Goal: Task Accomplishment & Management: Complete application form

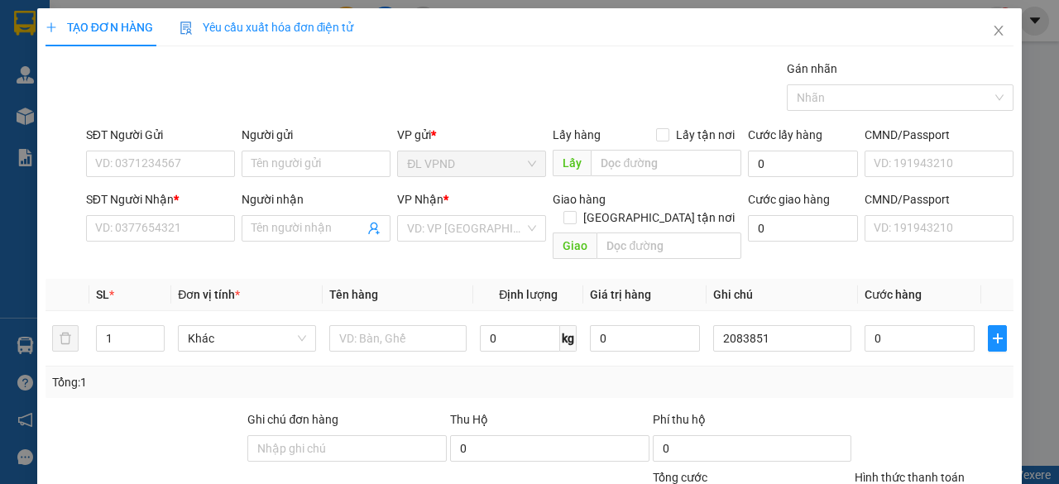
scroll to position [126, 0]
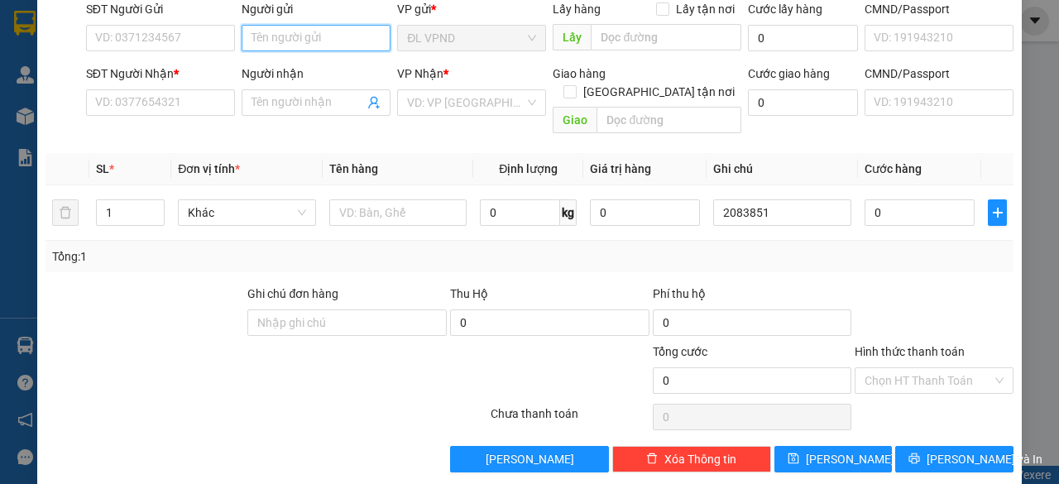
click at [320, 31] on input "Người gửi" at bounding box center [315, 38] width 149 height 26
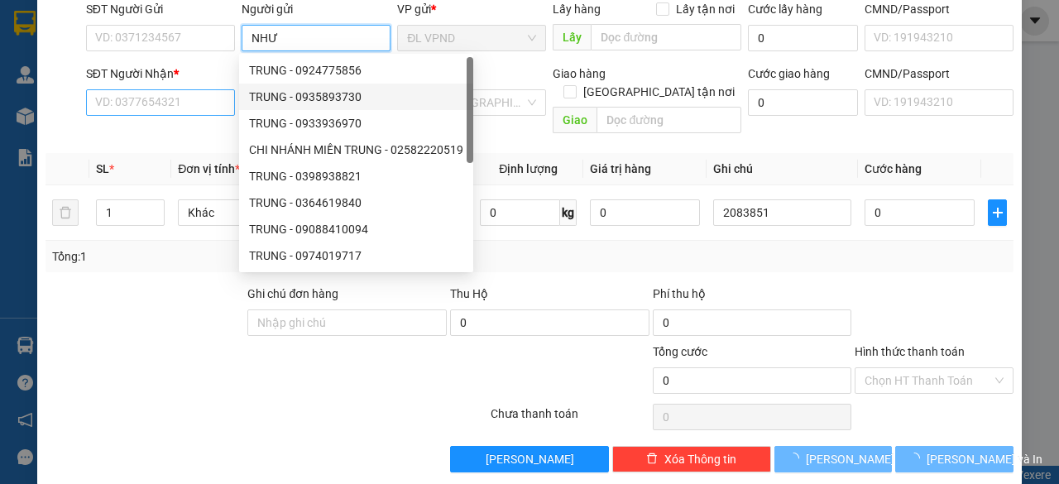
type input "NHƯ"
click at [211, 110] on input "SĐT Người Nhận *" at bounding box center [160, 102] width 149 height 26
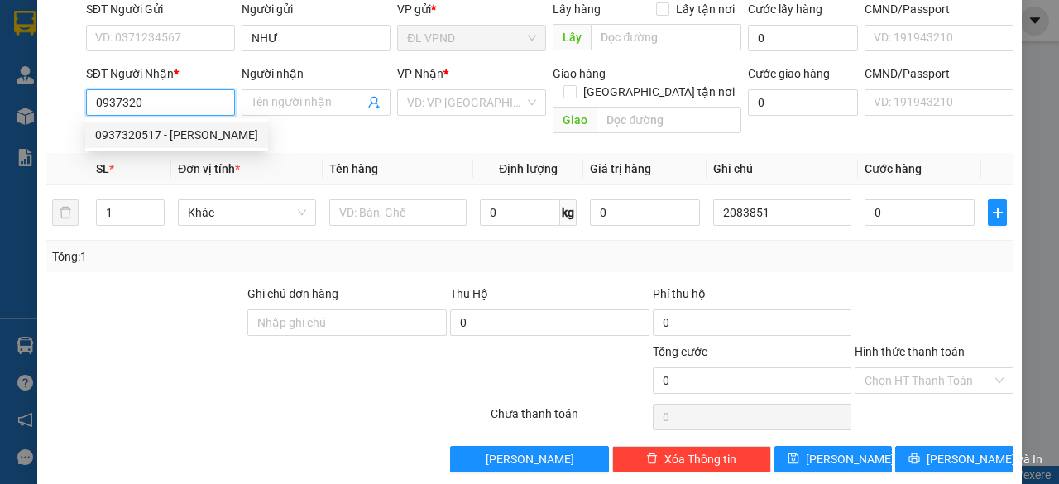
click at [165, 133] on div "0937320517 - [PERSON_NAME]" at bounding box center [176, 135] width 163 height 18
type input "0937320517"
type input "THANH"
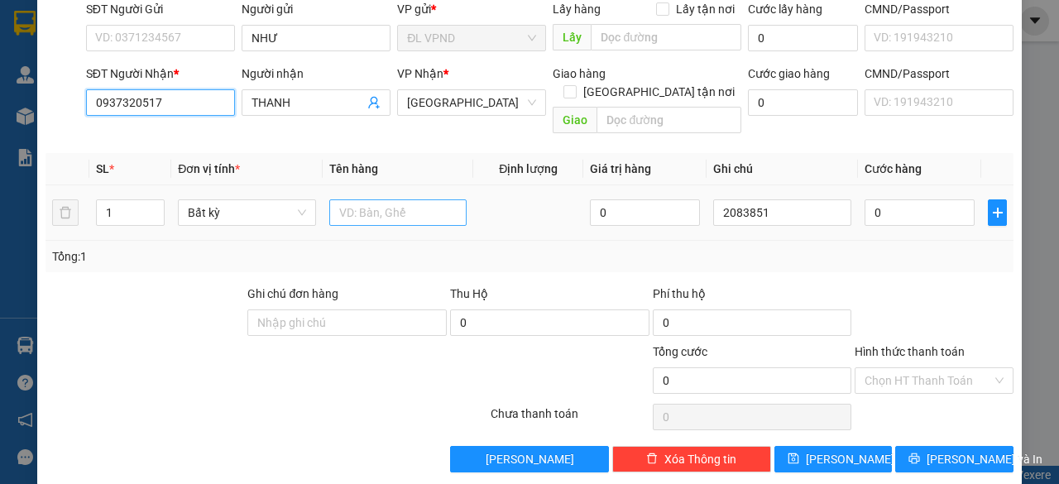
type input "0937320517"
click at [346, 199] on input "text" at bounding box center [398, 212] width 138 height 26
type input "1TG"
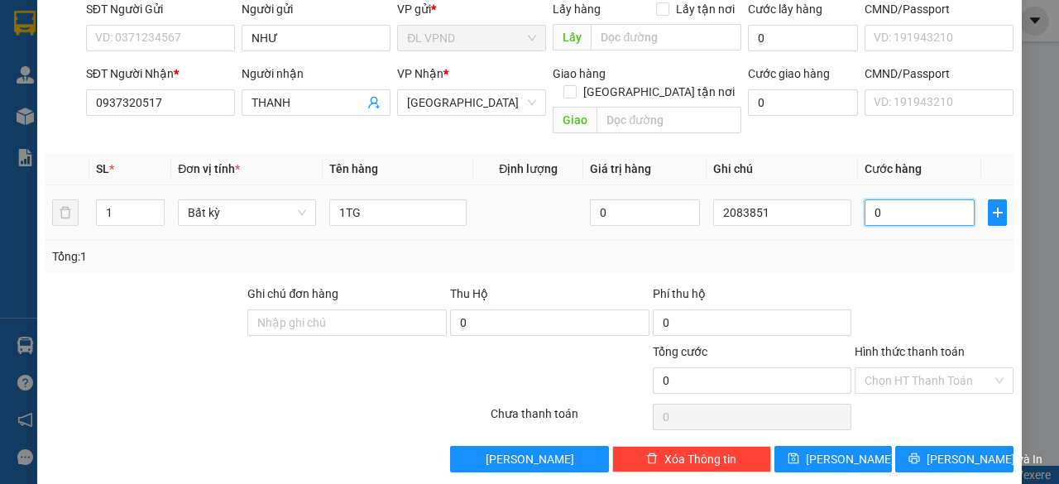
click at [890, 199] on input "0" at bounding box center [919, 212] width 110 height 26
type input "4"
type input "40"
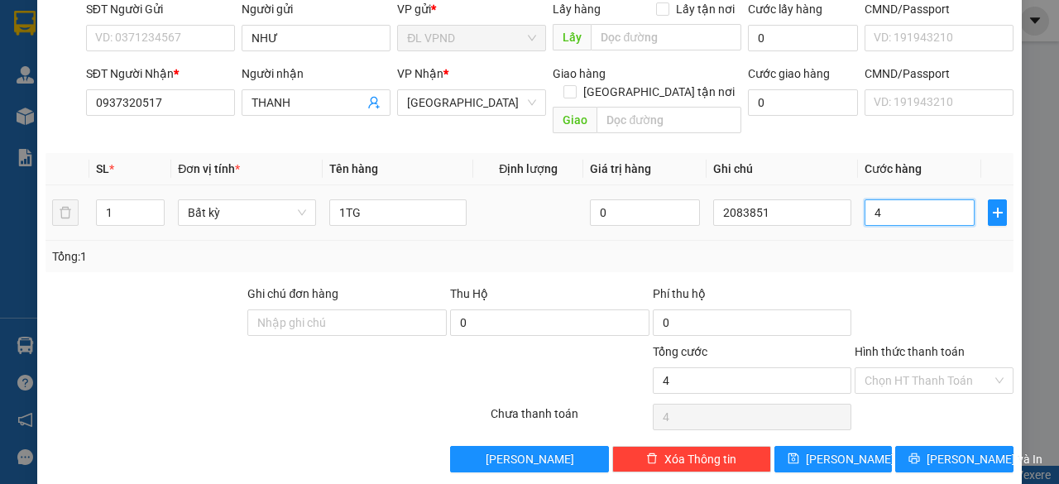
type input "40"
type input "40.000"
click at [896, 368] on input "Hình thức thanh toán" at bounding box center [927, 380] width 127 height 25
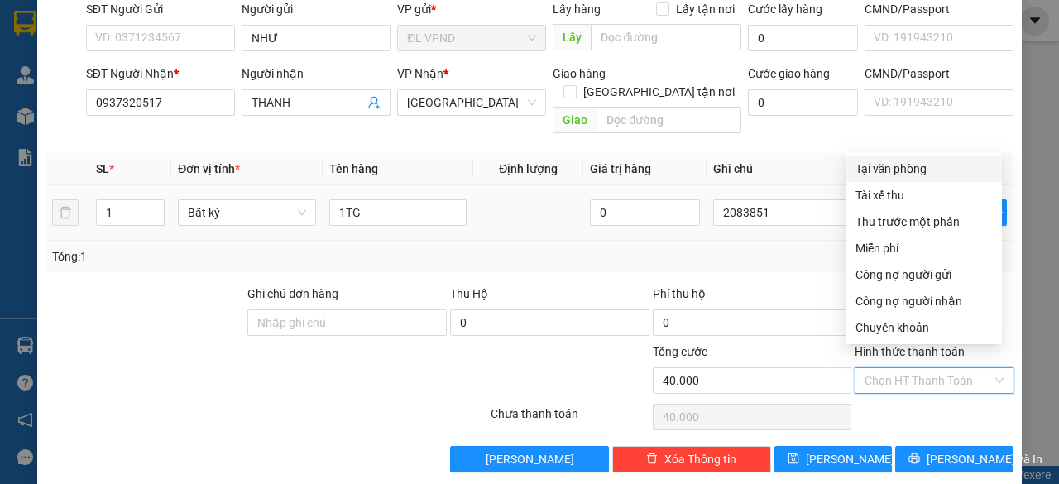
click at [893, 170] on div "Tại văn phòng" at bounding box center [923, 169] width 136 height 18
type input "0"
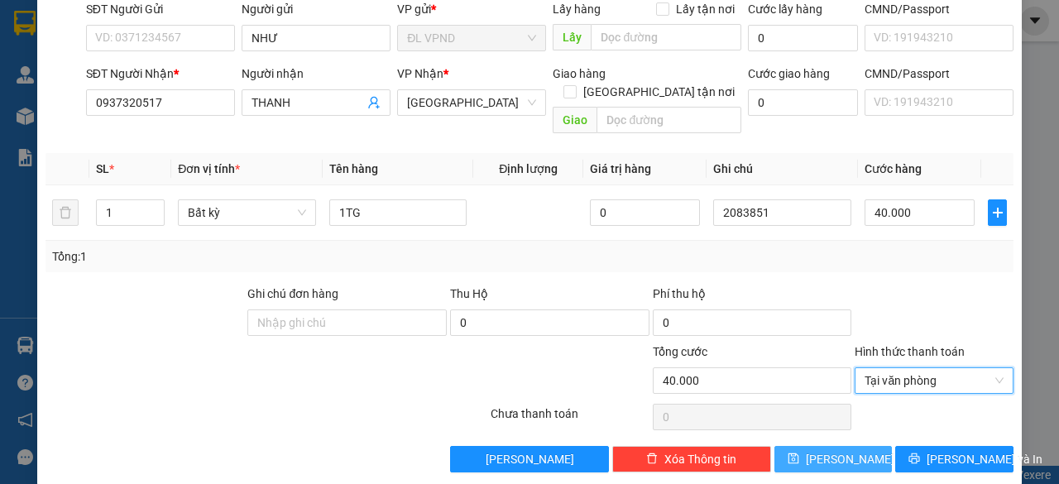
click at [847, 446] on button "[PERSON_NAME]" at bounding box center [833, 459] width 118 height 26
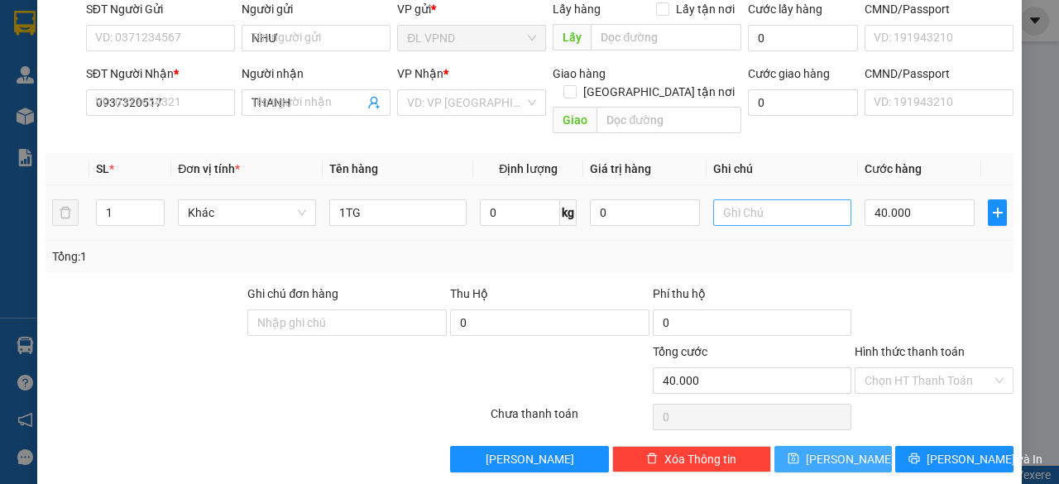
type input "0"
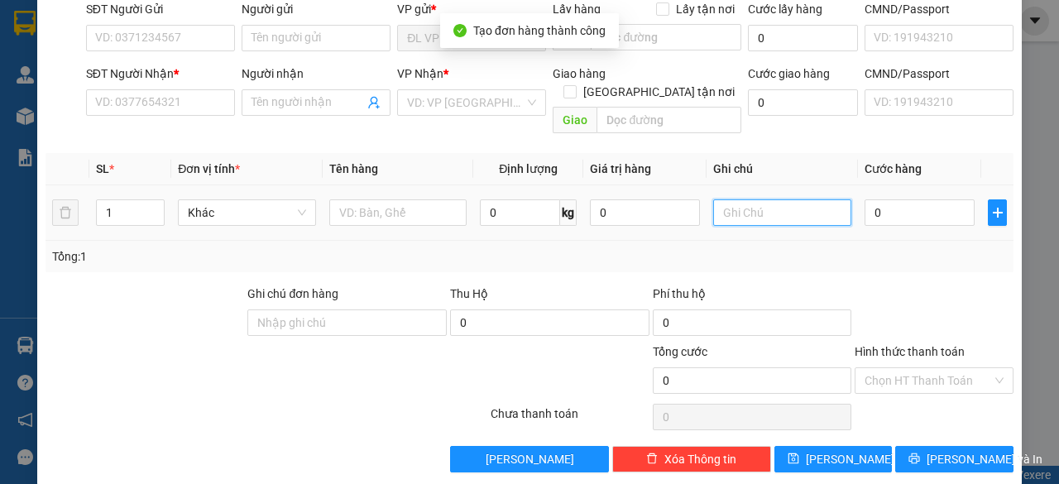
click at [784, 199] on input "text" at bounding box center [782, 212] width 138 height 26
paste input "208385"
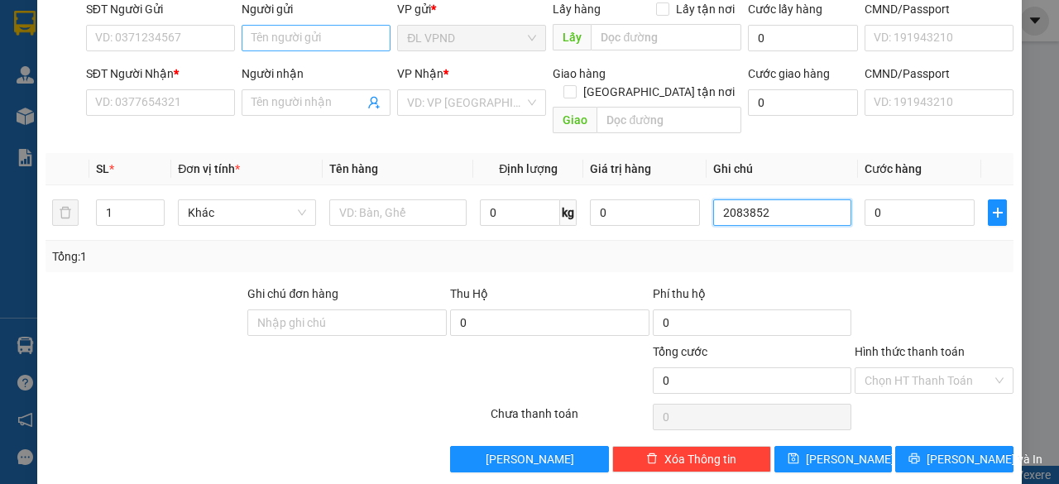
type input "2083852"
click at [347, 38] on input "Người gửi" at bounding box center [315, 38] width 149 height 26
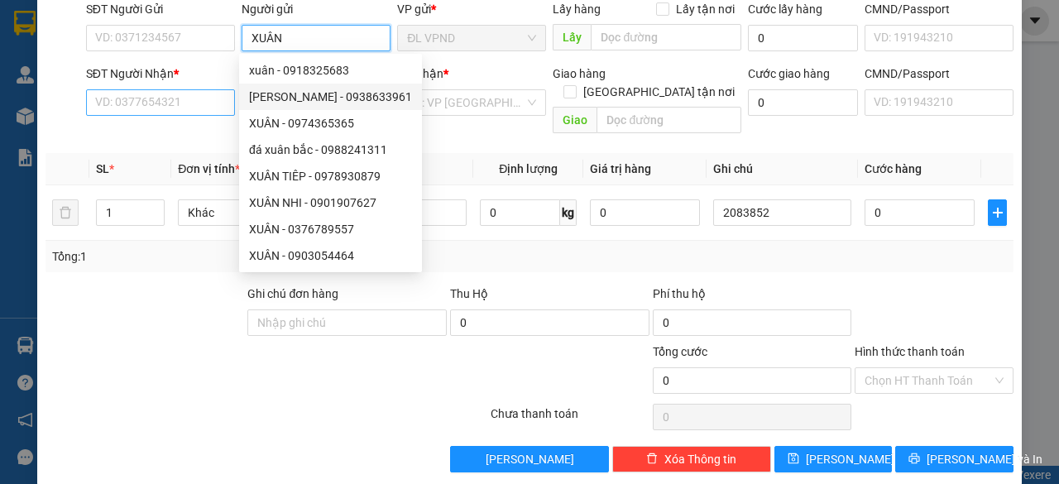
type input "XUÂN"
click at [177, 109] on input "SĐT Người Nhận *" at bounding box center [160, 102] width 149 height 26
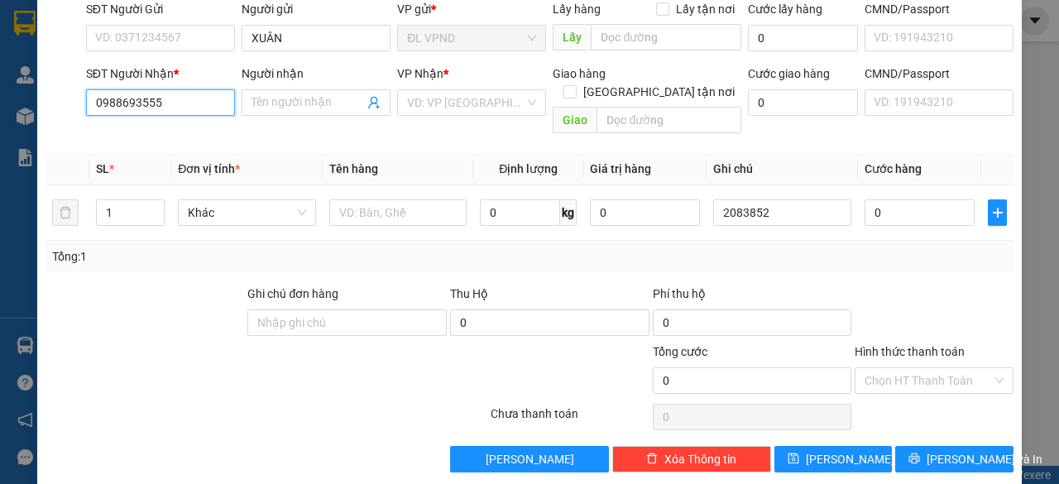
click at [135, 101] on input "0988693555" at bounding box center [160, 102] width 149 height 26
click at [118, 98] on input "0988693555" at bounding box center [160, 102] width 149 height 26
type input "0988693555"
click at [272, 104] on input "Người nhận" at bounding box center [307, 102] width 112 height 18
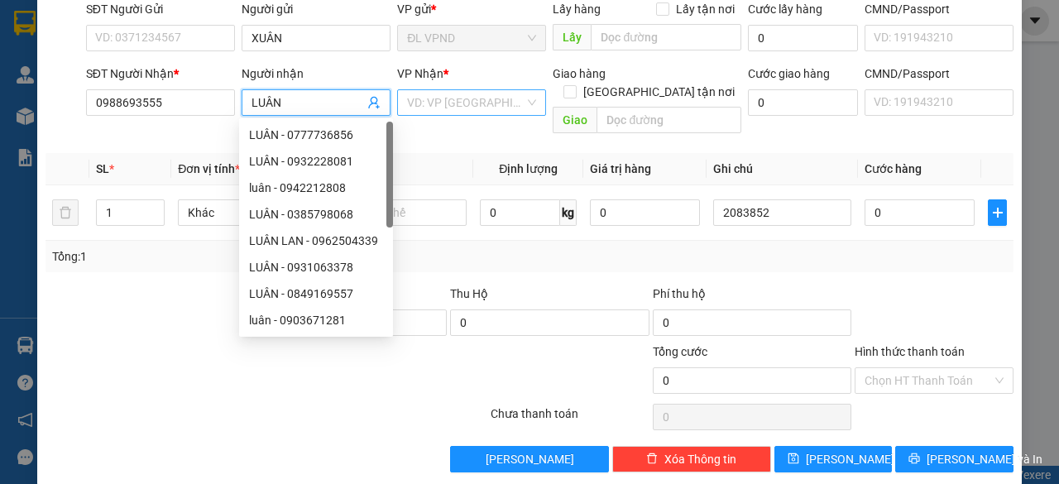
type input "LUÂN"
click at [443, 93] on input "search" at bounding box center [465, 102] width 117 height 25
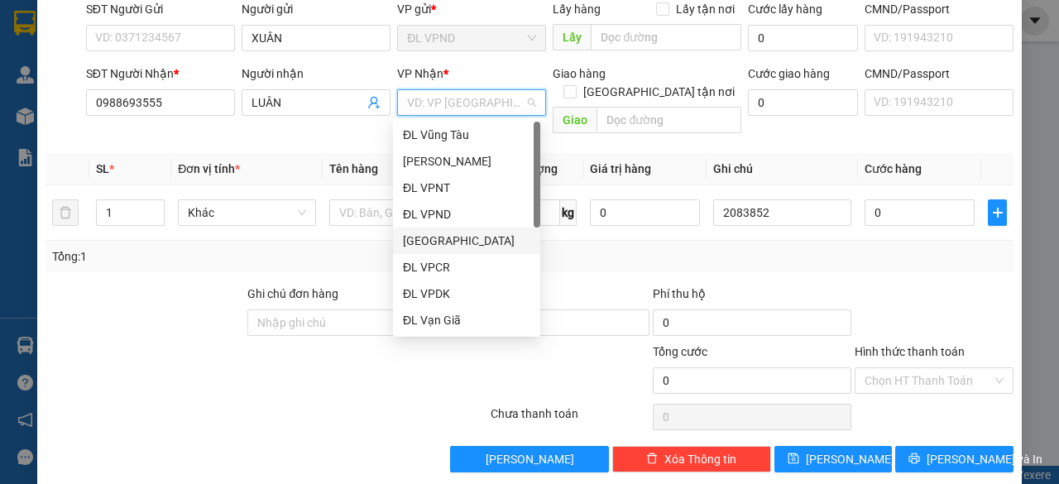
click at [433, 236] on div "[GEOGRAPHIC_DATA]" at bounding box center [466, 241] width 127 height 18
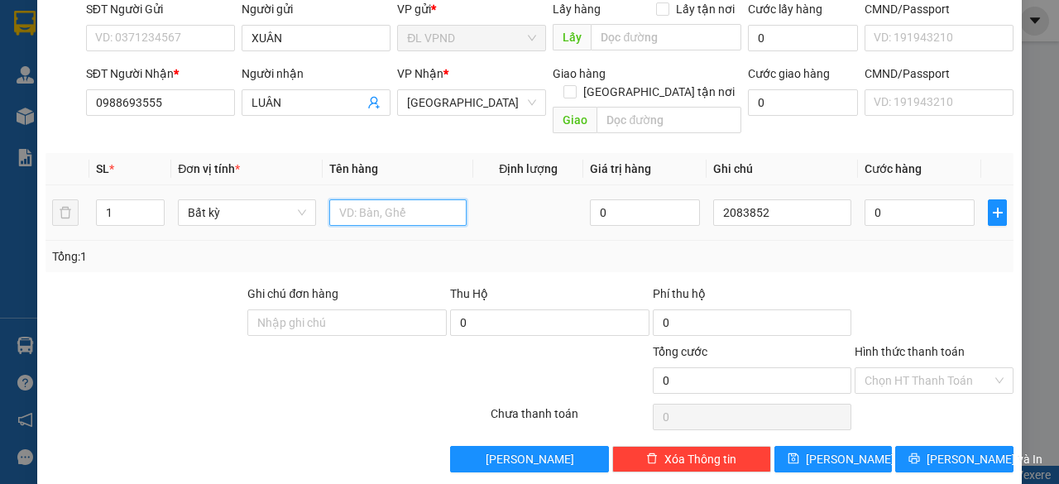
click at [369, 199] on input "text" at bounding box center [398, 212] width 138 height 26
type input "1TX"
click at [887, 199] on input "0" at bounding box center [919, 212] width 110 height 26
type input "5"
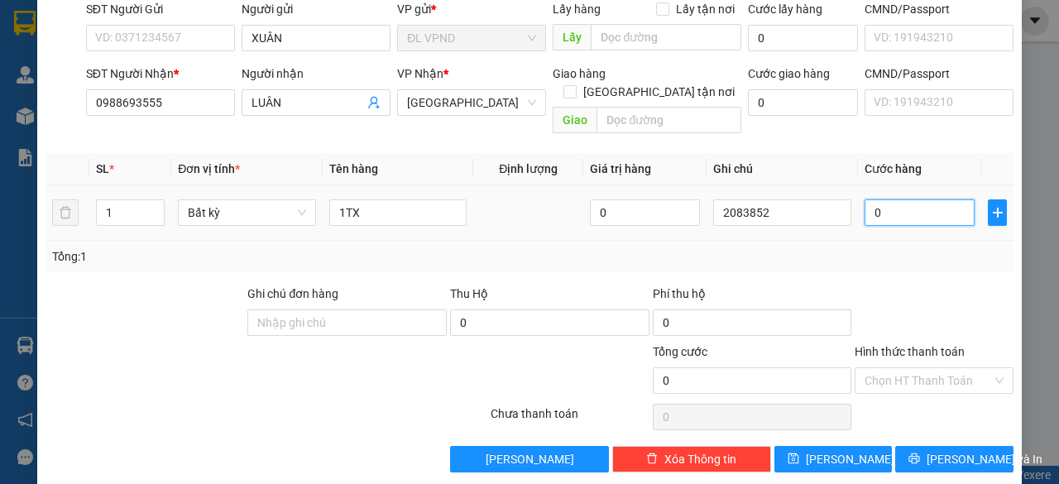
type input "5"
type input "50"
type input "50.000"
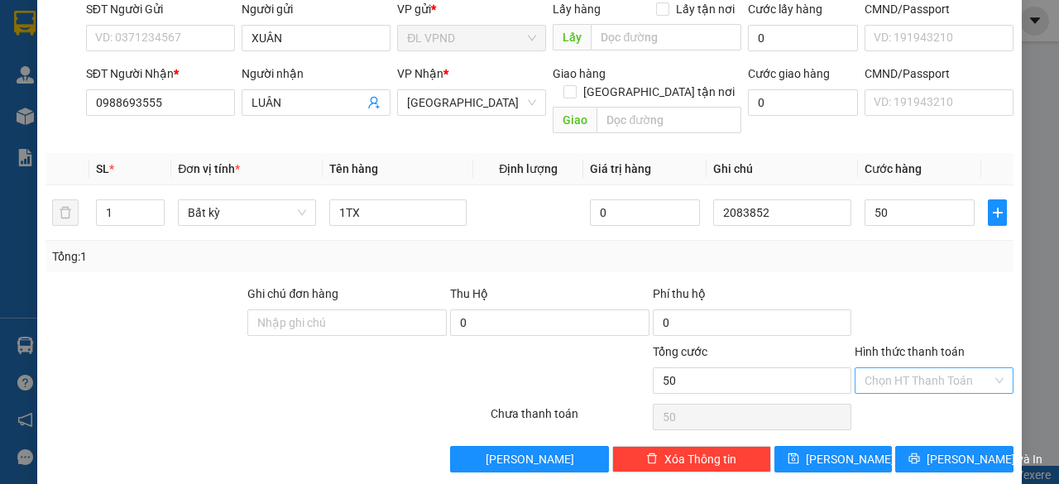
type input "50.000"
click at [869, 369] on input "Hình thức thanh toán" at bounding box center [927, 380] width 127 height 25
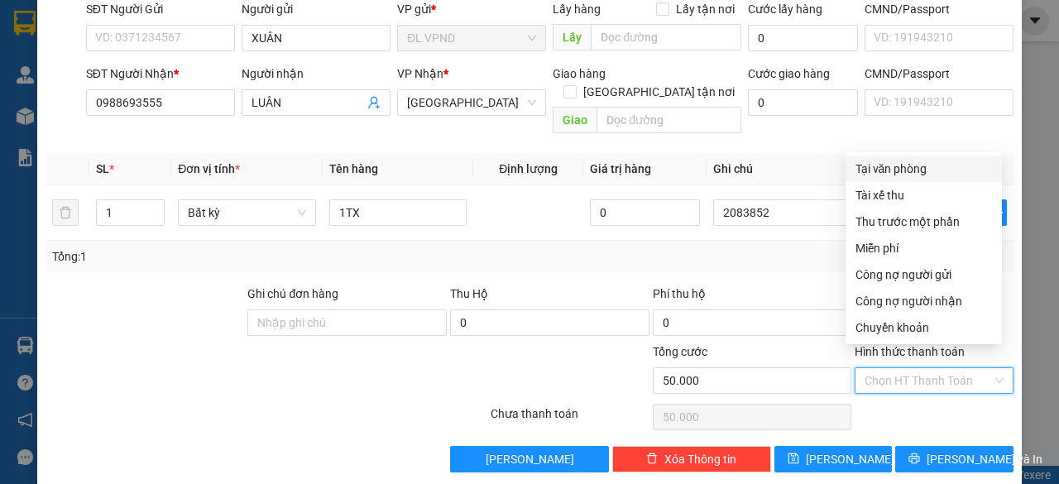
click at [910, 171] on div "Tại văn phòng" at bounding box center [923, 169] width 136 height 18
type input "0"
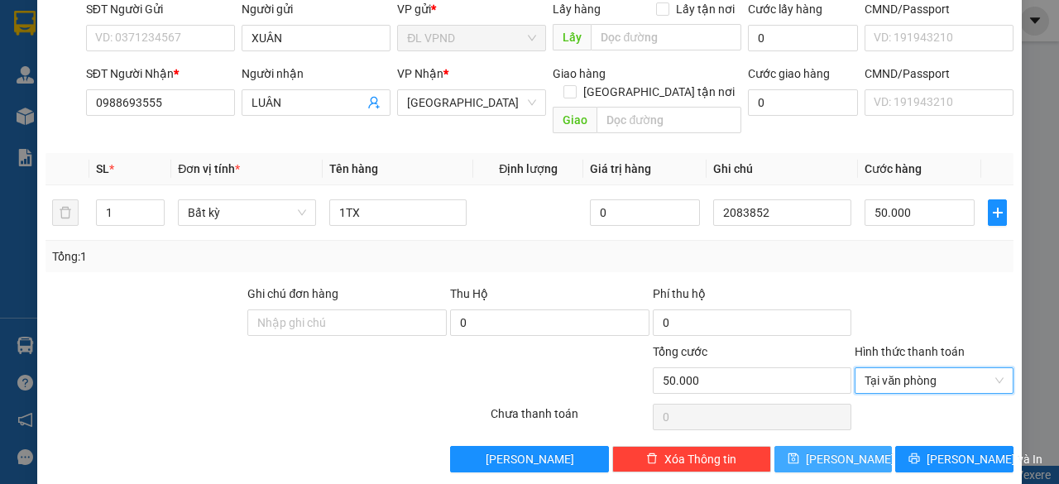
click at [798, 449] on button "[PERSON_NAME]" at bounding box center [833, 459] width 118 height 26
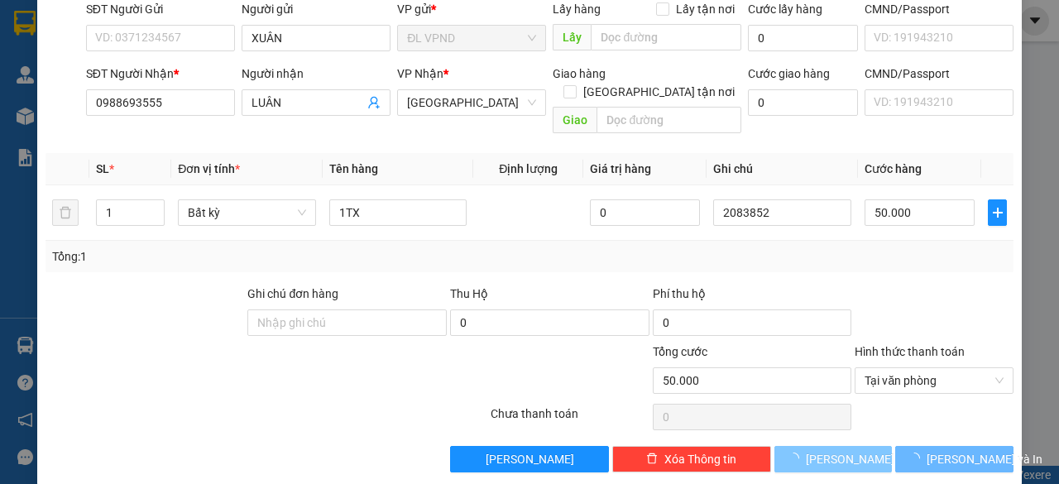
type input "0"
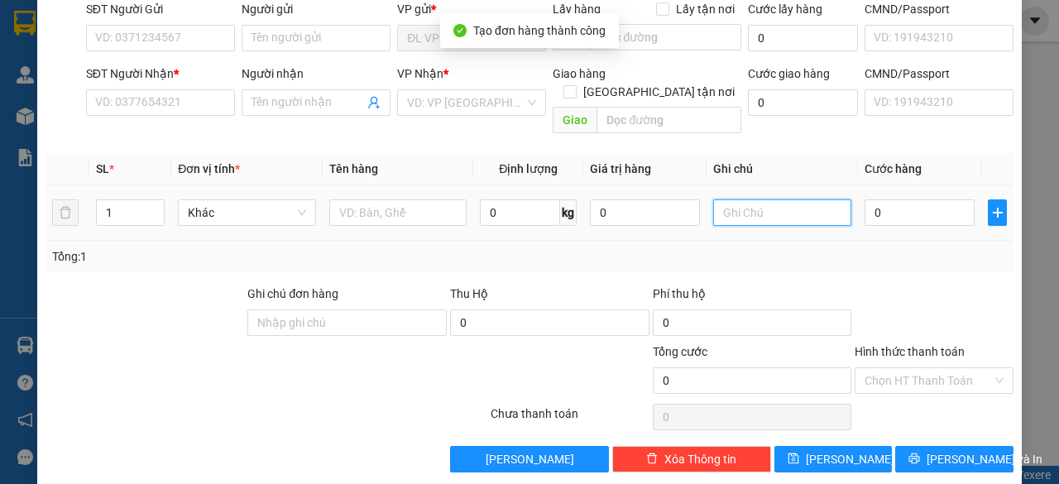
click at [767, 199] on input "text" at bounding box center [782, 212] width 138 height 26
paste input "208385"
type input "2083853"
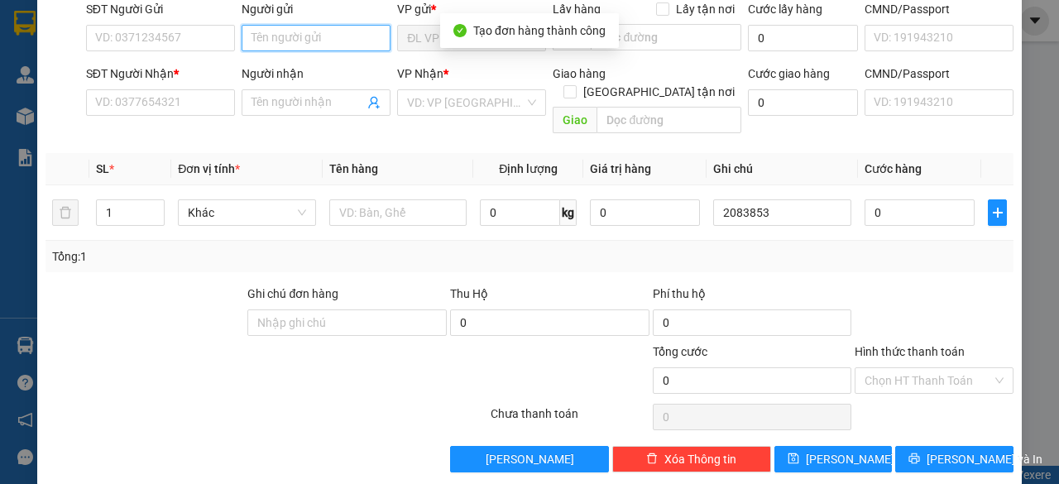
click at [337, 36] on input "Người gửi" at bounding box center [315, 38] width 149 height 26
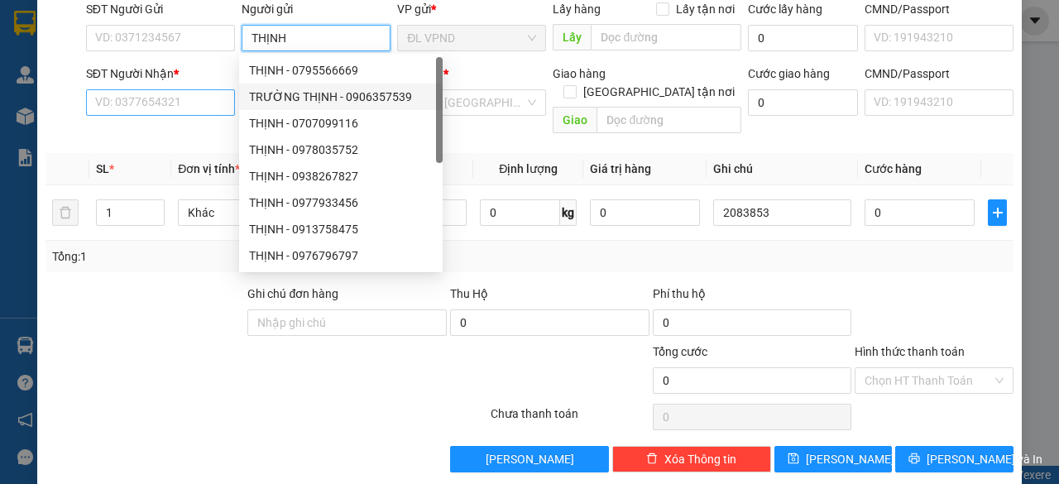
type input "THỊNH"
click at [154, 108] on input "SĐT Người Nhận *" at bounding box center [160, 102] width 149 height 26
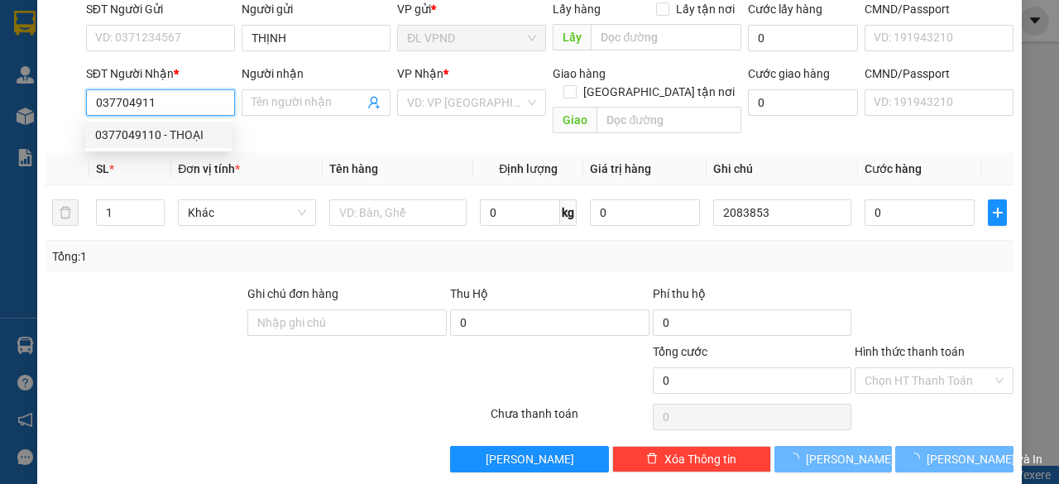
click at [131, 134] on div "0377049110 - THOẠI" at bounding box center [158, 135] width 127 height 18
type input "0377049110"
type input "THOẠI"
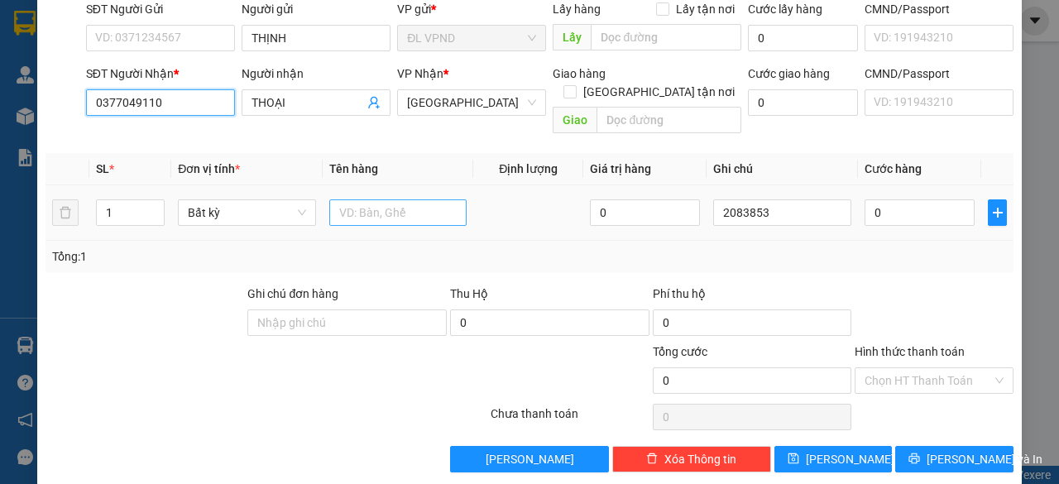
type input "0377049110"
click at [390, 199] on input "text" at bounding box center [398, 212] width 138 height 26
type input "1TX"
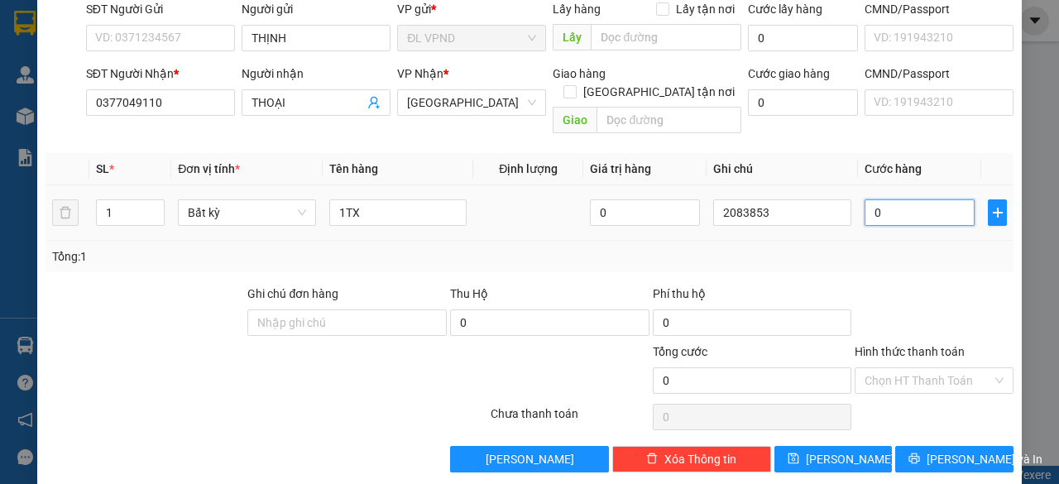
click at [888, 199] on input "0" at bounding box center [919, 212] width 110 height 26
type input "3"
type input "30"
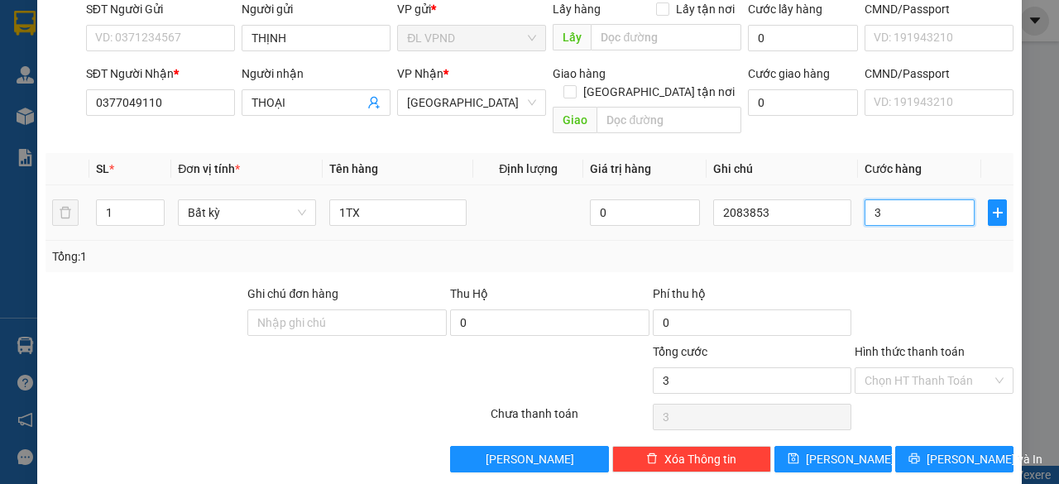
type input "30"
type input "30.000"
click at [873, 368] on input "Hình thức thanh toán" at bounding box center [927, 380] width 127 height 25
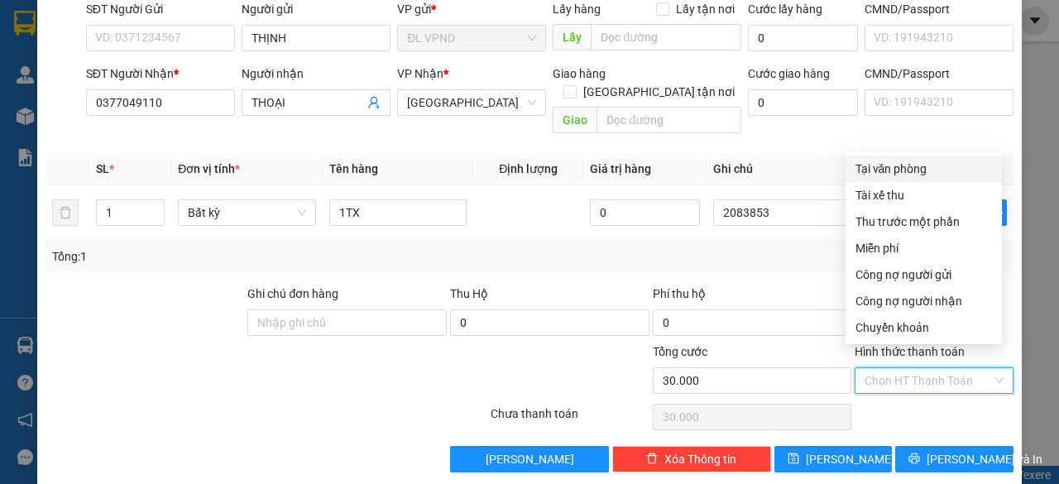
click at [905, 175] on div "Tại văn phòng" at bounding box center [923, 169] width 136 height 18
type input "0"
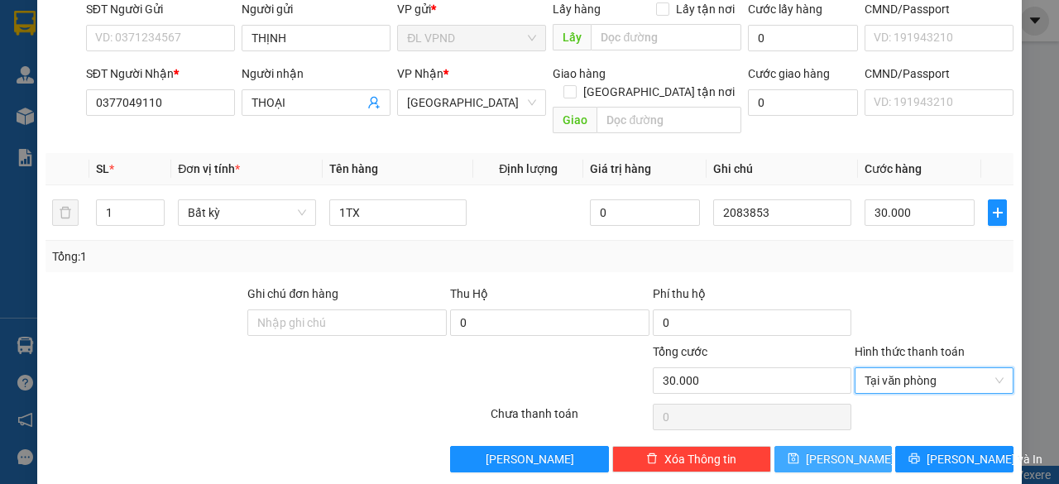
click at [817, 446] on button "[PERSON_NAME]" at bounding box center [833, 459] width 118 height 26
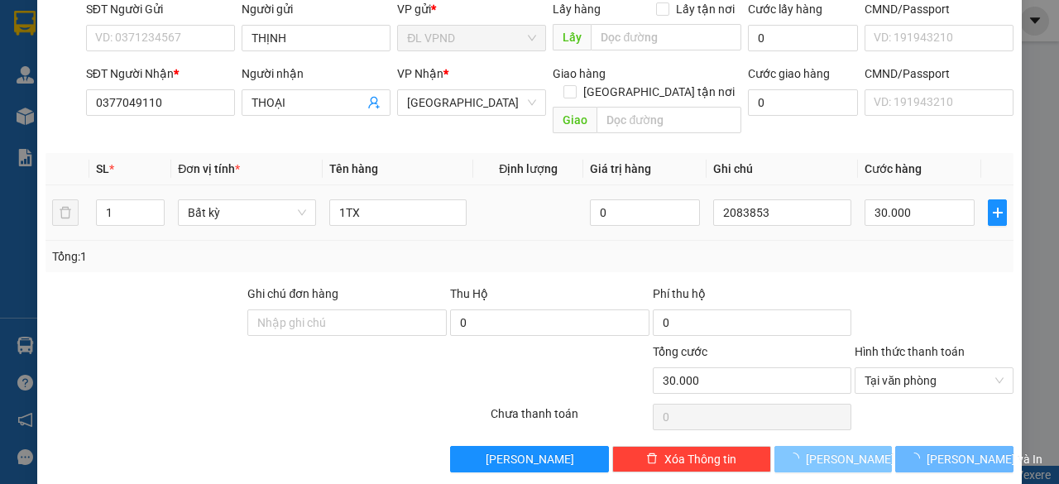
type input "0"
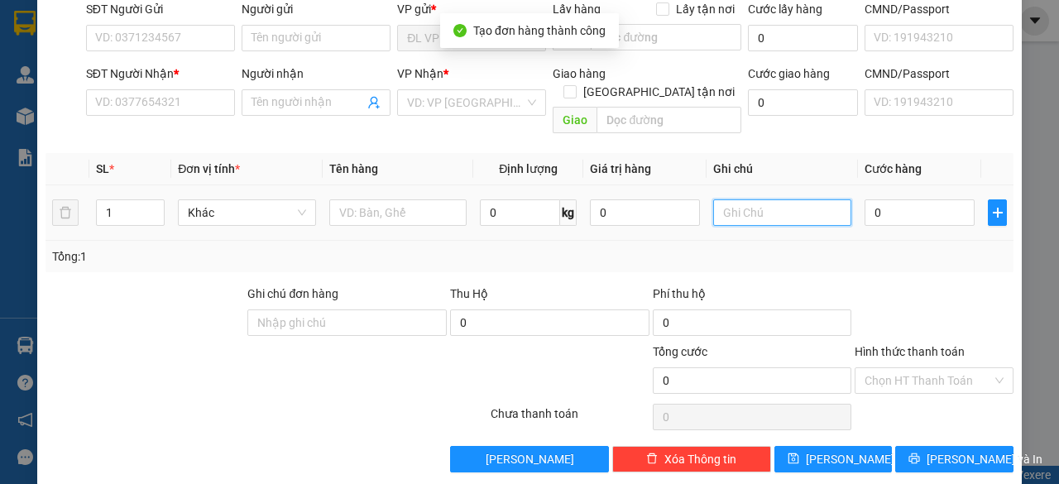
click at [788, 199] on input "text" at bounding box center [782, 212] width 138 height 26
paste input "208385"
type input "2083854"
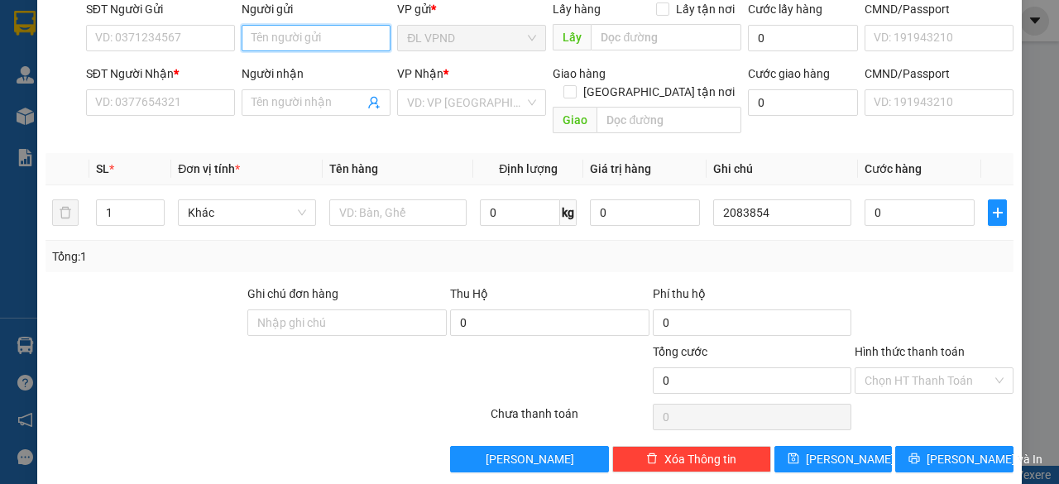
click at [319, 45] on input "Người gửi" at bounding box center [315, 38] width 149 height 26
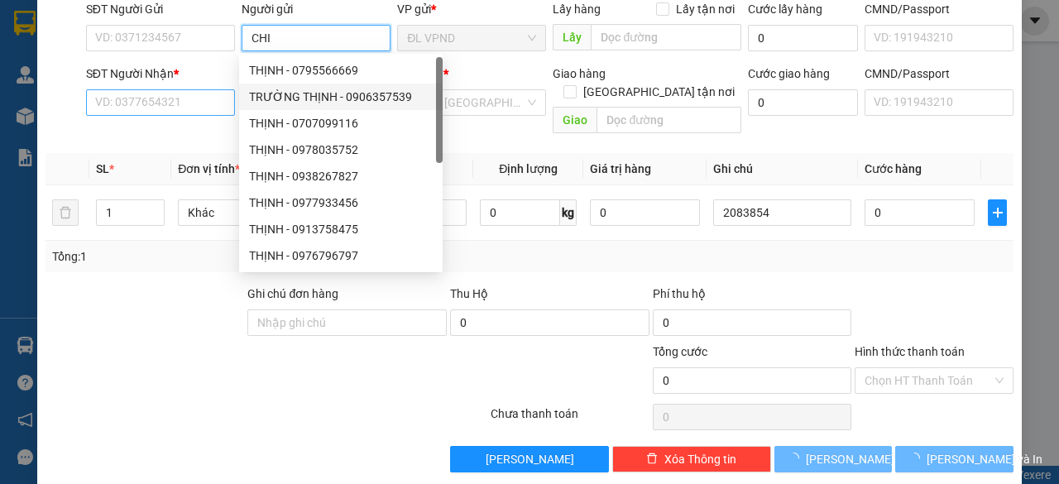
type input "CHI"
click at [117, 108] on input "SĐT Người Nhận *" at bounding box center [160, 102] width 149 height 26
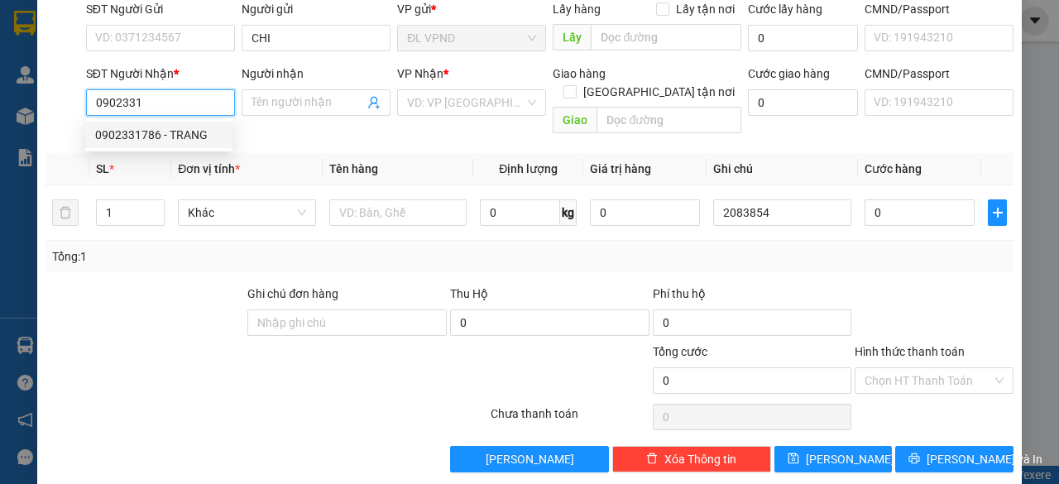
click at [154, 141] on div "0902331786 - TRANG" at bounding box center [158, 135] width 127 height 18
type input "0902331786"
type input "TRANG"
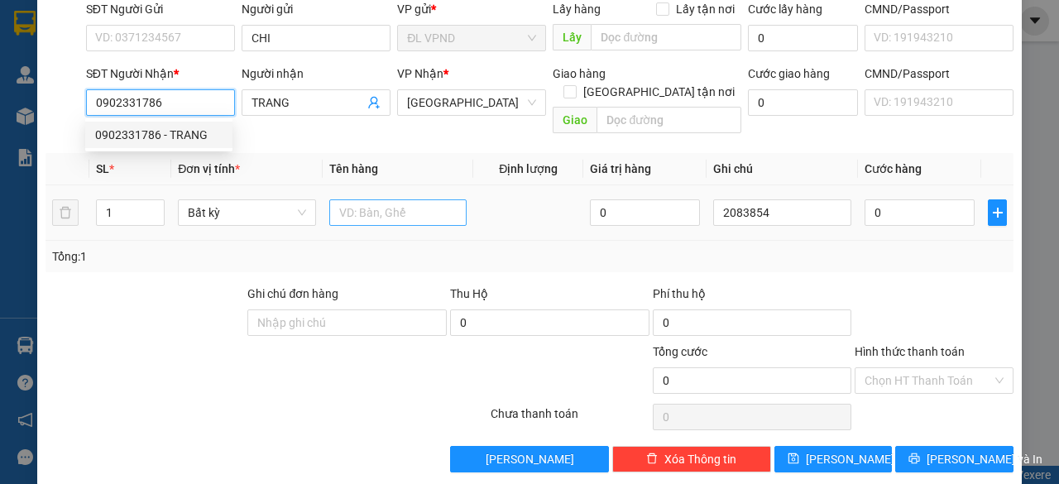
type input "0902331786"
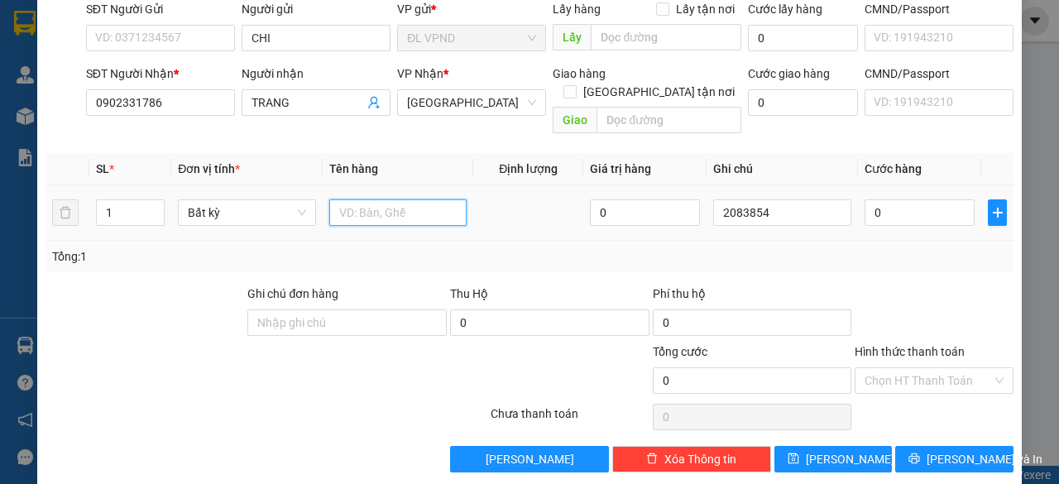
click at [384, 199] on input "text" at bounding box center [398, 212] width 138 height 26
type input "1 KIỆN [GEOGRAPHIC_DATA]"
click at [877, 199] on input "0" at bounding box center [919, 212] width 110 height 26
type input "3"
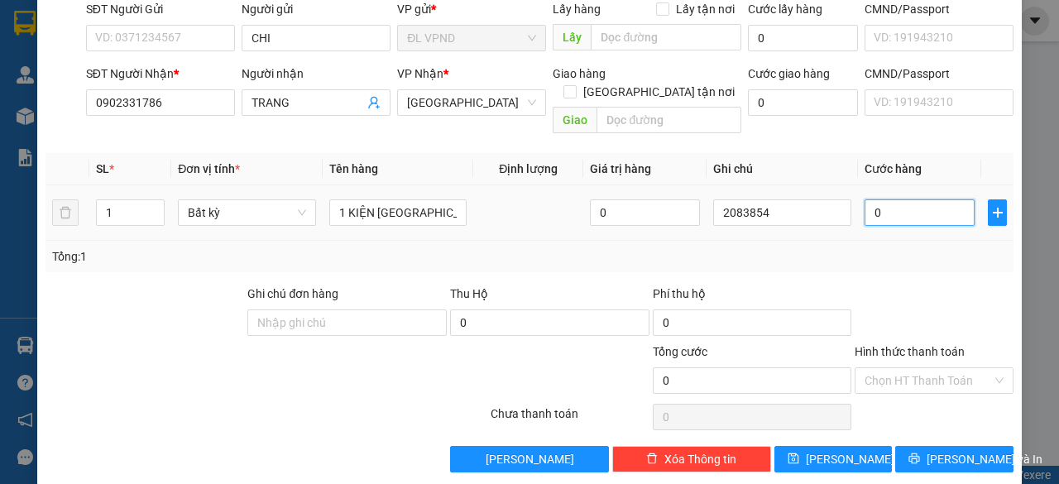
type input "3"
type input "30"
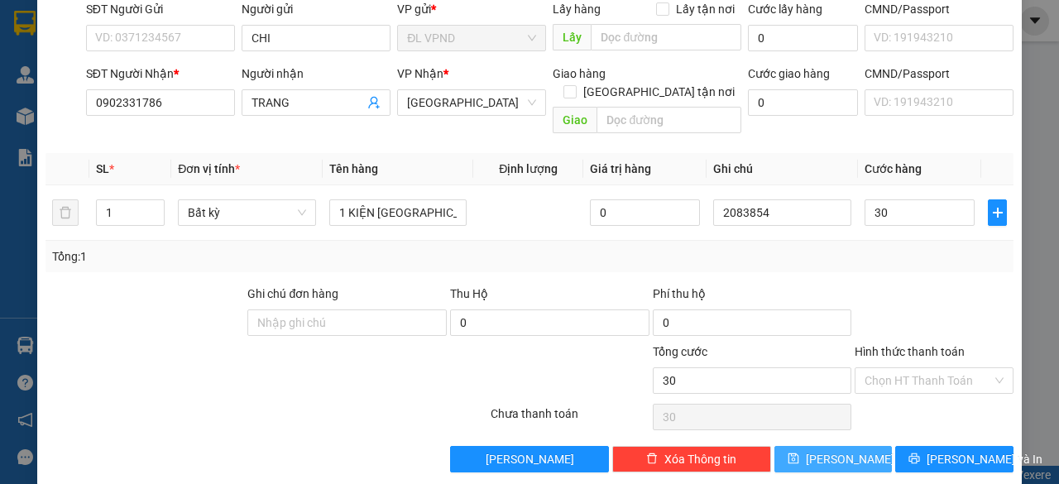
type input "30.000"
click at [801, 446] on button "[PERSON_NAME]" at bounding box center [833, 459] width 118 height 26
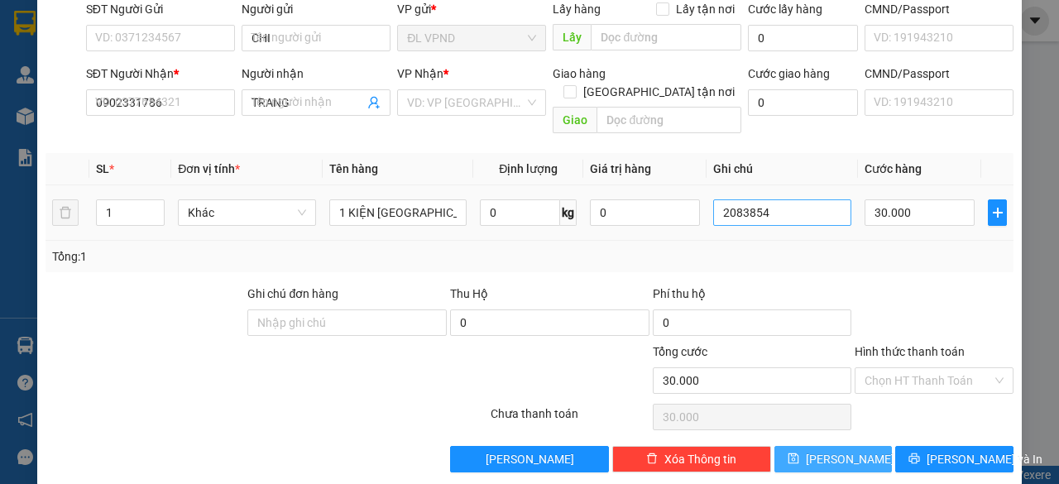
type input "0"
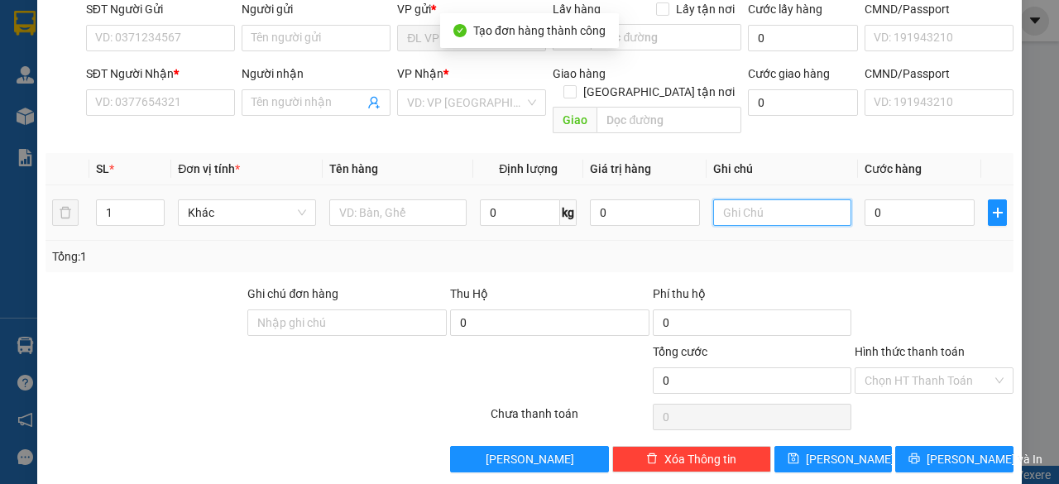
click at [791, 200] on input "text" at bounding box center [782, 212] width 138 height 26
paste input "208385"
type input "2083855"
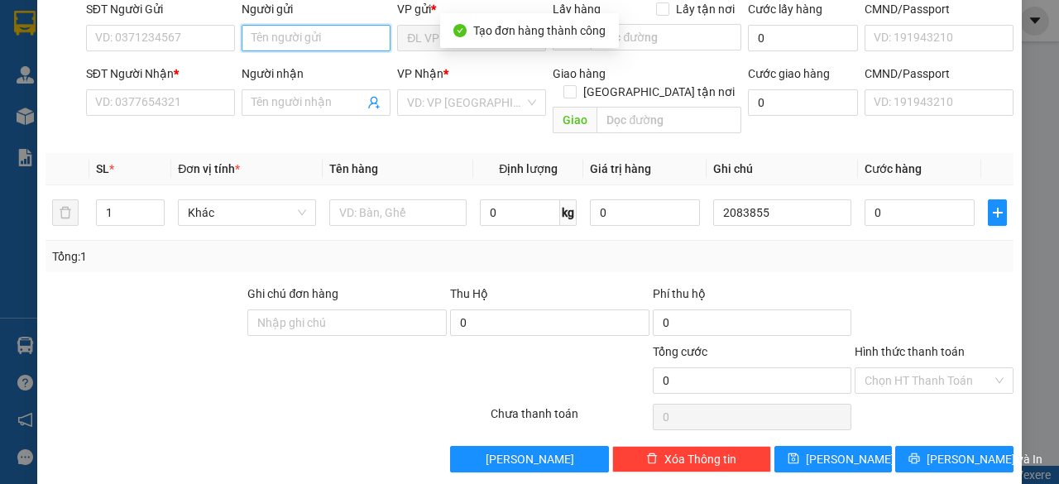
click at [310, 39] on input "Người gửi" at bounding box center [315, 38] width 149 height 26
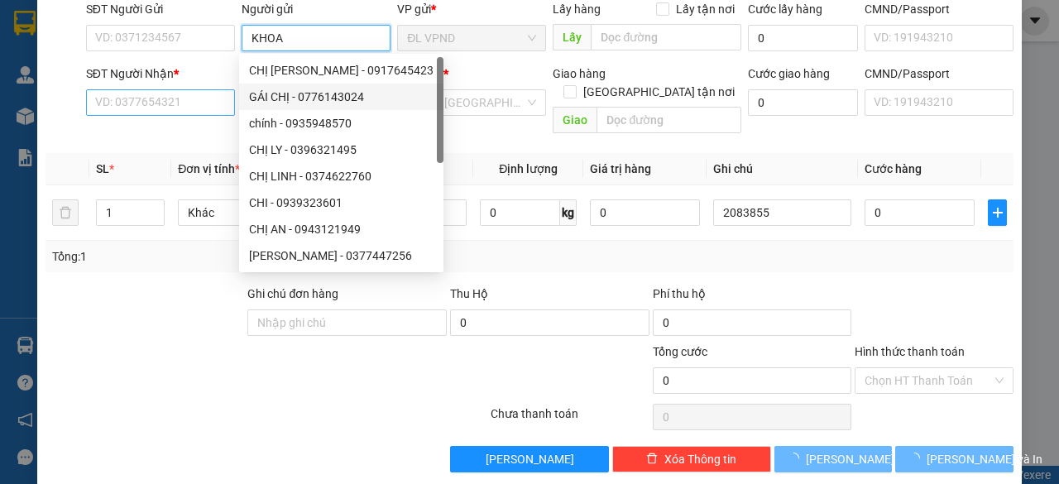
type input "KHOA"
click at [180, 104] on input "SĐT Người Nhận *" at bounding box center [160, 102] width 149 height 26
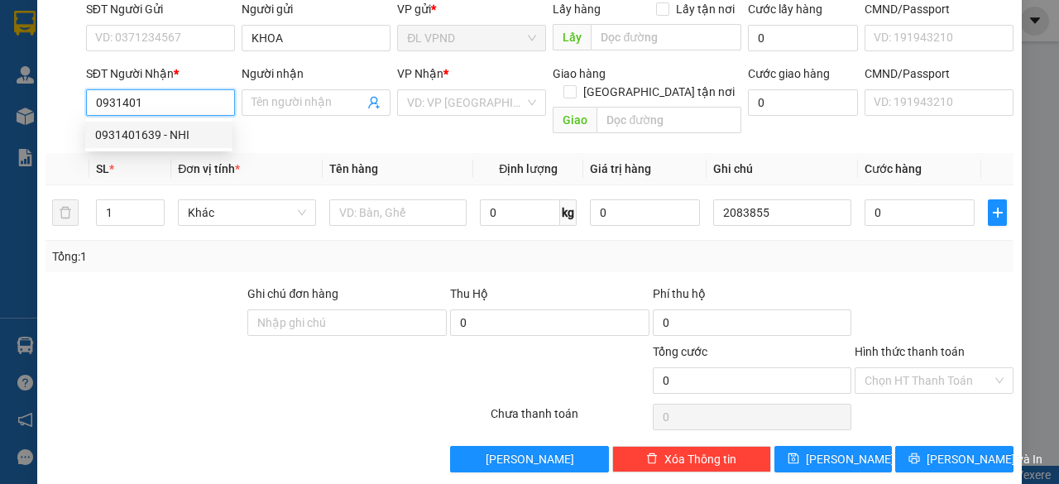
click at [146, 135] on div "0931401639 - NHI" at bounding box center [158, 135] width 127 height 18
type input "0931401639"
type input "NHI"
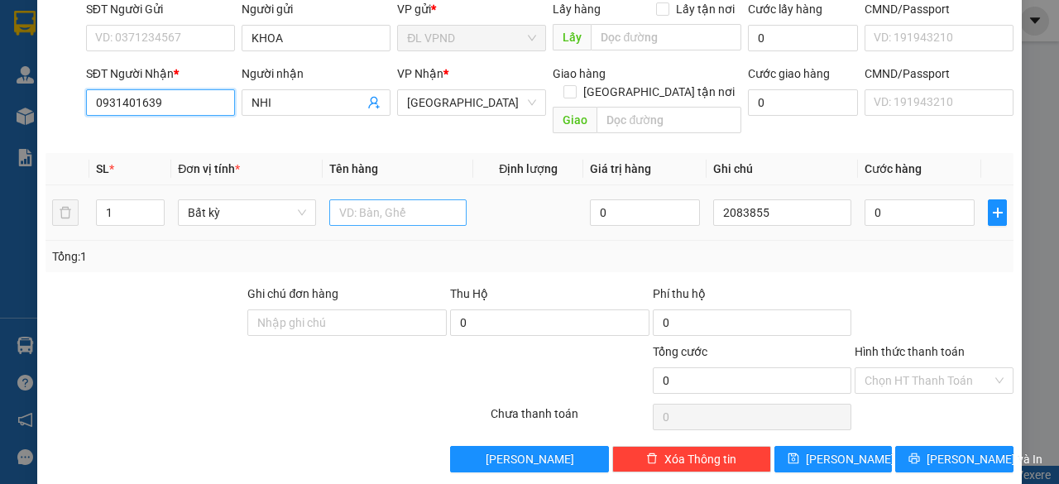
type input "0931401639"
click at [391, 199] on input "text" at bounding box center [398, 212] width 138 height 26
type input "1TX"
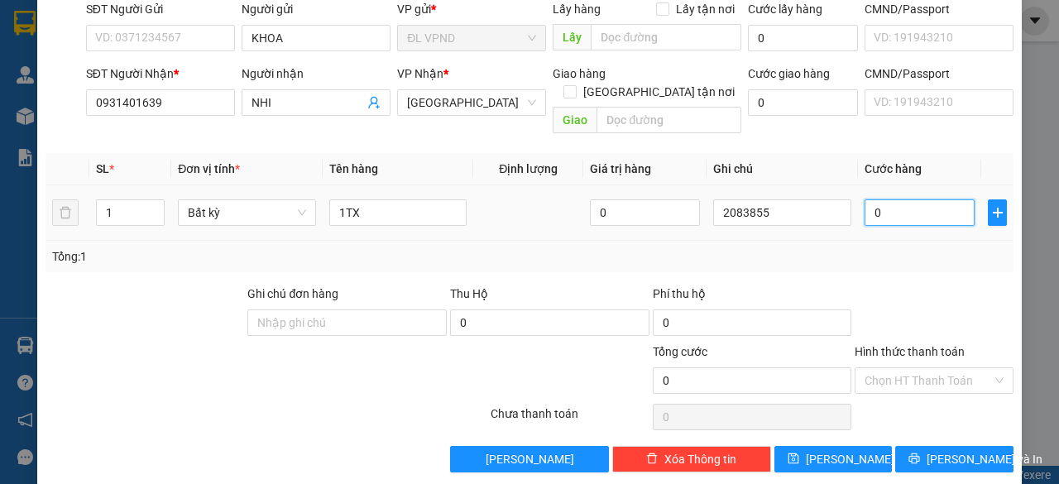
click at [878, 199] on input "0" at bounding box center [919, 212] width 110 height 26
type input "8"
type input "80"
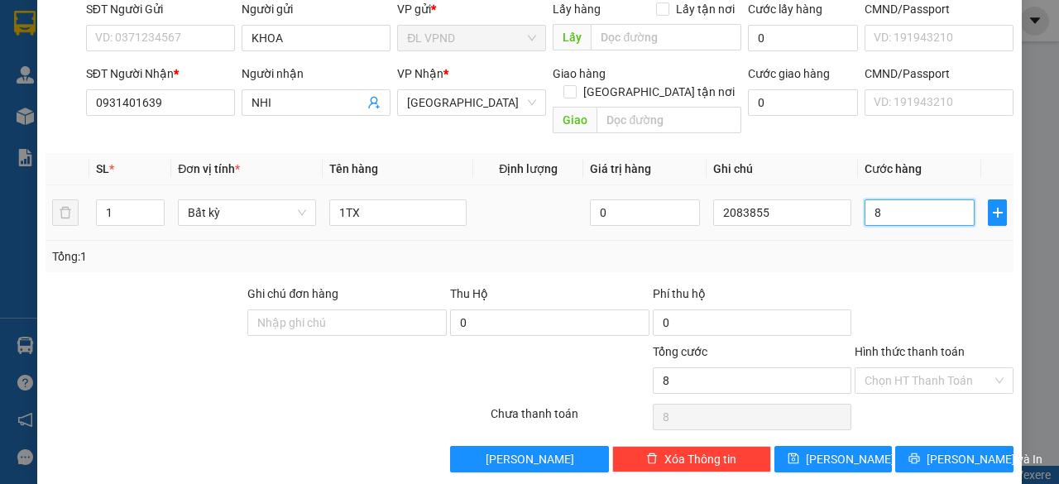
type input "80"
type input "80.000"
click at [907, 368] on input "Hình thức thanh toán" at bounding box center [927, 380] width 127 height 25
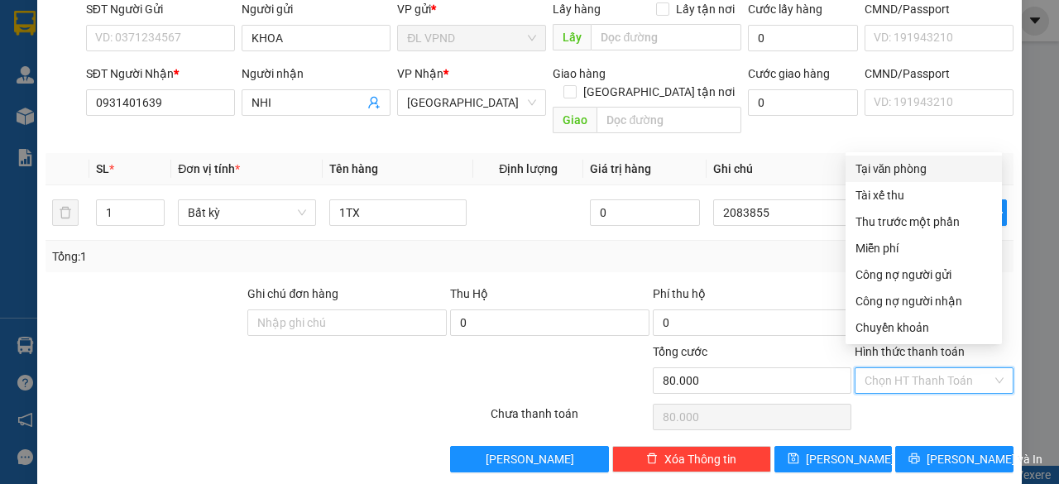
click at [938, 162] on div "Tại văn phòng" at bounding box center [923, 169] width 136 height 18
type input "0"
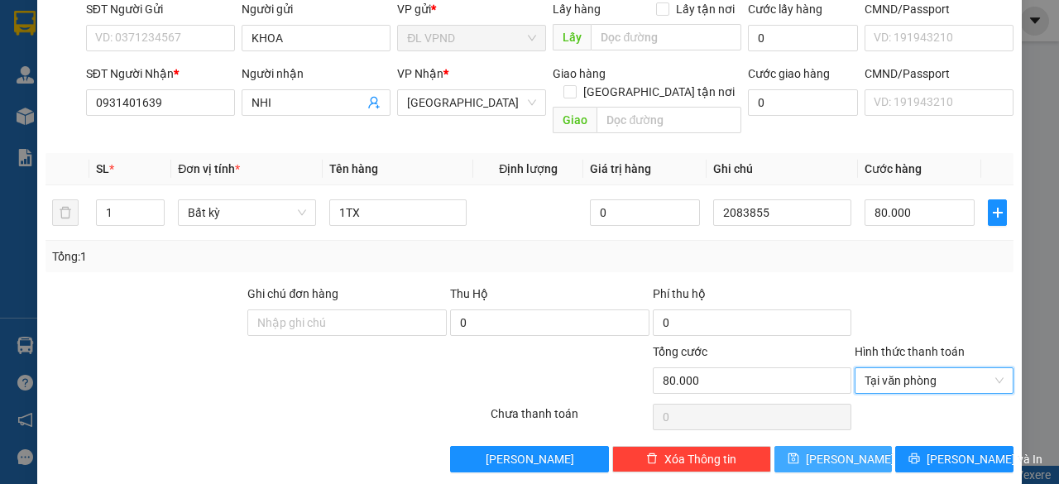
drag, startPoint x: 825, startPoint y: 447, endPoint x: 829, endPoint y: 436, distance: 12.0
click at [825, 450] on span "[PERSON_NAME]" at bounding box center [850, 459] width 88 height 18
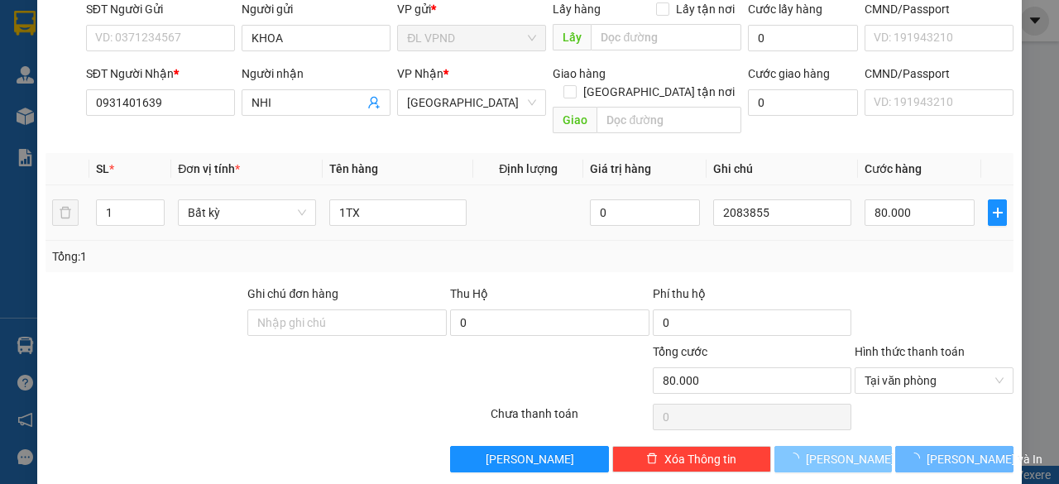
type input "0"
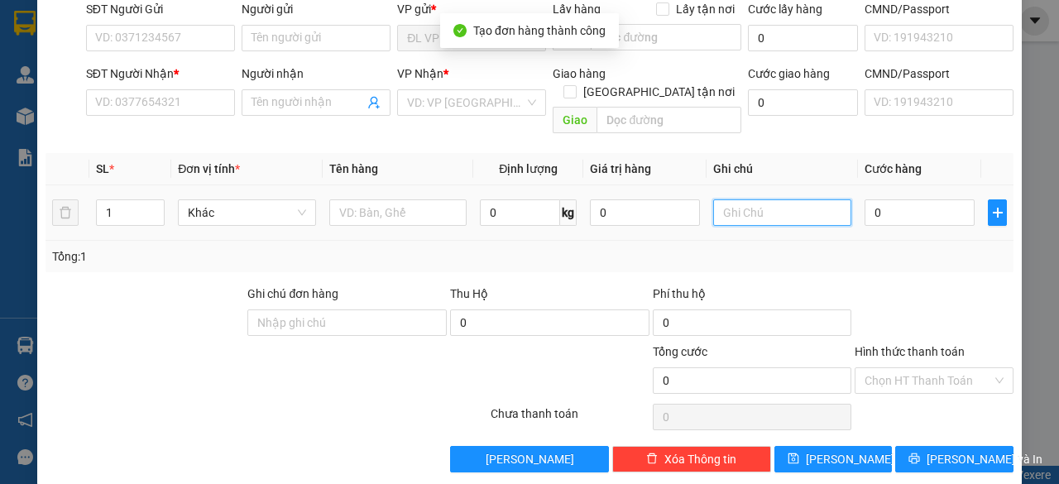
click at [791, 199] on input "text" at bounding box center [782, 212] width 138 height 26
paste input "208385"
type input "2083856"
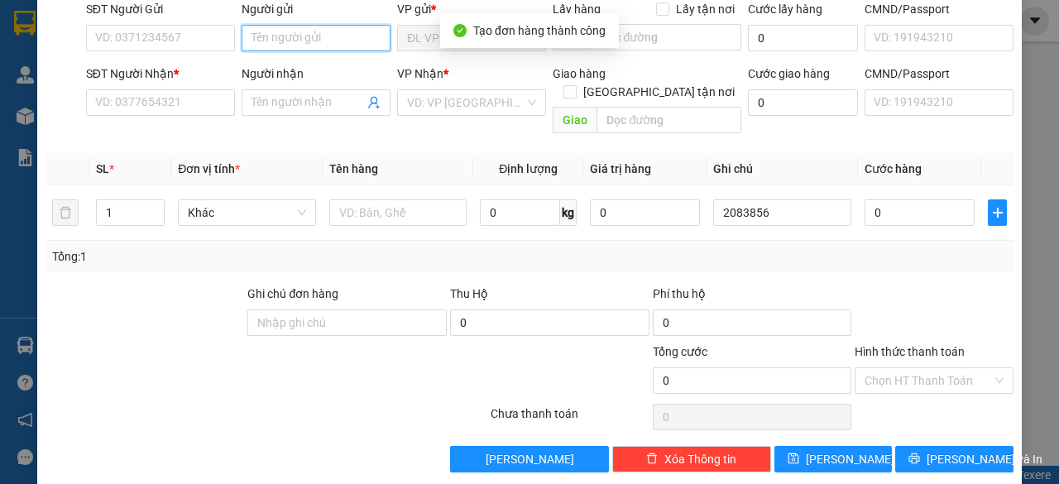
click at [280, 37] on input "Người gửi" at bounding box center [315, 38] width 149 height 26
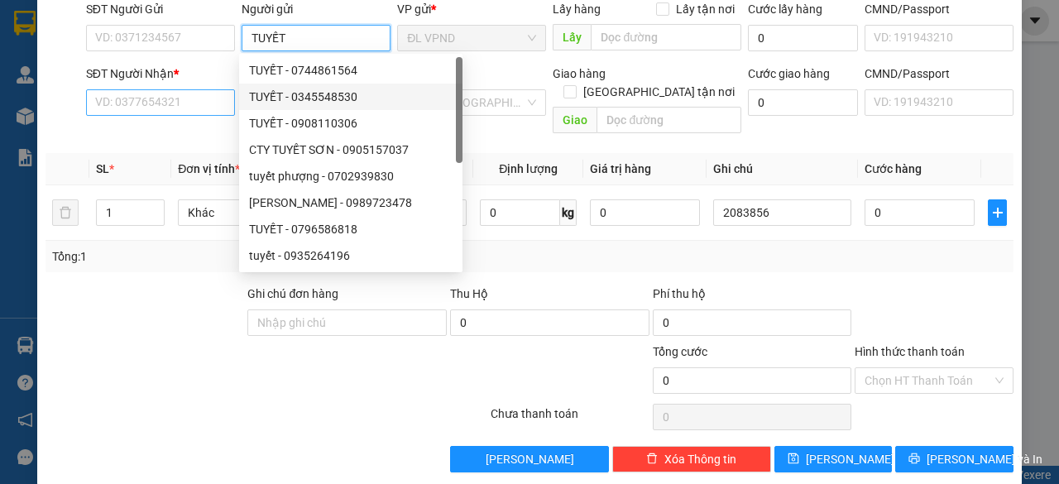
type input "TUYẾT"
click at [139, 98] on input "SĐT Người Nhận *" at bounding box center [160, 102] width 149 height 26
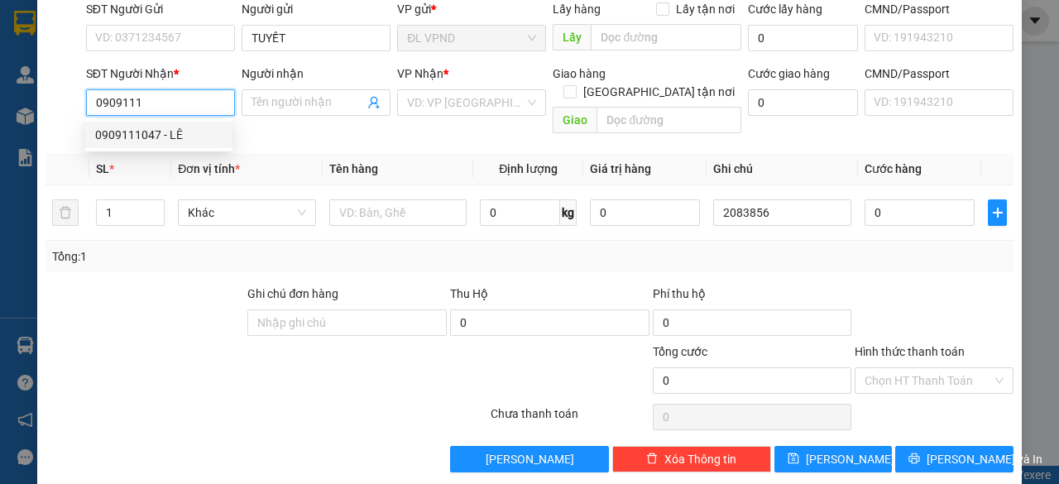
drag, startPoint x: 122, startPoint y: 128, endPoint x: 253, endPoint y: 171, distance: 137.6
click at [125, 128] on div "0909111047 - LÊ" at bounding box center [158, 135] width 127 height 18
type input "0909111047"
type input "LÊ"
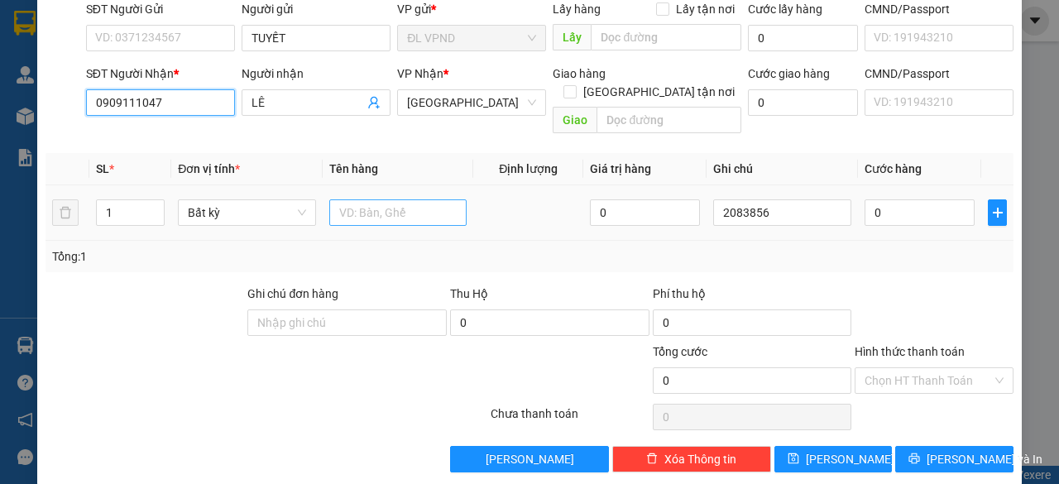
type input "0909111047"
click at [402, 199] on input "text" at bounding box center [398, 212] width 138 height 26
type input "1TX"
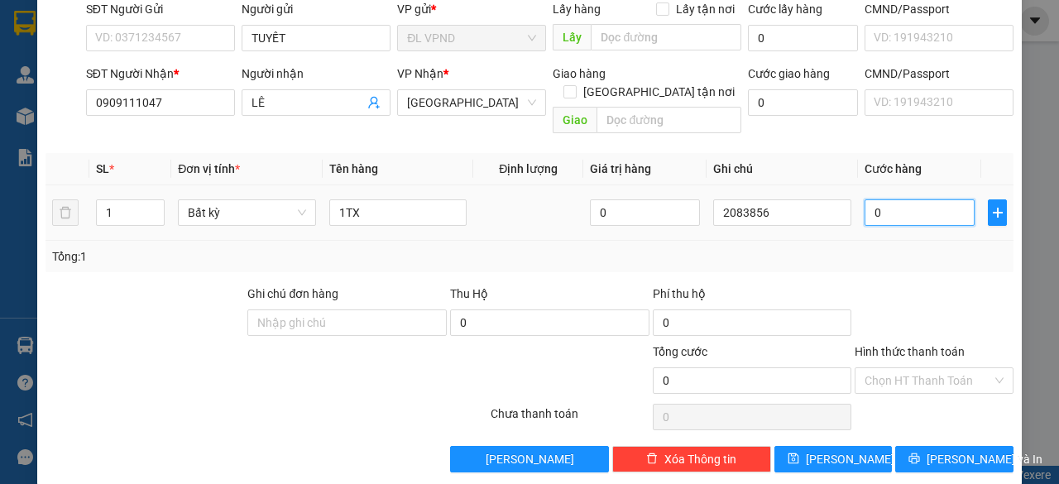
click at [877, 199] on input "0" at bounding box center [919, 212] width 110 height 26
type input "5"
type input "50"
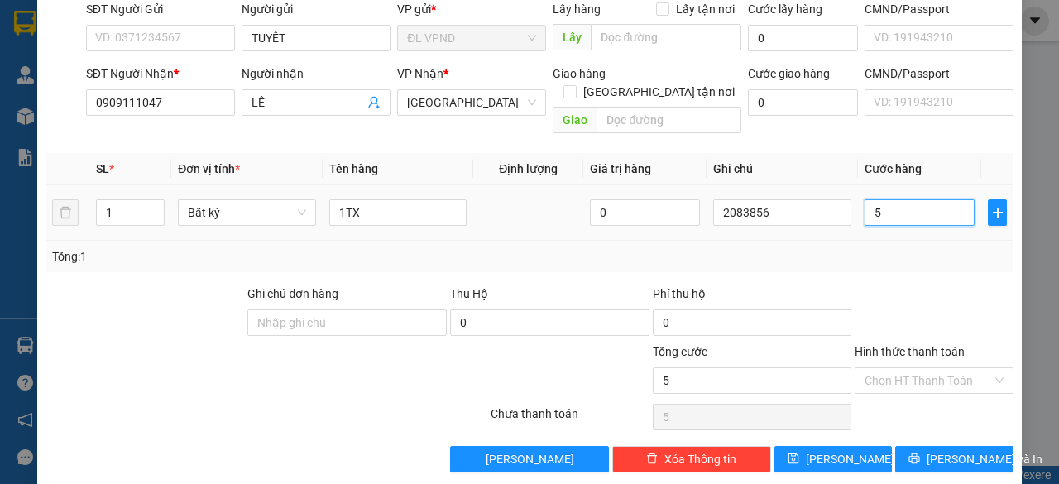
type input "50"
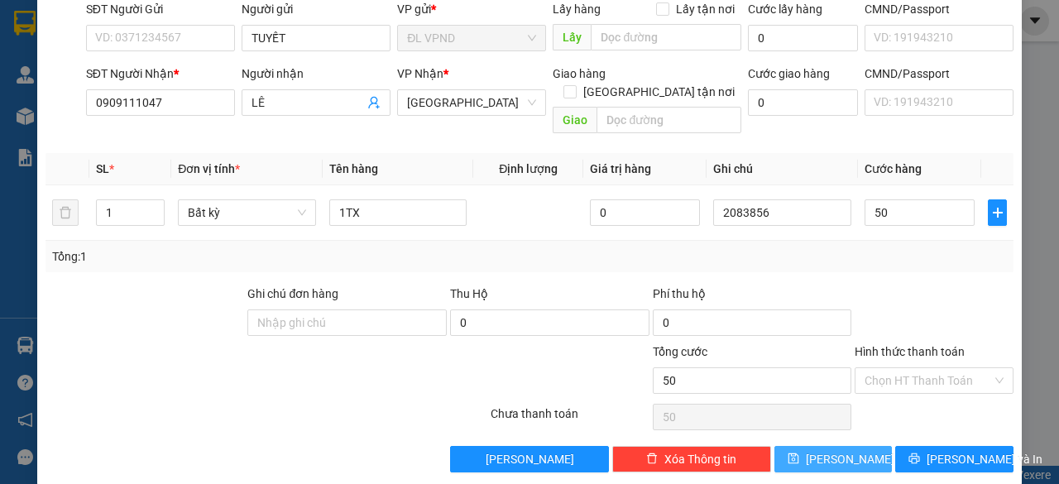
type input "50.000"
click at [787, 446] on button "[PERSON_NAME]" at bounding box center [833, 459] width 118 height 26
type input "0"
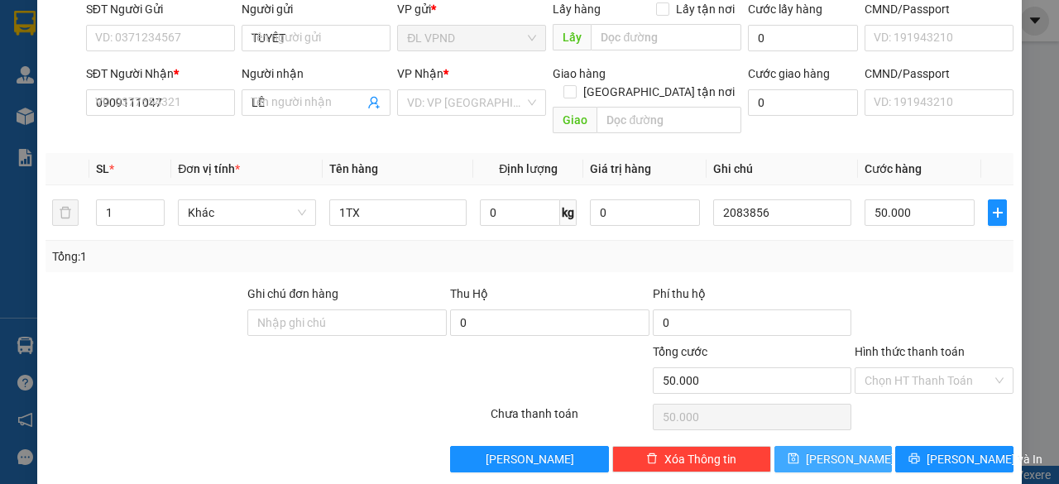
type input "0"
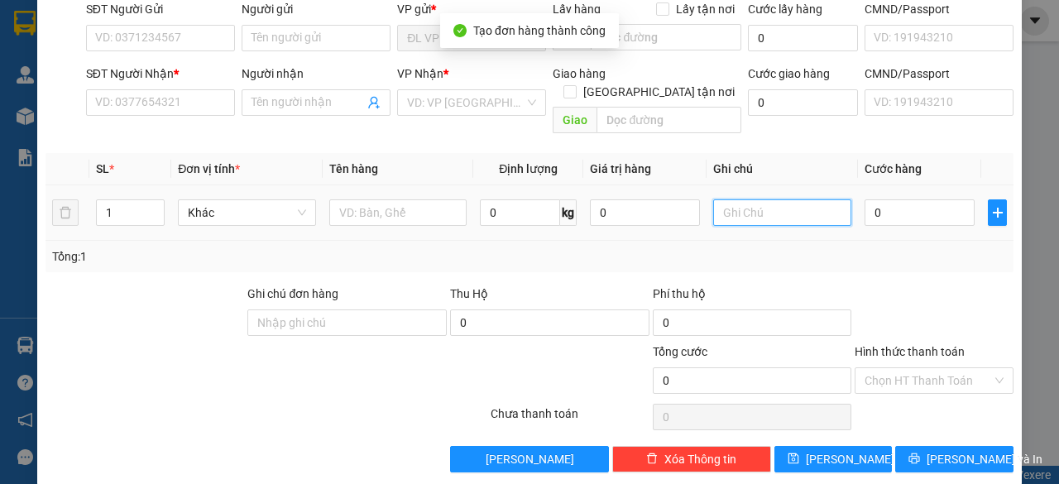
click at [731, 199] on input "text" at bounding box center [782, 212] width 138 height 26
paste input "208385"
type input "2083857"
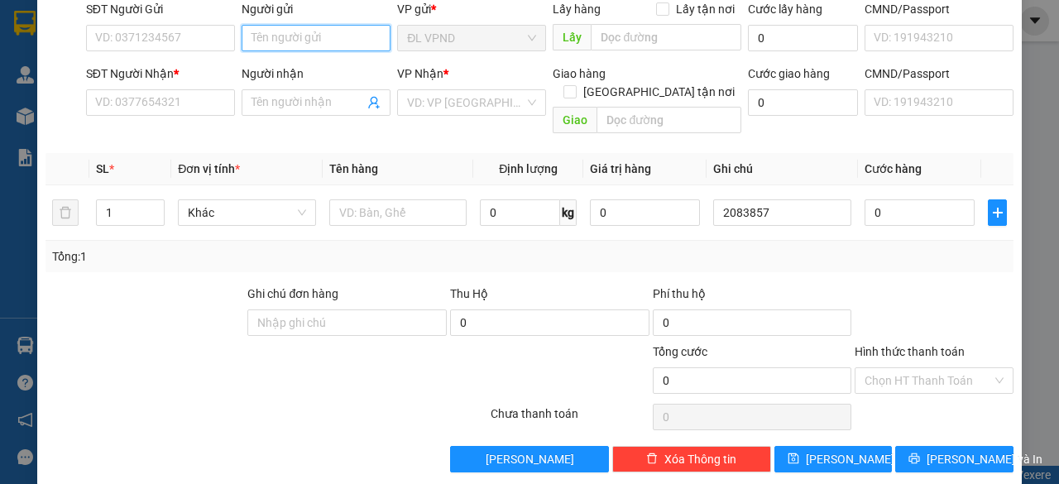
click at [319, 45] on input "Người gửi" at bounding box center [315, 38] width 149 height 26
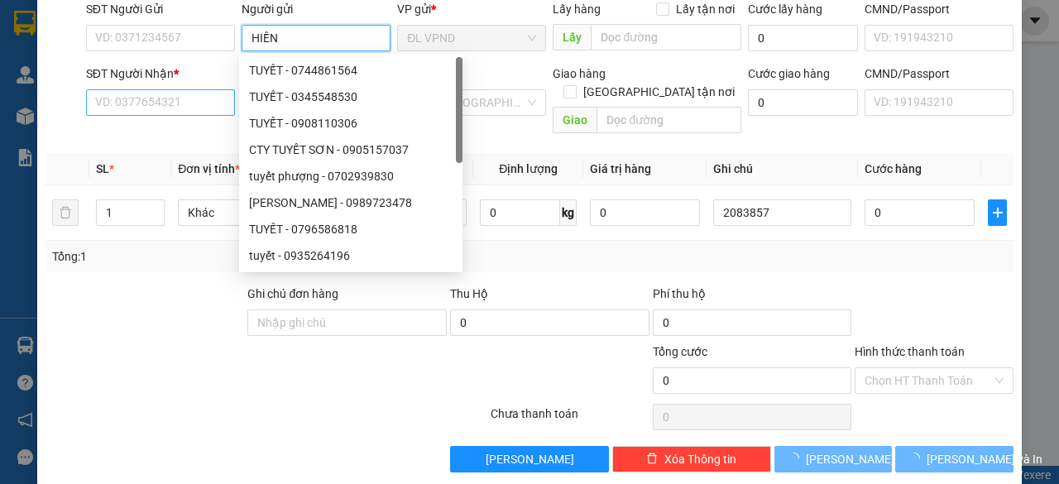
type input "HIỀN"
click at [144, 104] on input "SĐT Người Nhận *" at bounding box center [160, 102] width 149 height 26
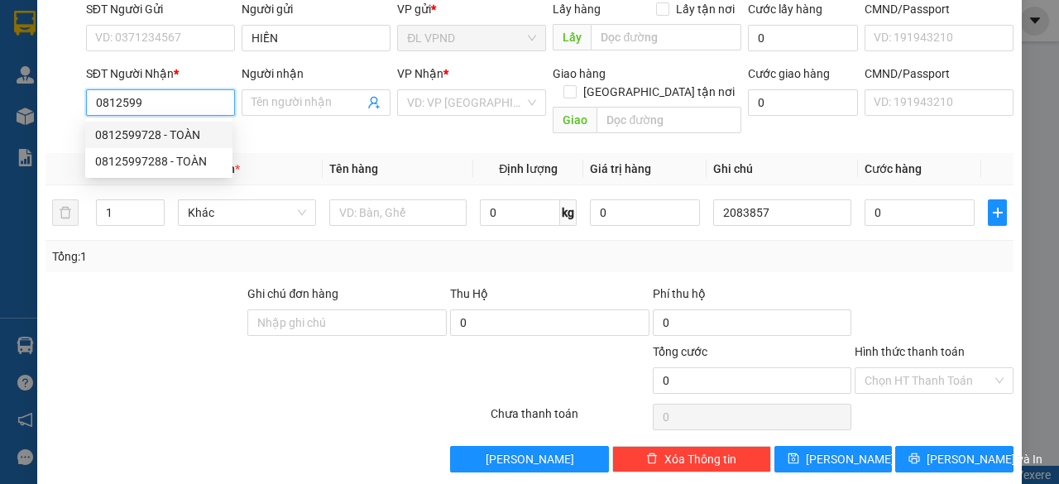
click at [141, 134] on div "0812599728 - TOÀN" at bounding box center [158, 135] width 127 height 18
type input "0812599728"
type input "TOÀN"
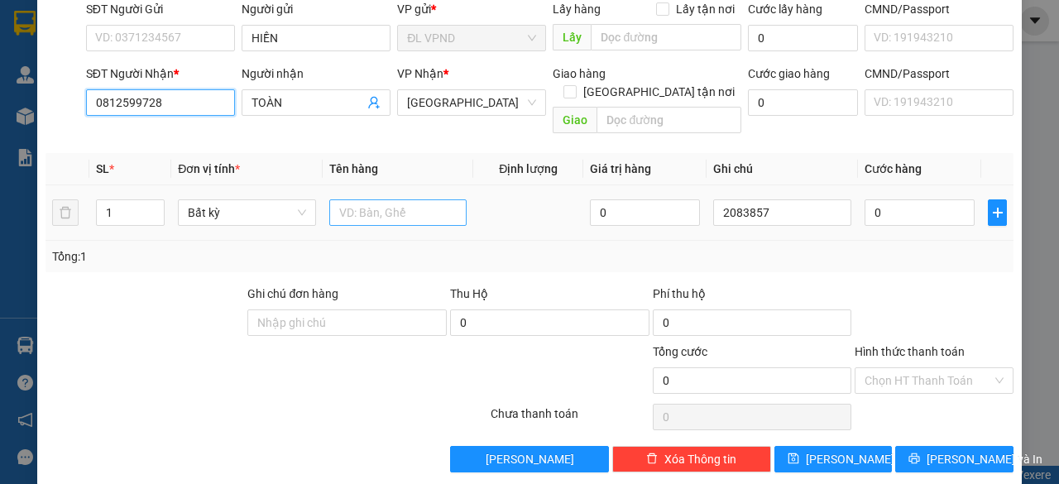
type input "0812599728"
click at [394, 199] on input "text" at bounding box center [398, 212] width 138 height 26
type input "1TX"
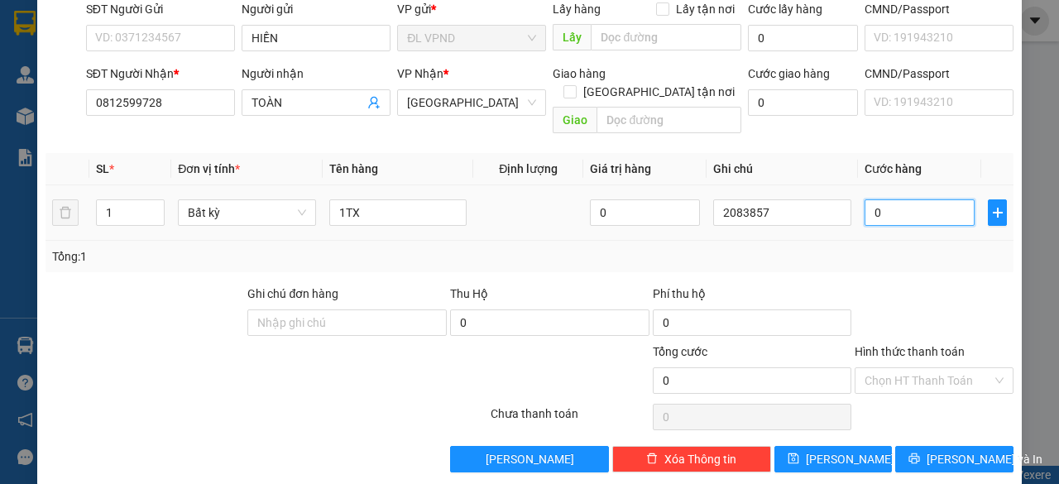
click at [887, 199] on input "0" at bounding box center [919, 212] width 110 height 26
type input "5"
type input "50"
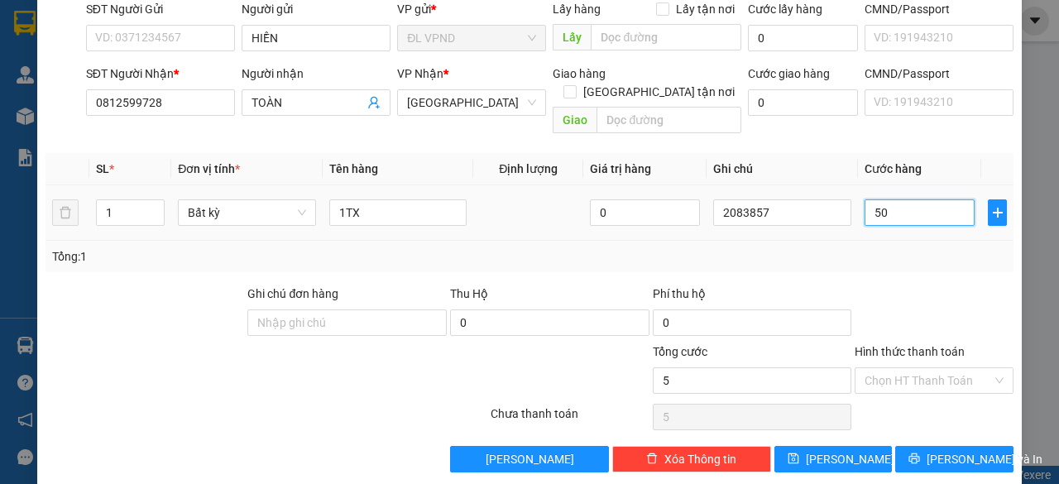
type input "50"
type input "50.000"
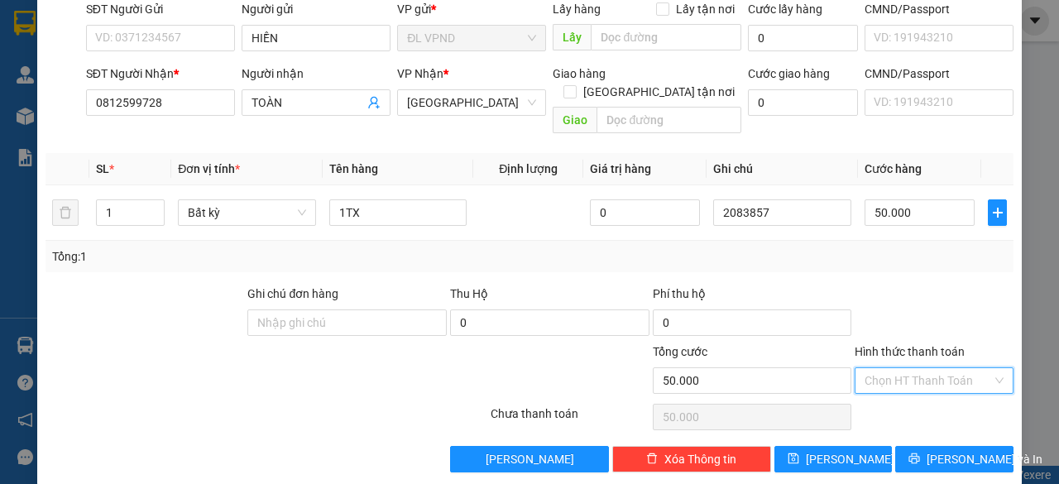
click at [873, 368] on input "Hình thức thanh toán" at bounding box center [927, 380] width 127 height 25
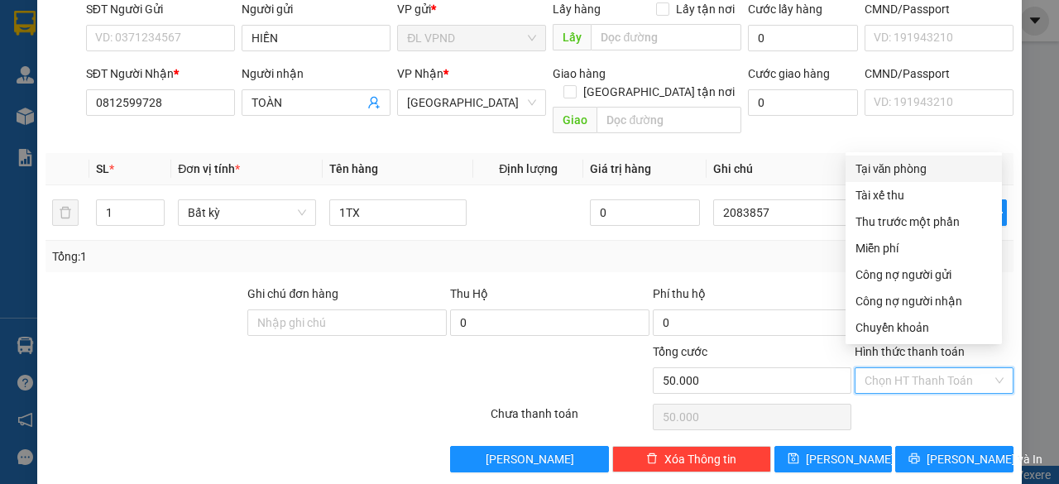
click at [906, 163] on div "Tại văn phòng" at bounding box center [923, 169] width 136 height 18
type input "0"
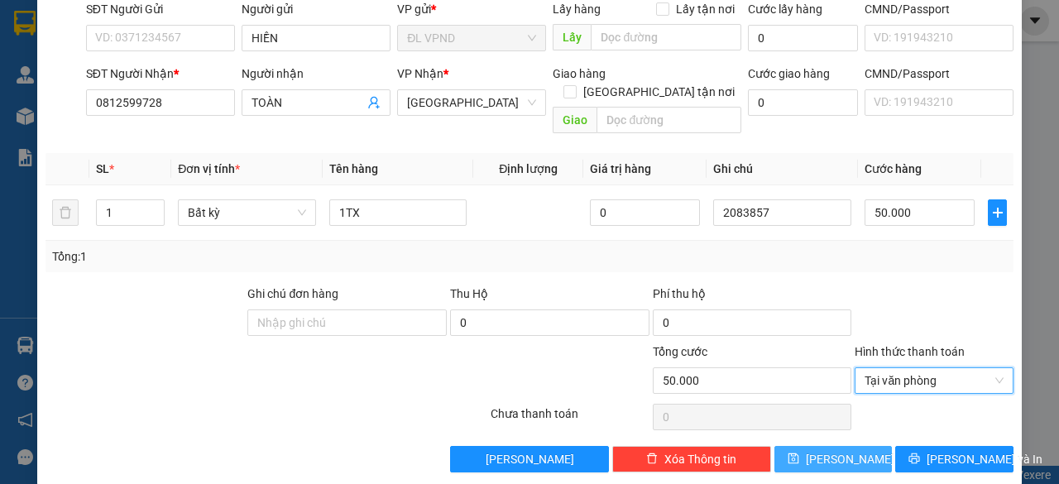
click at [836, 450] on span "[PERSON_NAME]" at bounding box center [850, 459] width 88 height 18
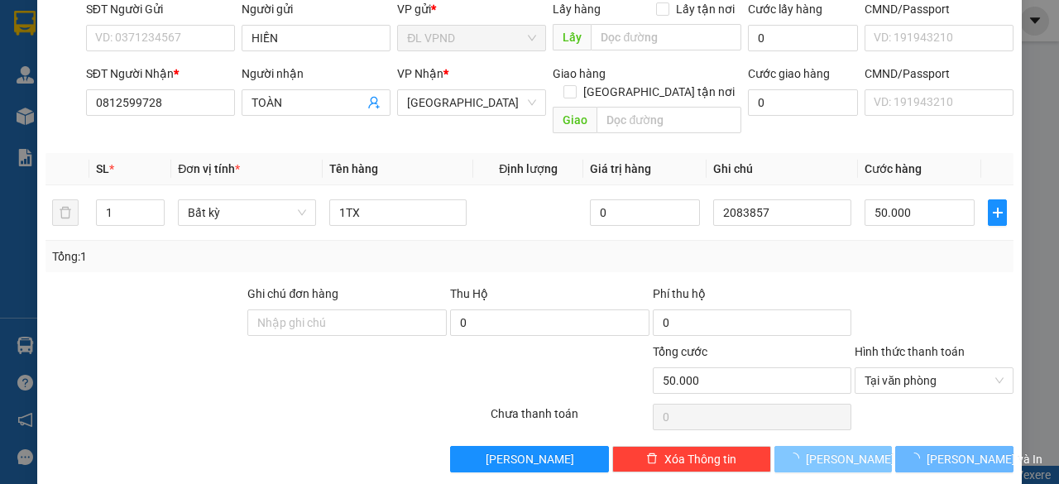
type input "0"
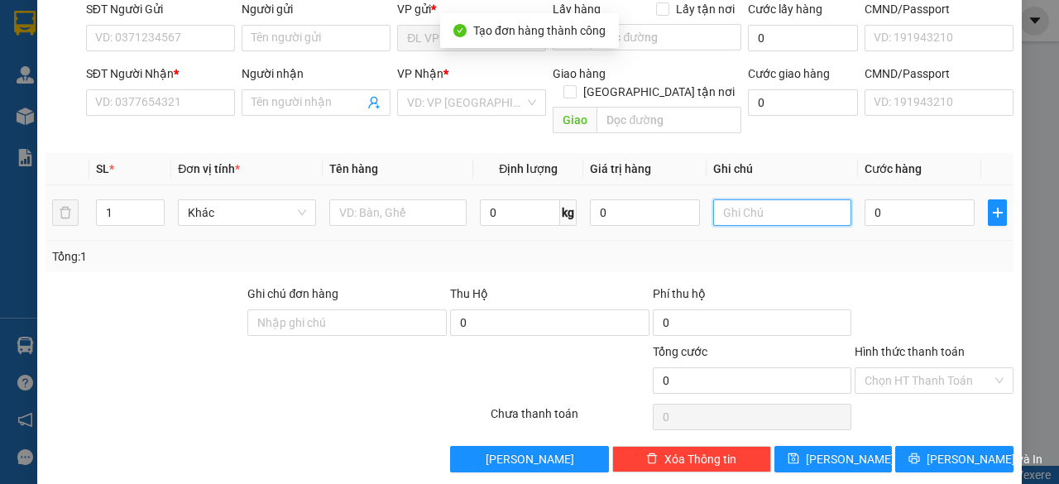
click at [784, 199] on input "text" at bounding box center [782, 212] width 138 height 26
paste input "8"
drag, startPoint x: 736, startPoint y: 197, endPoint x: 420, endPoint y: 250, distance: 320.3
click at [483, 233] on div "SL * Đơn vị tính * Tên hàng Định lượng Giá trị hàng Ghi chú Cước hàng 1 Khác 0 …" at bounding box center [529, 212] width 968 height 119
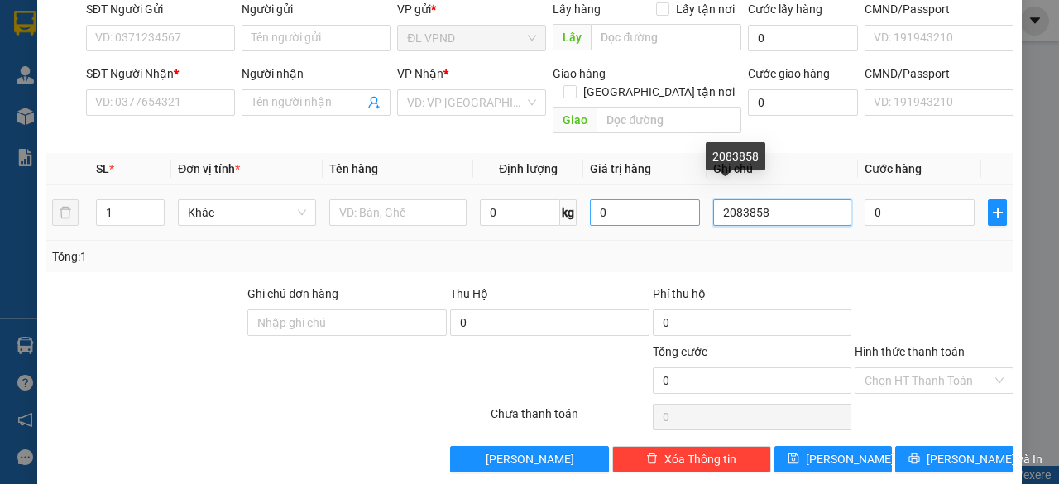
drag, startPoint x: 749, startPoint y: 194, endPoint x: 610, endPoint y: 198, distance: 139.8
click at [614, 198] on tr "1 Khác 0 kg 0 2083858 0" at bounding box center [529, 212] width 968 height 55
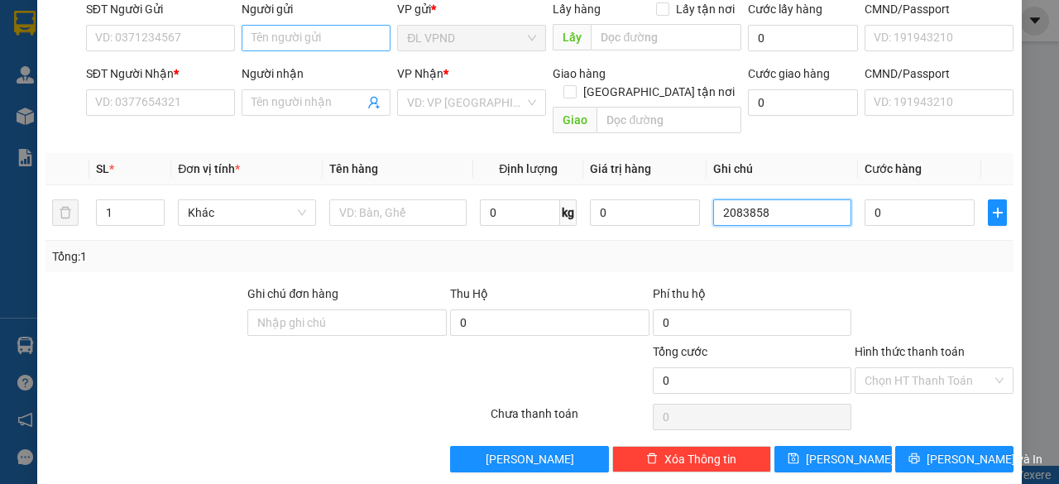
type input "2083858"
click at [320, 47] on input "Người gửi" at bounding box center [315, 38] width 149 height 26
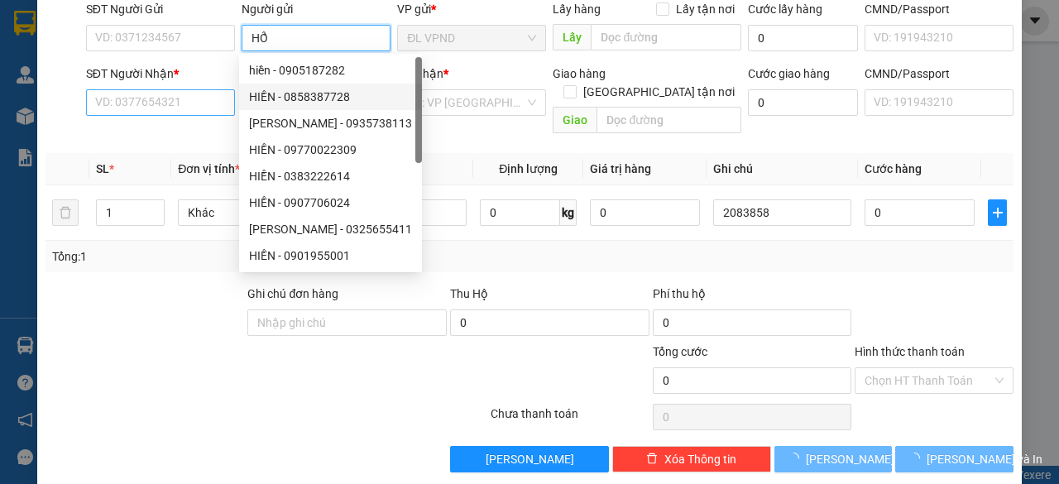
type input "HỔ"
click at [207, 101] on input "SĐT Người Nhận *" at bounding box center [160, 102] width 149 height 26
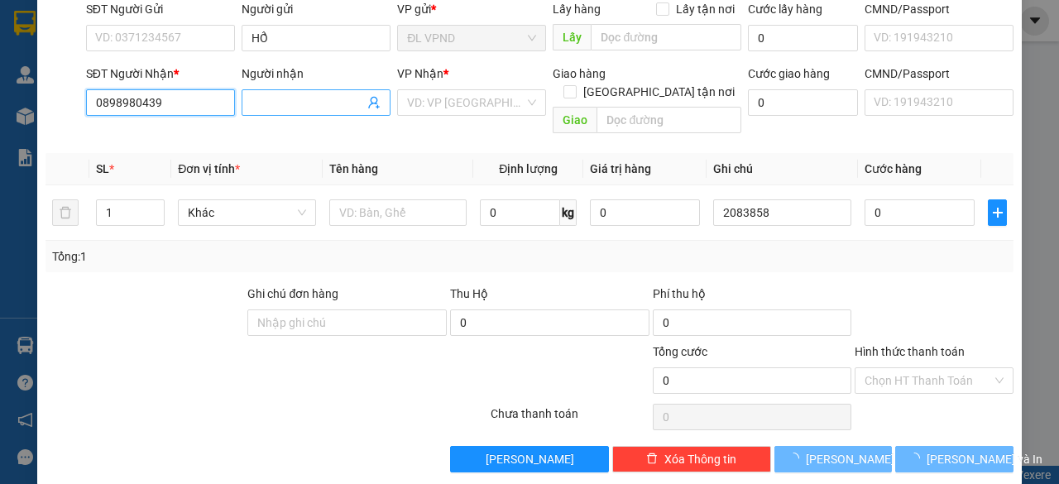
type input "0898980439"
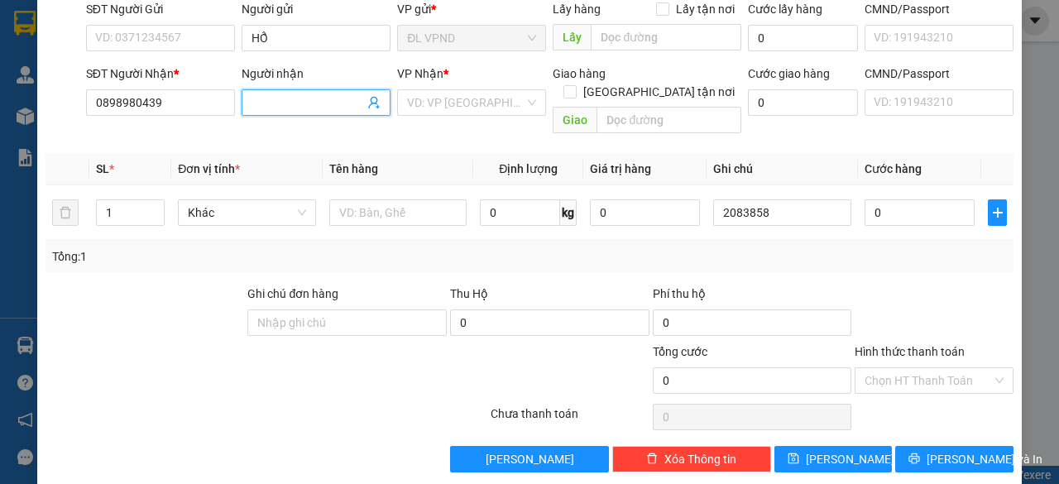
click at [300, 102] on input "Người nhận" at bounding box center [307, 102] width 112 height 18
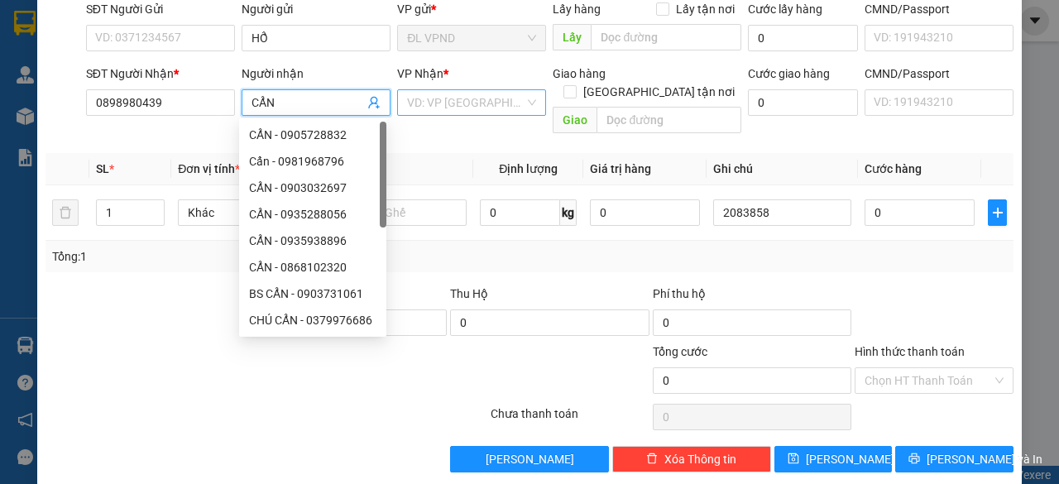
type input "CẨN"
click at [504, 103] on input "search" at bounding box center [465, 102] width 117 height 25
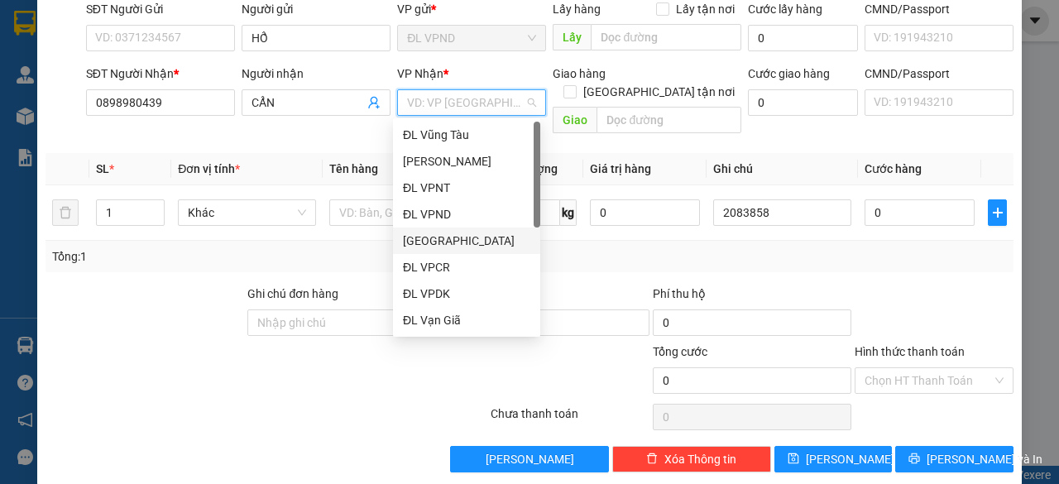
click at [442, 246] on div "[GEOGRAPHIC_DATA]" at bounding box center [466, 241] width 127 height 18
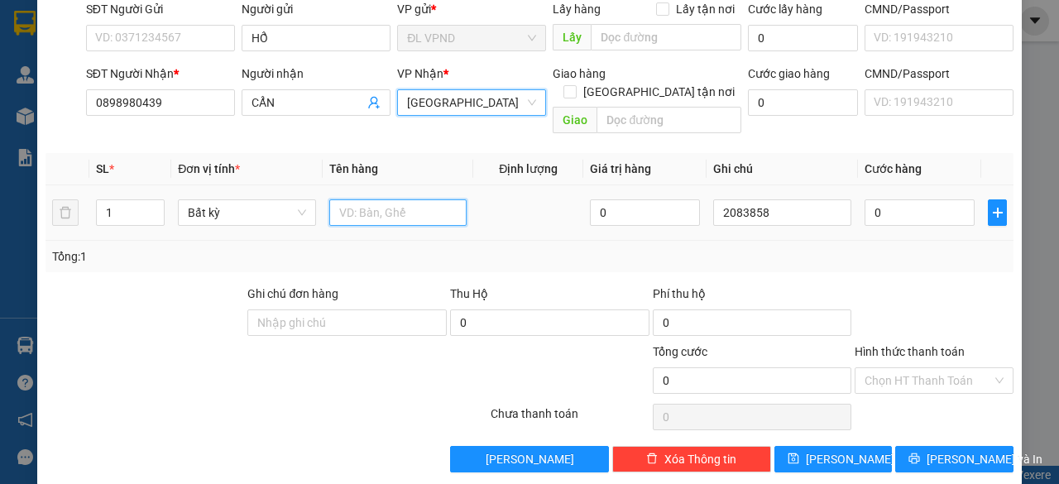
click at [372, 199] on input "text" at bounding box center [398, 212] width 138 height 26
type input "1 BAO"
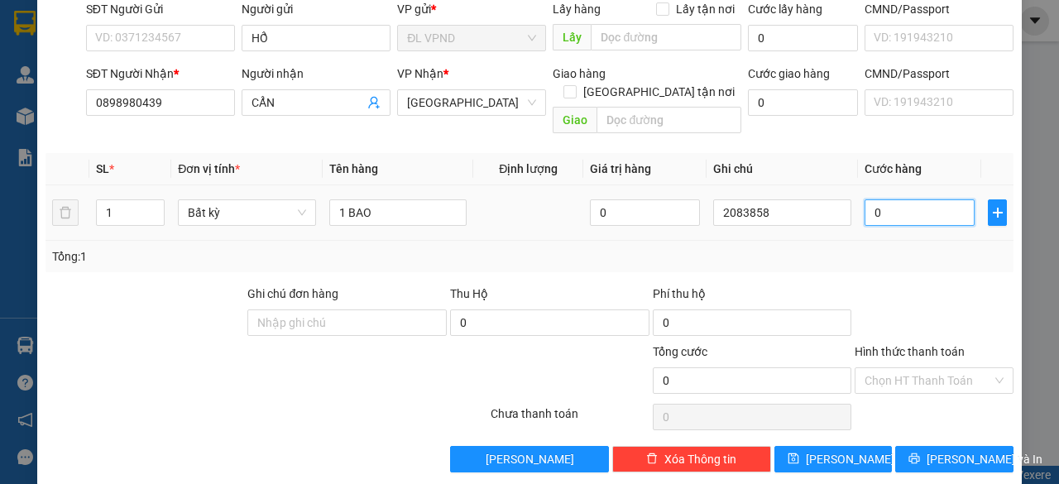
click at [905, 199] on input "0" at bounding box center [919, 212] width 110 height 26
type input "6"
type input "60"
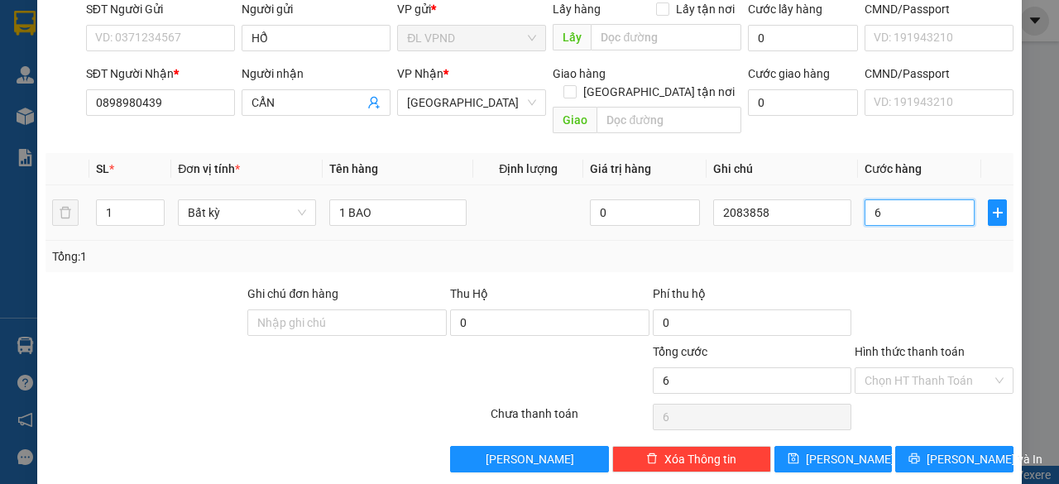
type input "60"
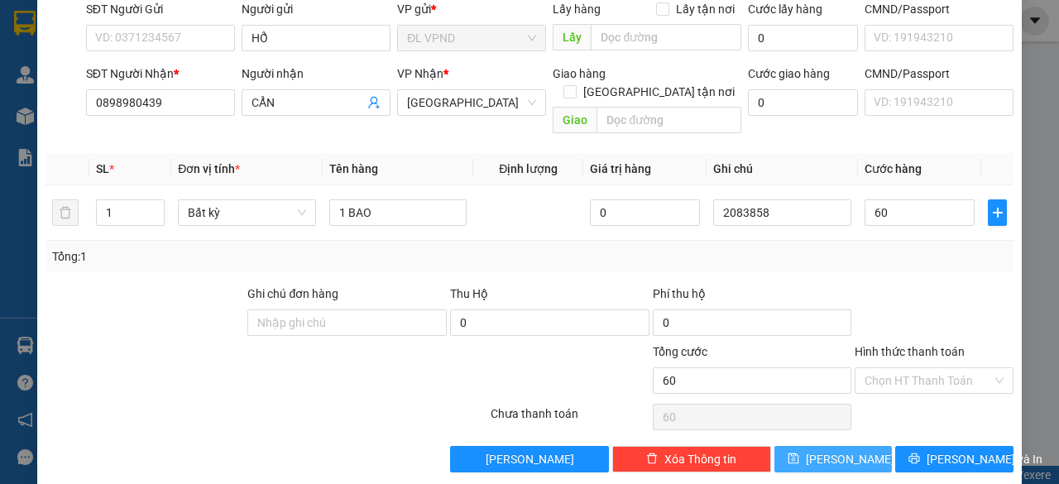
type input "60.000"
click at [799, 452] on icon "save" at bounding box center [793, 458] width 12 height 12
type input "0"
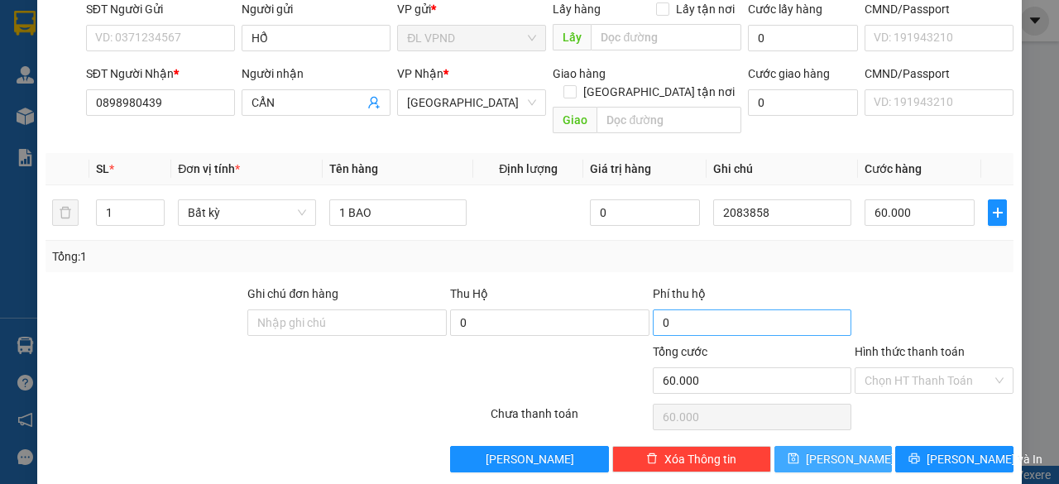
type input "0"
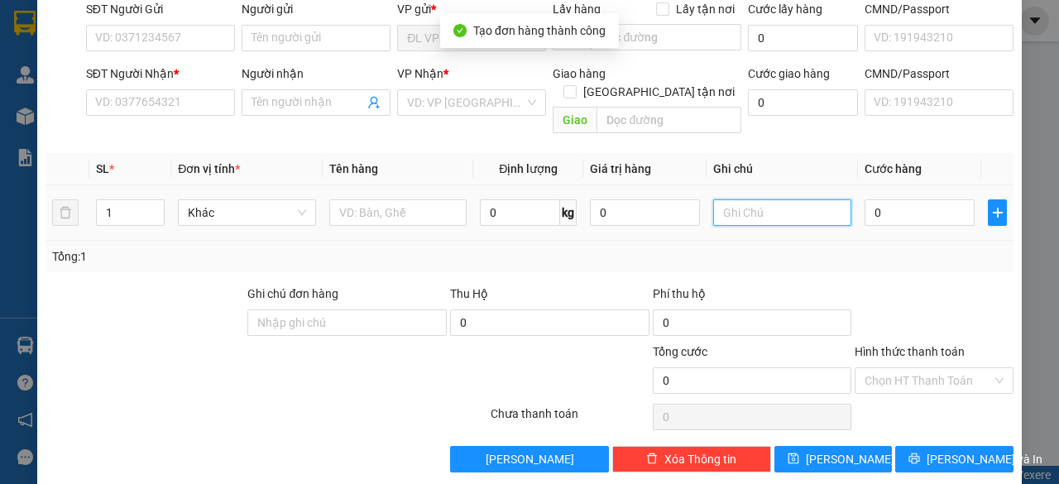
click at [766, 199] on input "text" at bounding box center [782, 212] width 138 height 26
paste input "208385"
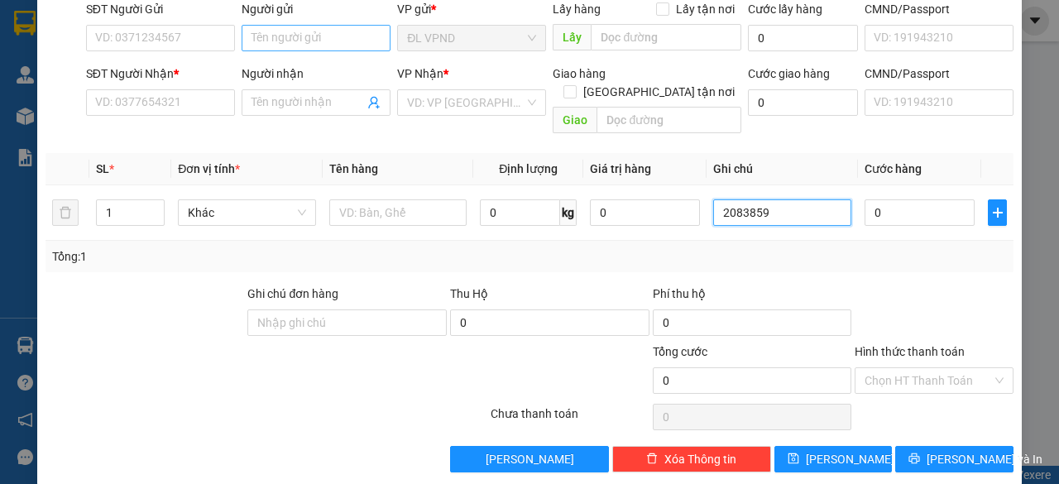
type input "2083859"
click at [336, 36] on input "Người gửi" at bounding box center [315, 38] width 149 height 26
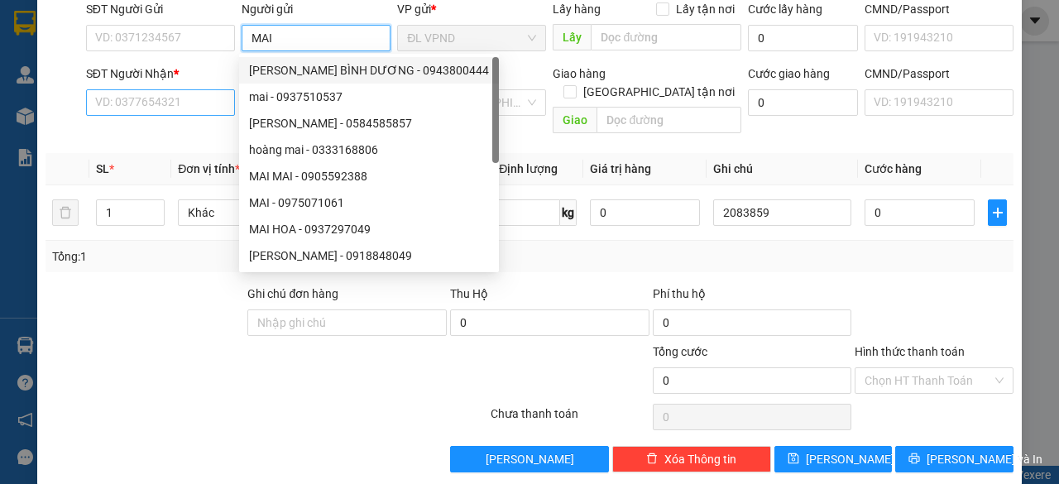
type input "MAI"
click at [180, 103] on input "SĐT Người Nhận *" at bounding box center [160, 102] width 149 height 26
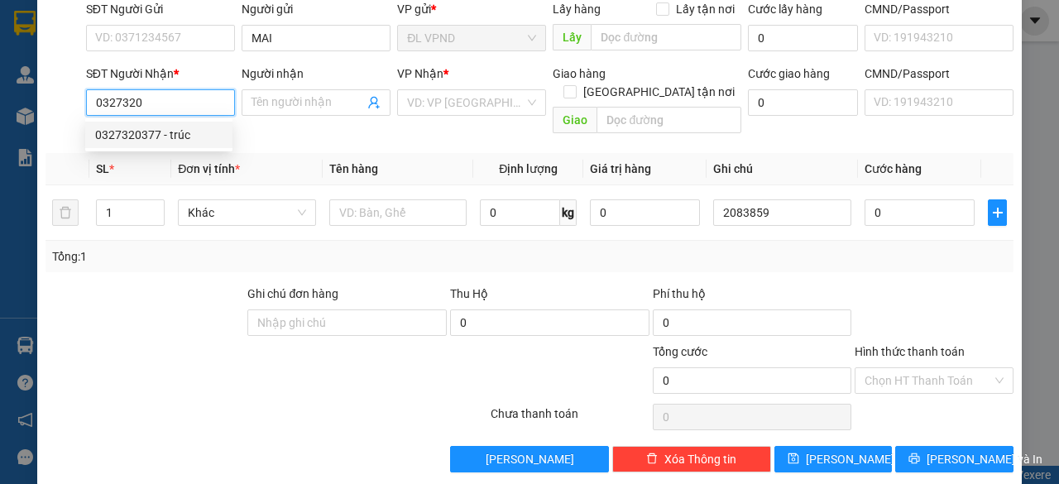
drag, startPoint x: 166, startPoint y: 136, endPoint x: 347, endPoint y: 160, distance: 182.7
click at [167, 136] on div "0327320377 - trúc" at bounding box center [158, 135] width 127 height 18
type input "0327320377"
type input "trúc"
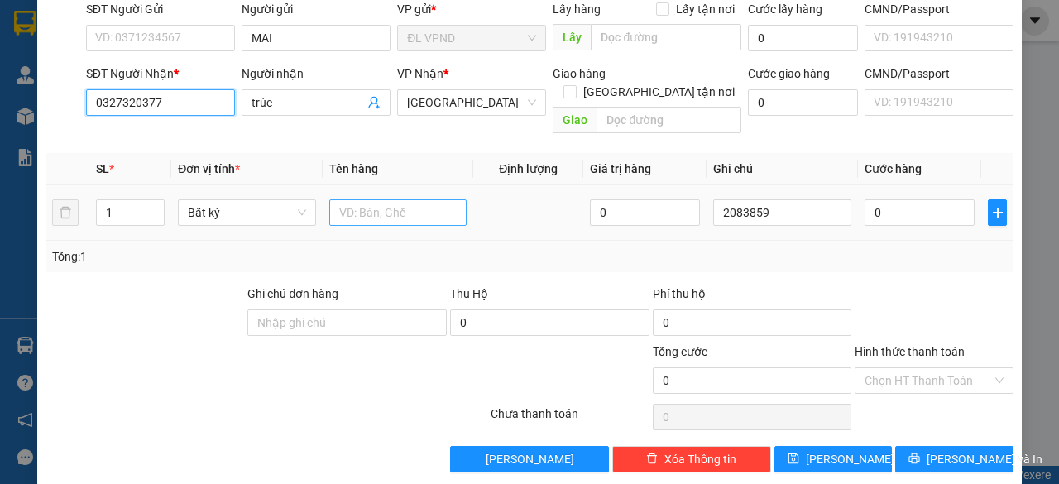
type input "0327320377"
click at [349, 199] on input "text" at bounding box center [398, 212] width 138 height 26
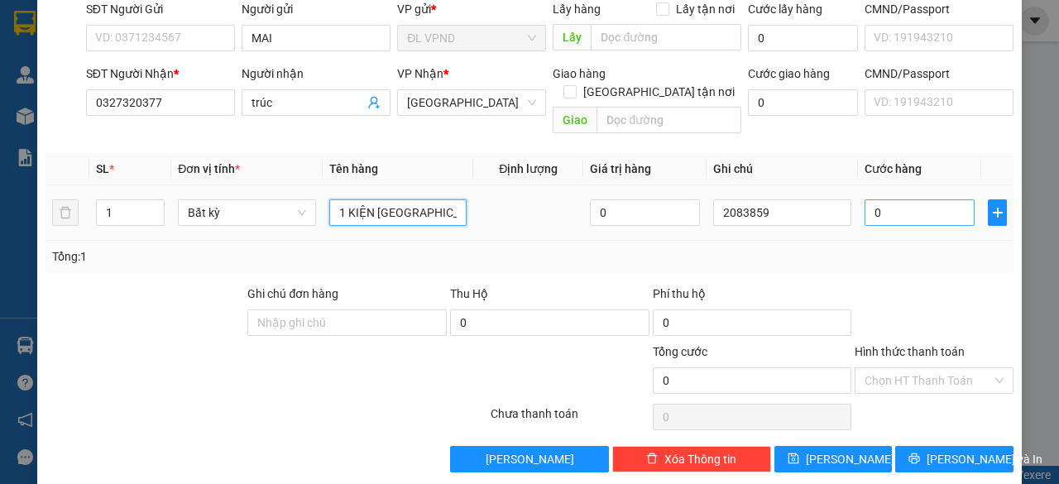
type input "1 KIỆN [GEOGRAPHIC_DATA]"
click at [925, 199] on input "0" at bounding box center [919, 212] width 110 height 26
type input "5"
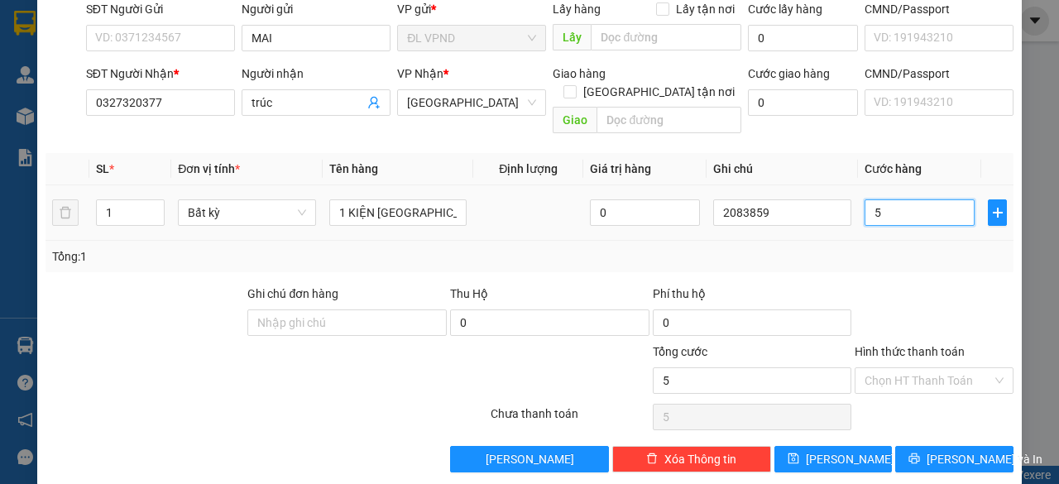
type input "50"
type input "50.000"
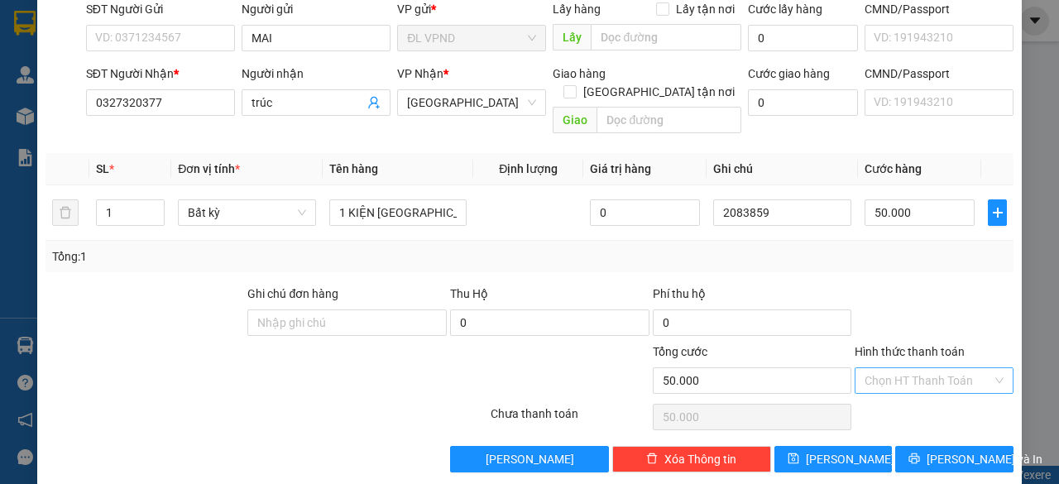
click at [868, 368] on input "Hình thức thanh toán" at bounding box center [927, 380] width 127 height 25
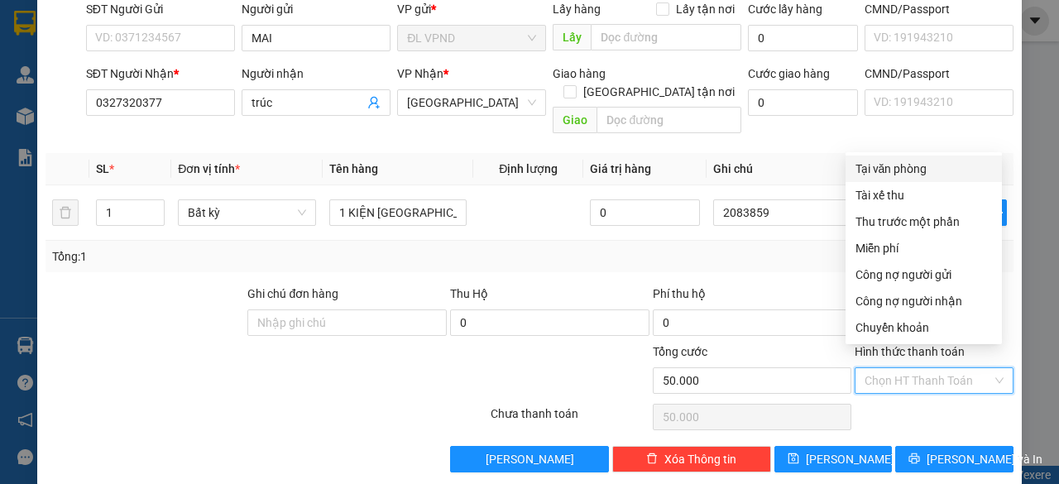
click at [921, 178] on div "Tại văn phòng" at bounding box center [923, 168] width 156 height 26
type input "0"
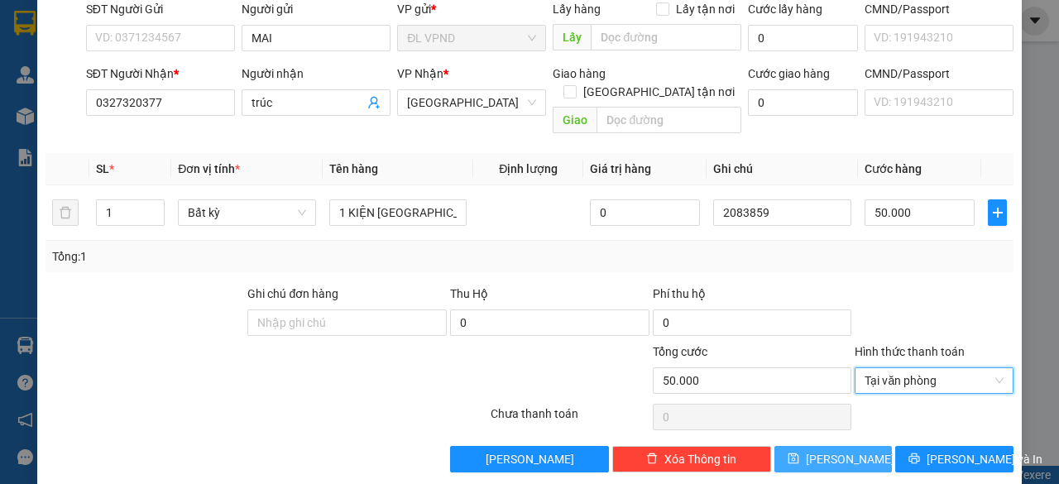
click at [809, 446] on button "[PERSON_NAME]" at bounding box center [833, 459] width 118 height 26
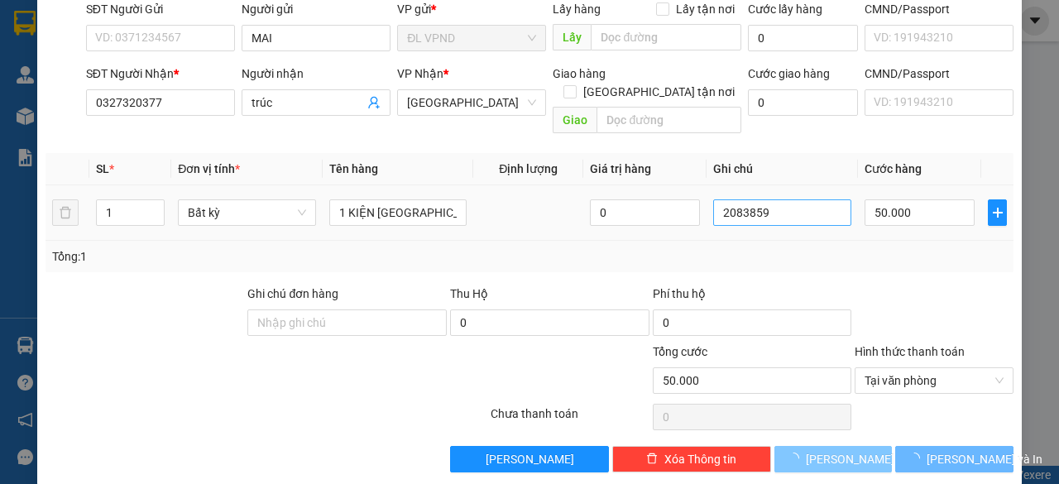
type input "0"
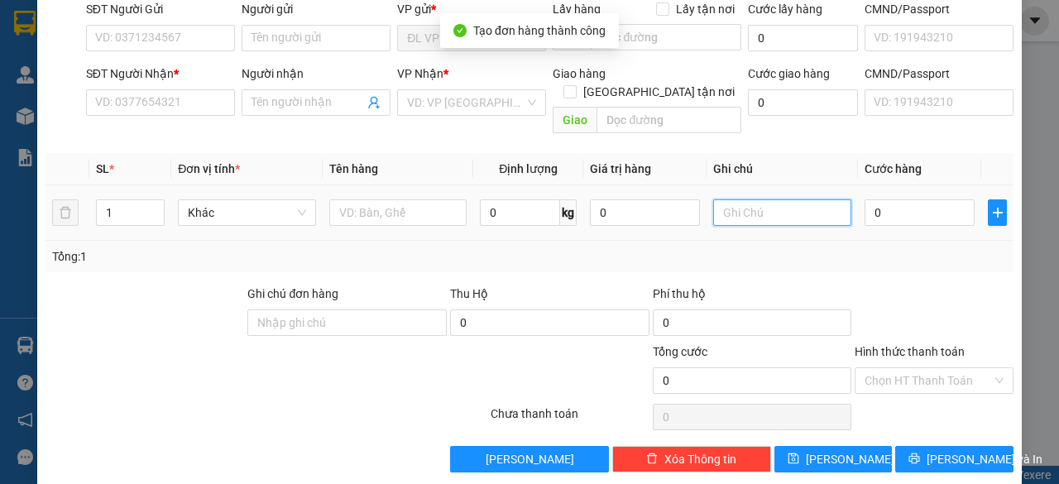
click at [797, 199] on input "text" at bounding box center [782, 212] width 138 height 26
paste input "208385"
drag, startPoint x: 797, startPoint y: 189, endPoint x: 787, endPoint y: 185, distance: 10.8
click at [787, 199] on input "text" at bounding box center [782, 212] width 138 height 26
drag, startPoint x: 723, startPoint y: 198, endPoint x: 593, endPoint y: 216, distance: 131.1
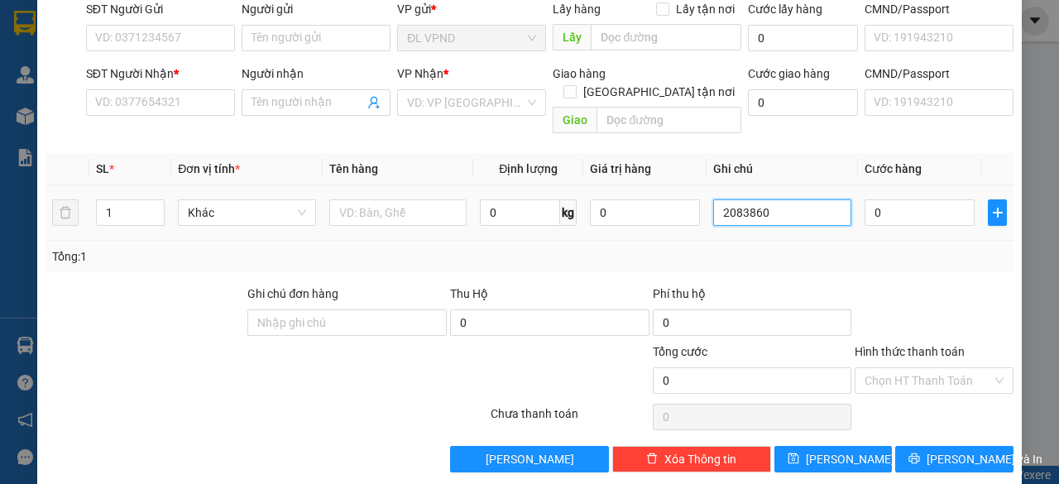
click at [615, 215] on tr "1 Khác 0 kg 0 2083860 0" at bounding box center [529, 212] width 968 height 55
type input "2083860"
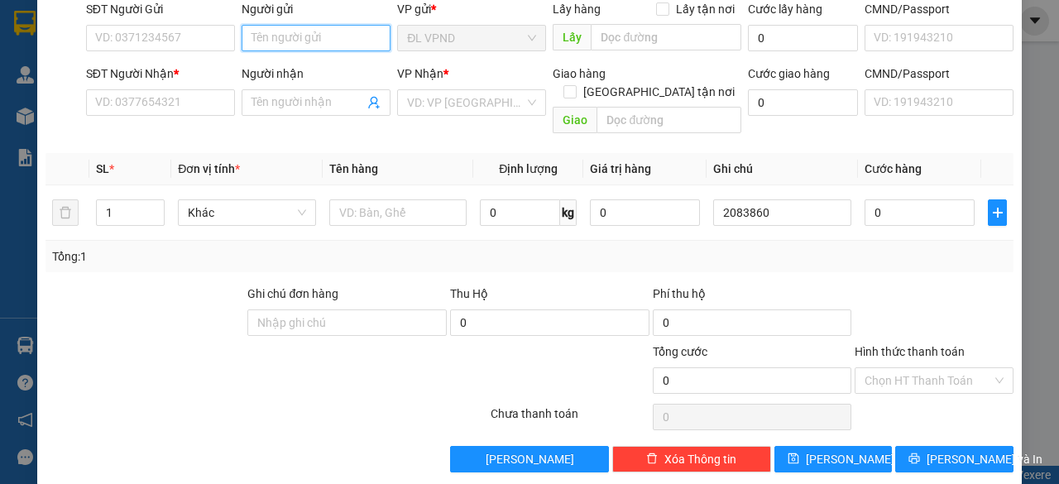
click at [279, 36] on input "Người gửi" at bounding box center [315, 38] width 149 height 26
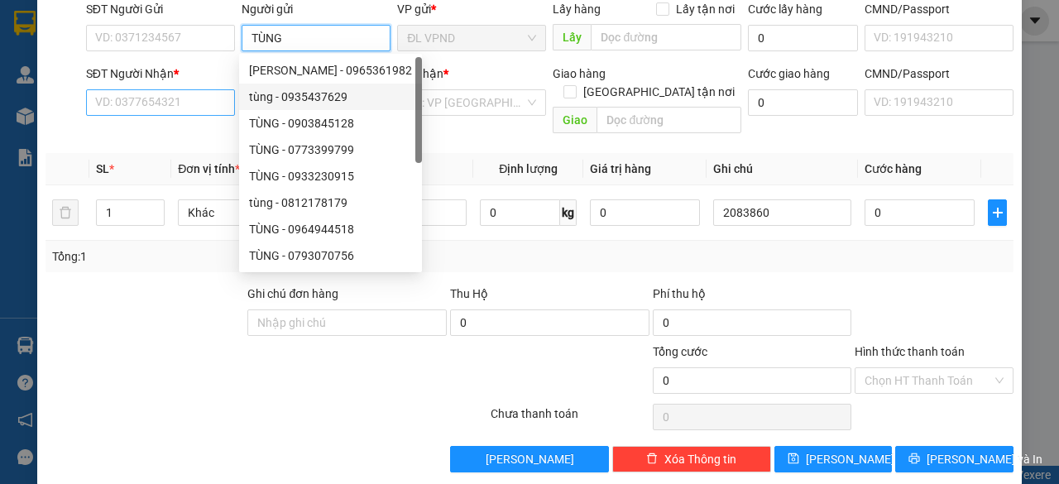
type input "TÙNG"
click at [197, 102] on input "SĐT Người Nhận *" at bounding box center [160, 102] width 149 height 26
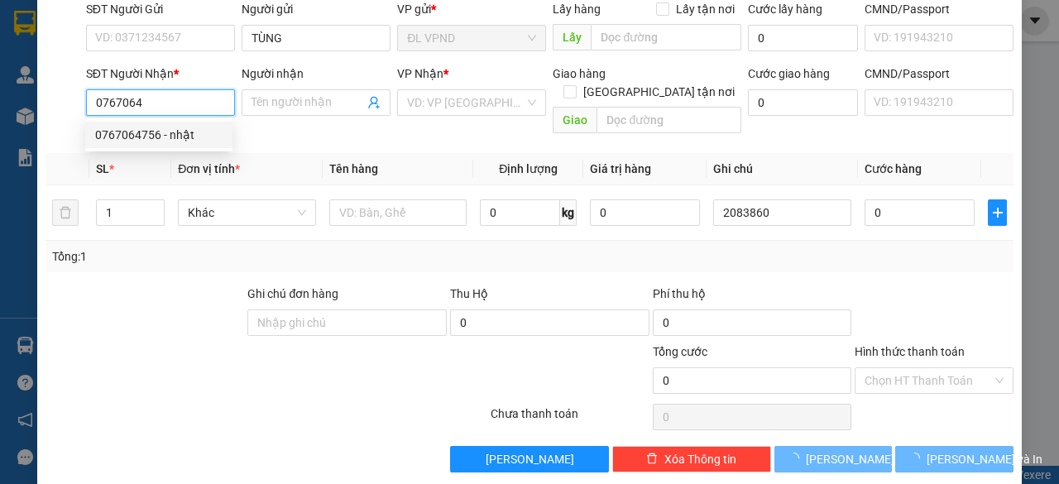
click at [190, 130] on div "0767064756 - nhật" at bounding box center [158, 135] width 127 height 18
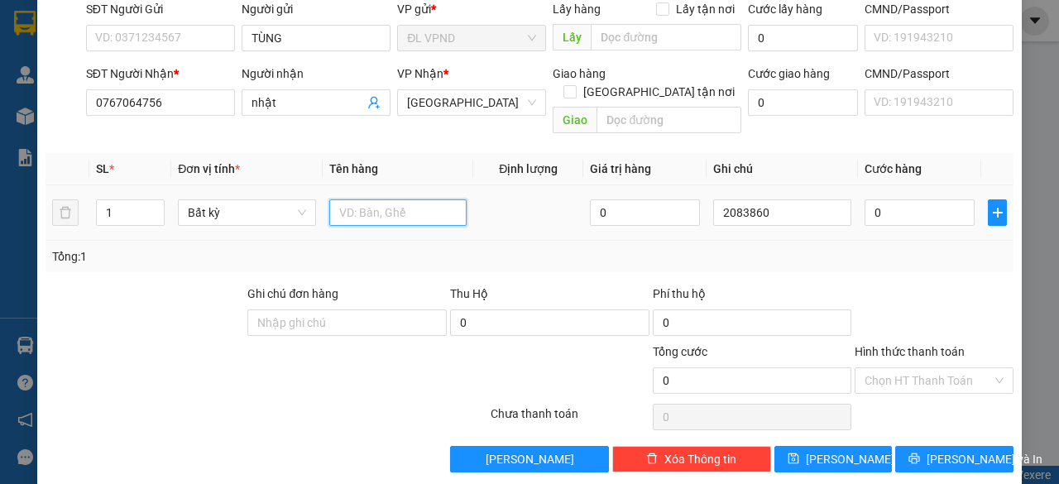
click at [363, 201] on input "text" at bounding box center [398, 212] width 138 height 26
click at [906, 199] on input "0" at bounding box center [919, 212] width 110 height 26
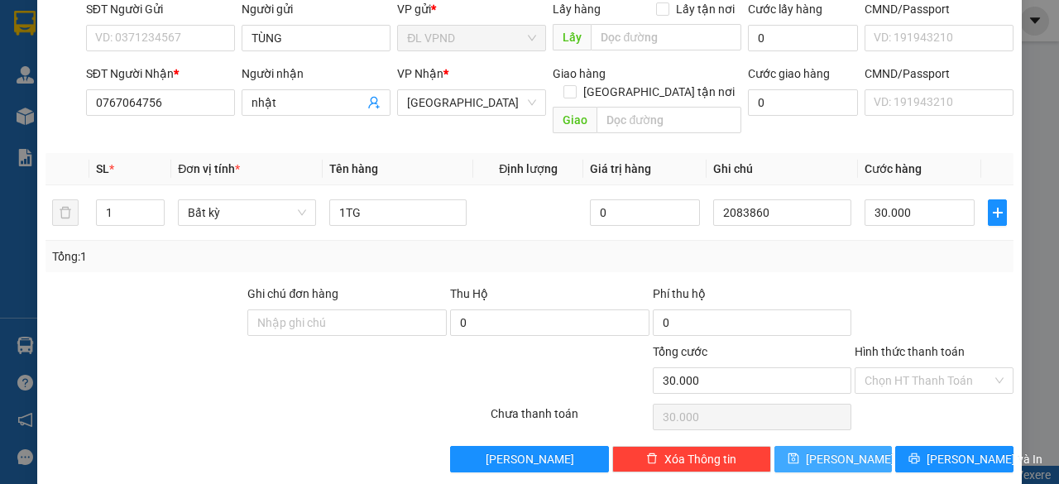
click at [840, 450] on span "[PERSON_NAME]" at bounding box center [850, 459] width 88 height 18
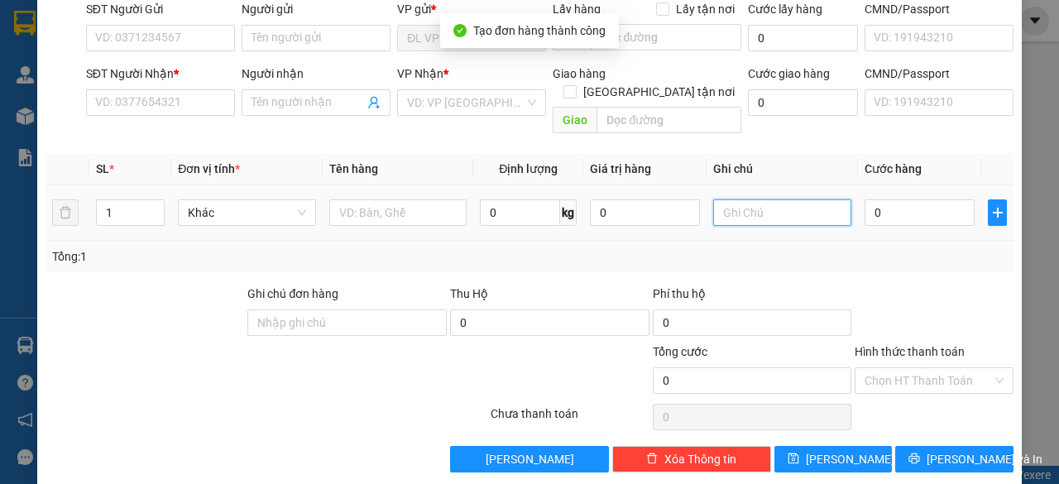
click at [763, 199] on input "text" at bounding box center [782, 212] width 138 height 26
paste input "208386"
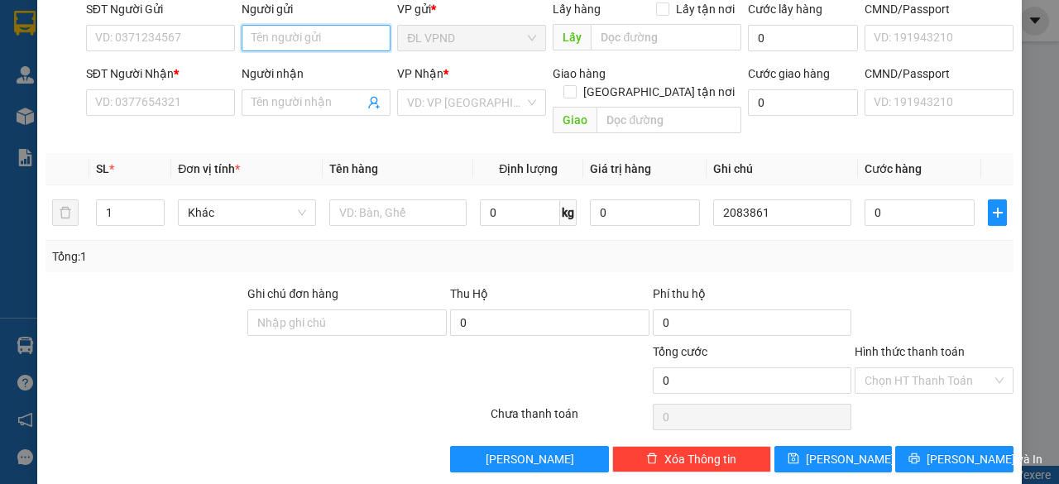
click at [330, 33] on input "Người gửi" at bounding box center [315, 38] width 149 height 26
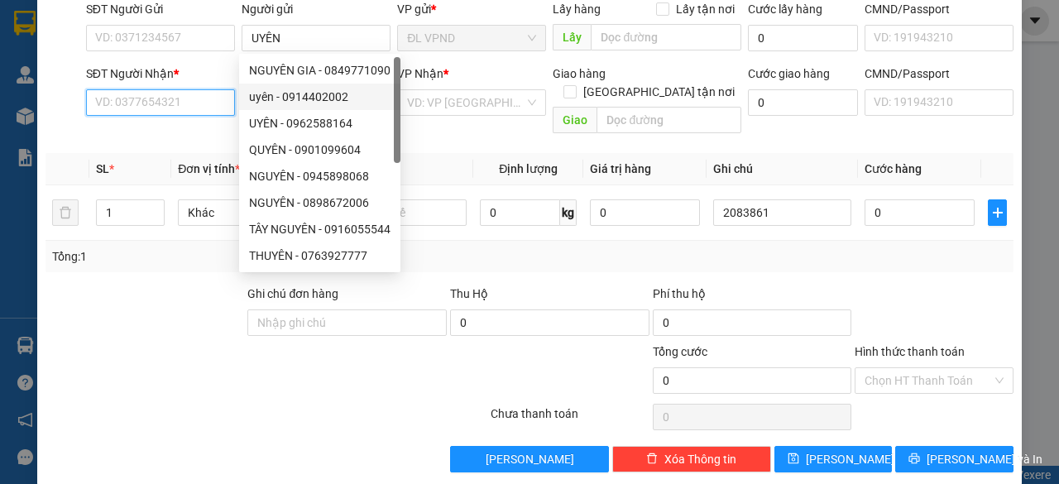
click at [213, 106] on input "SĐT Người Nhận *" at bounding box center [160, 102] width 149 height 26
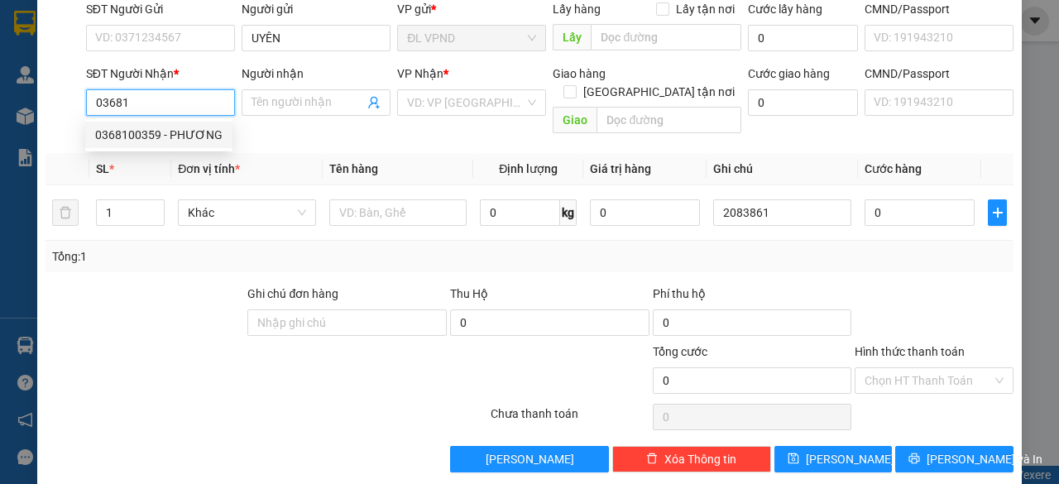
click at [172, 146] on div "0368100359 - PHƯƠNG" at bounding box center [158, 135] width 147 height 26
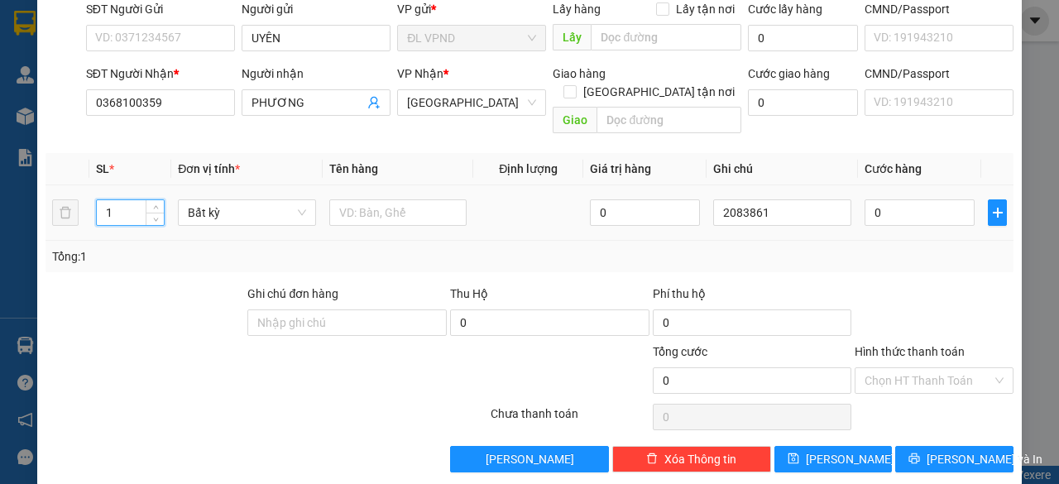
drag, startPoint x: 126, startPoint y: 193, endPoint x: 82, endPoint y: 210, distance: 47.1
click at [82, 210] on tr "1 Bất kỳ 0 2083861 0" at bounding box center [529, 212] width 968 height 55
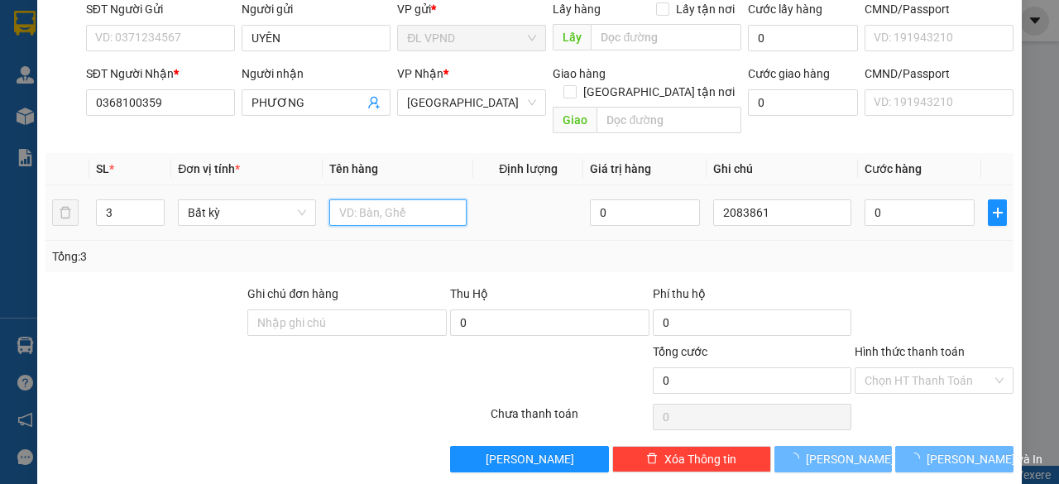
click at [377, 199] on input "text" at bounding box center [398, 212] width 138 height 26
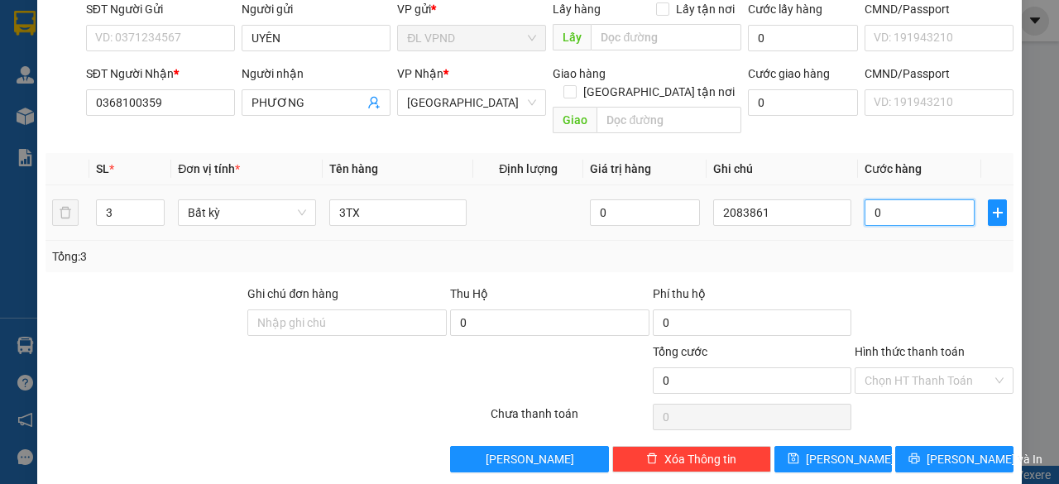
click at [898, 199] on input "0" at bounding box center [919, 212] width 110 height 26
click at [875, 368] on input "Hình thức thanh toán" at bounding box center [927, 380] width 127 height 25
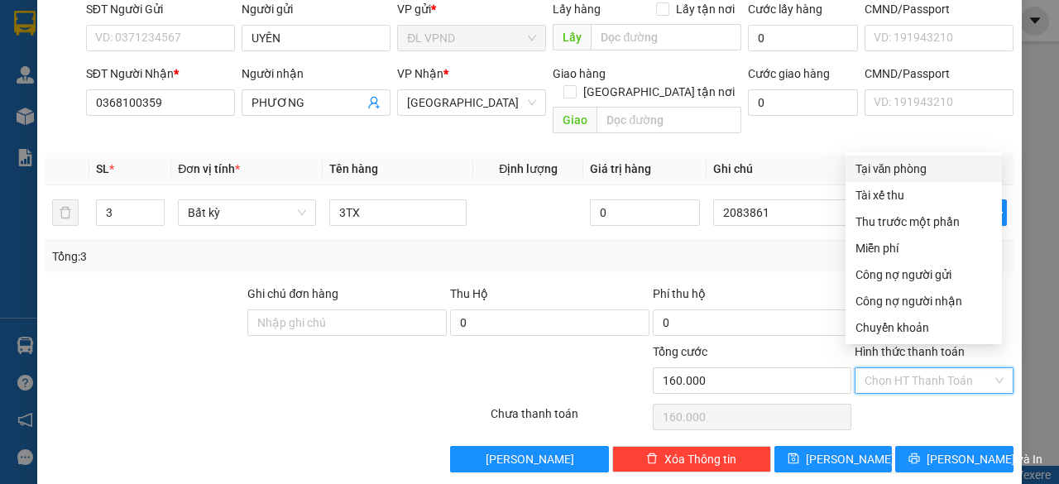
click at [892, 167] on div "Tại văn phòng" at bounding box center [923, 169] width 136 height 18
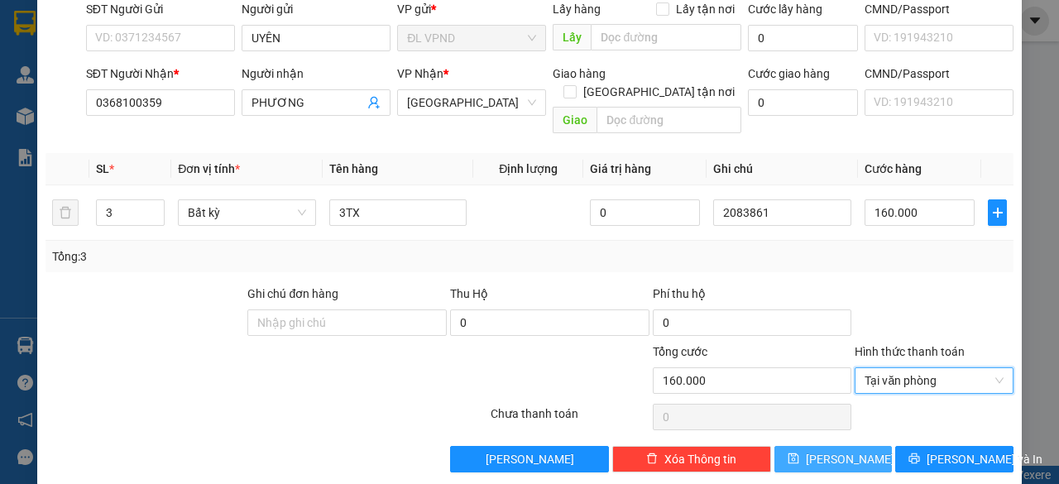
click at [798, 453] on icon "save" at bounding box center [792, 458] width 11 height 11
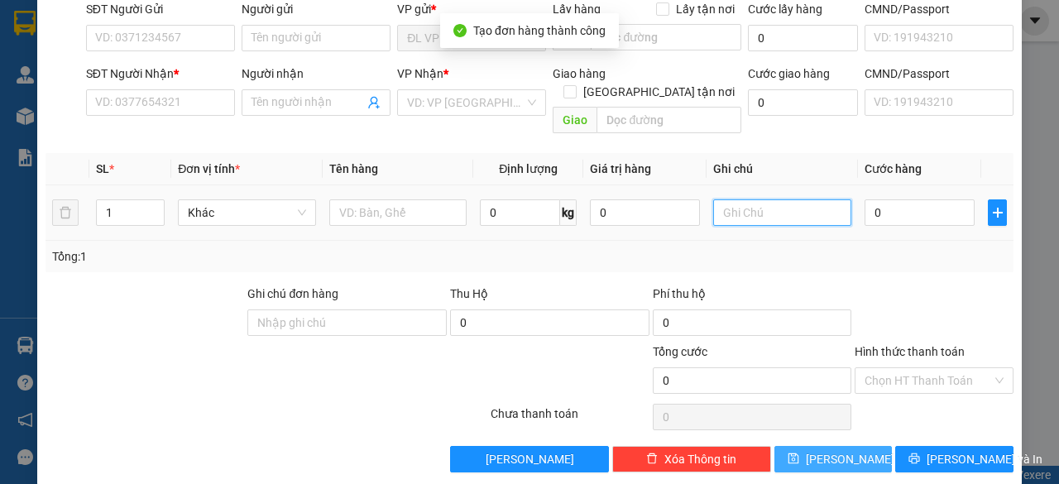
click at [765, 199] on input "text" at bounding box center [782, 212] width 138 height 26
paste input "208386"
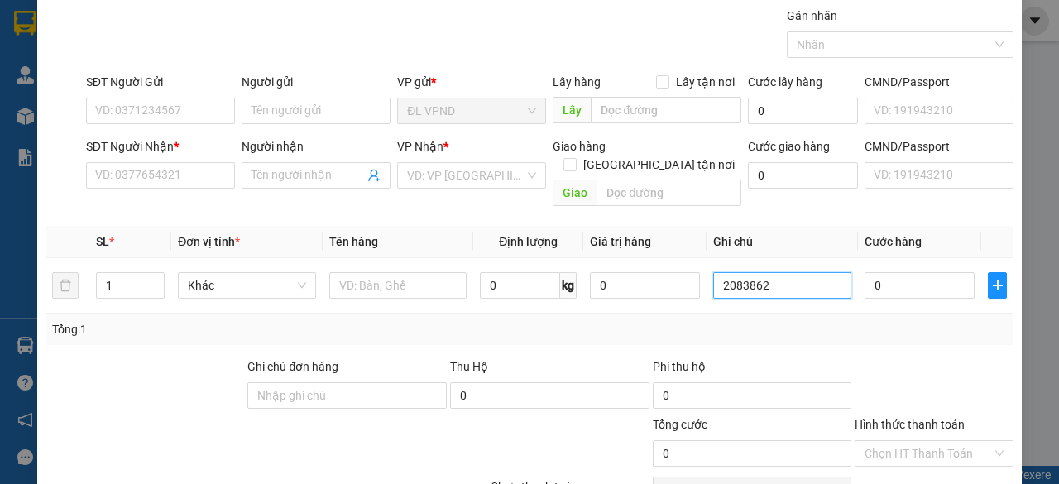
scroll to position [0, 0]
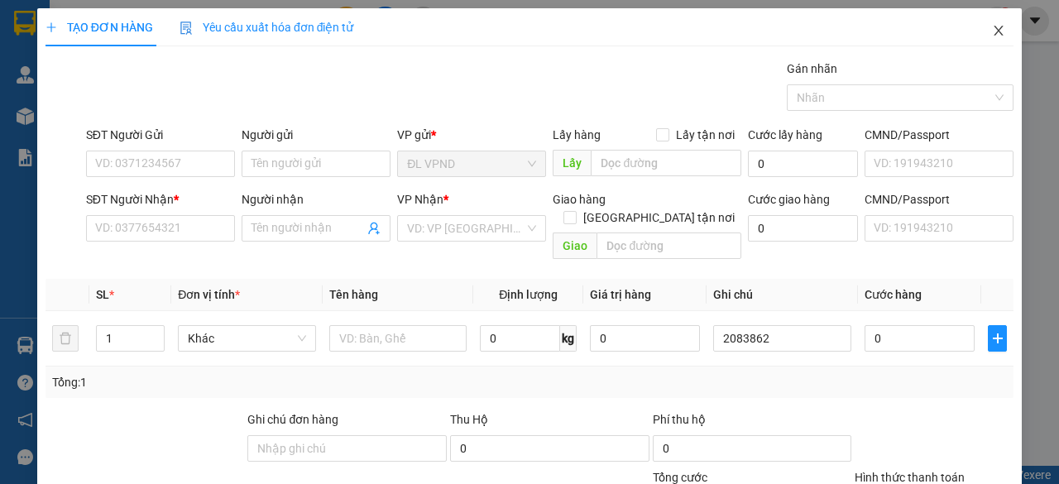
click at [992, 29] on icon "close" at bounding box center [998, 30] width 13 height 13
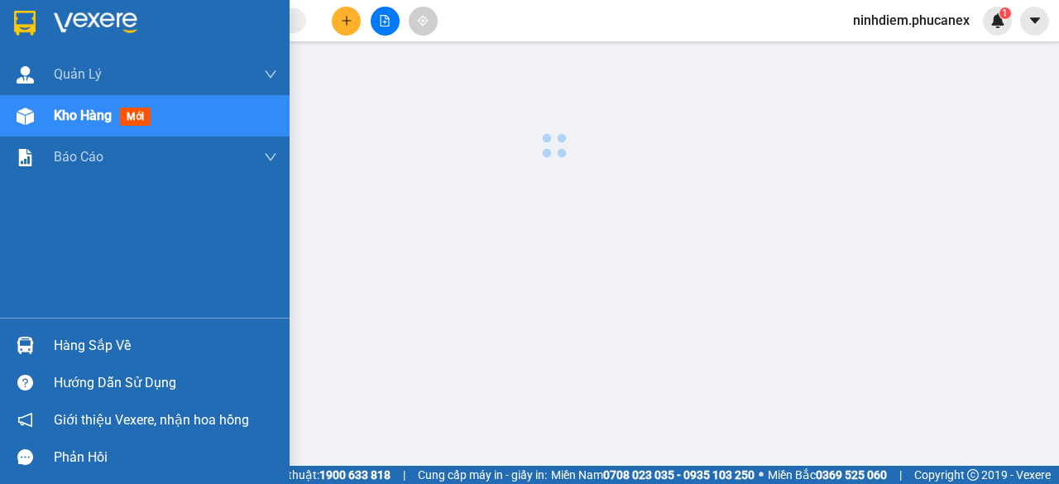
click at [26, 112] on img at bounding box center [25, 116] width 17 height 17
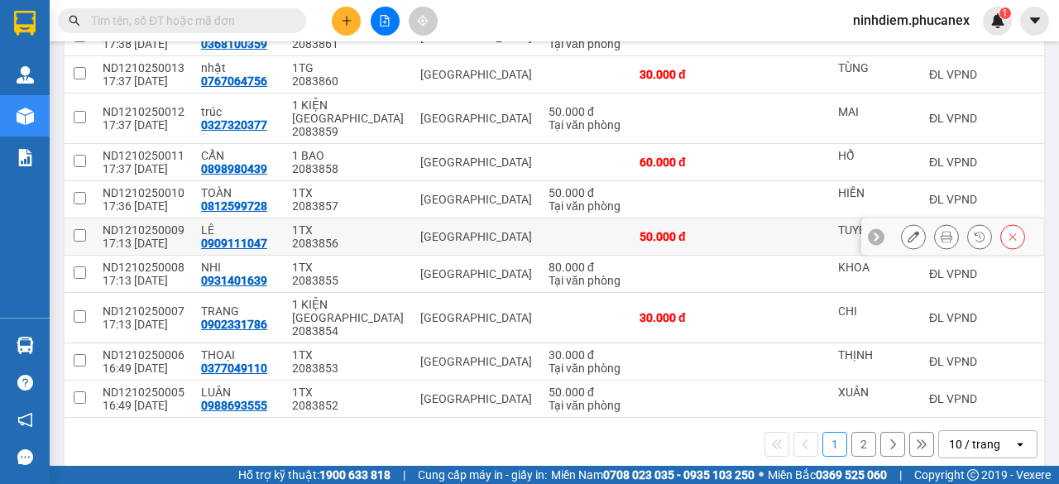
scroll to position [260, 0]
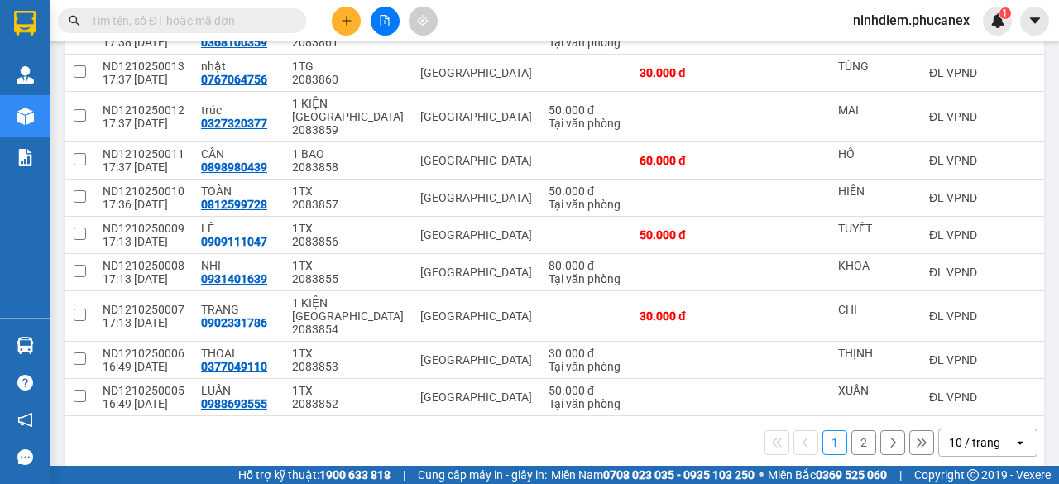
click at [971, 434] on div "10 / trang" at bounding box center [974, 442] width 51 height 17
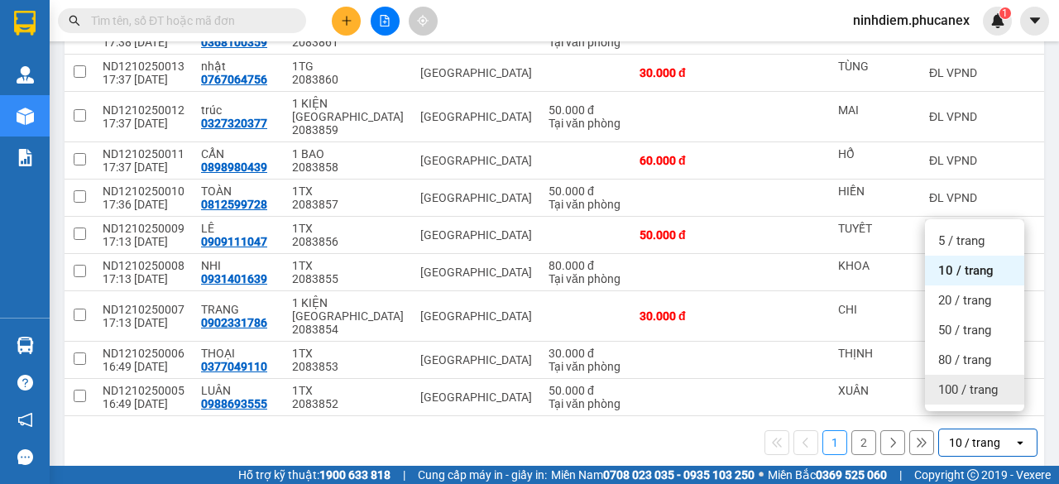
click at [947, 384] on span "100 / trang" at bounding box center [968, 389] width 60 height 17
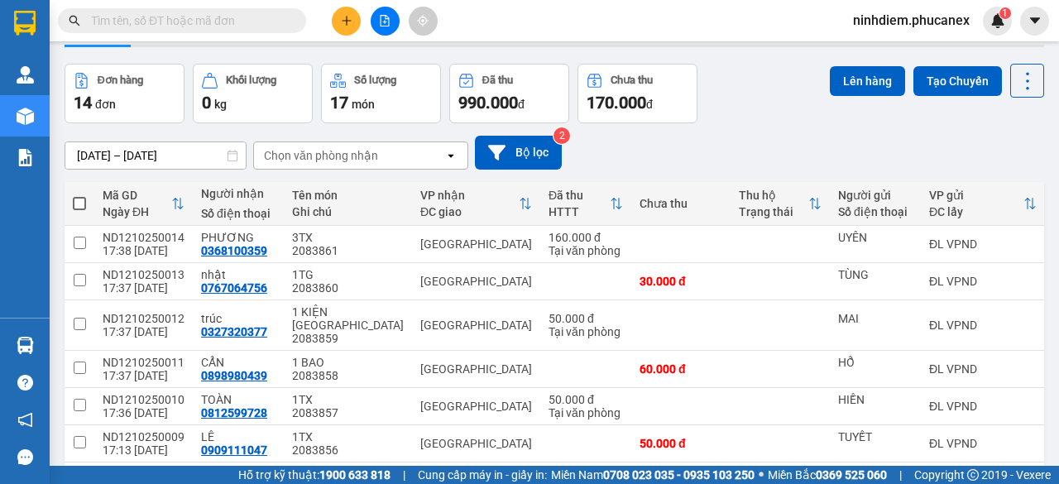
scroll to position [12, 0]
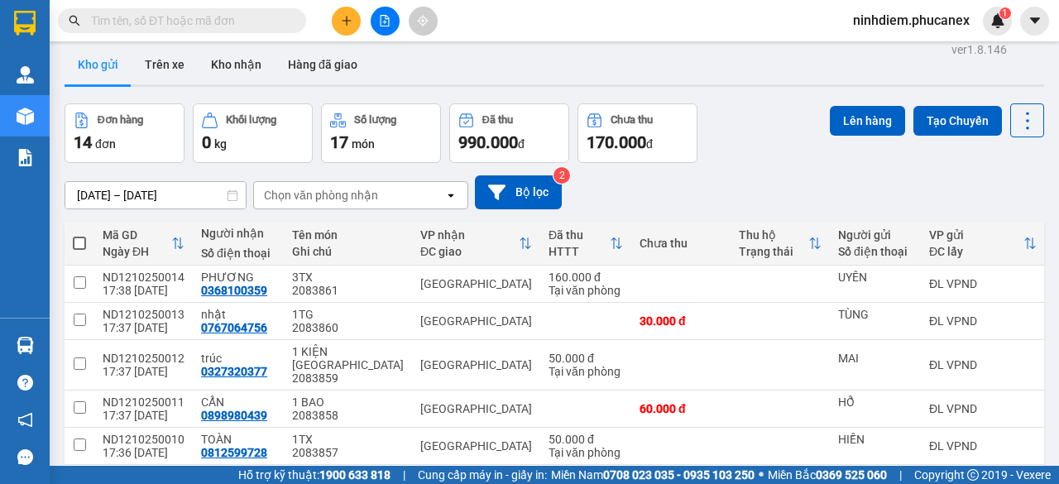
click at [79, 244] on span at bounding box center [79, 243] width 13 height 13
click at [79, 235] on input "checkbox" at bounding box center [79, 235] width 0 height 0
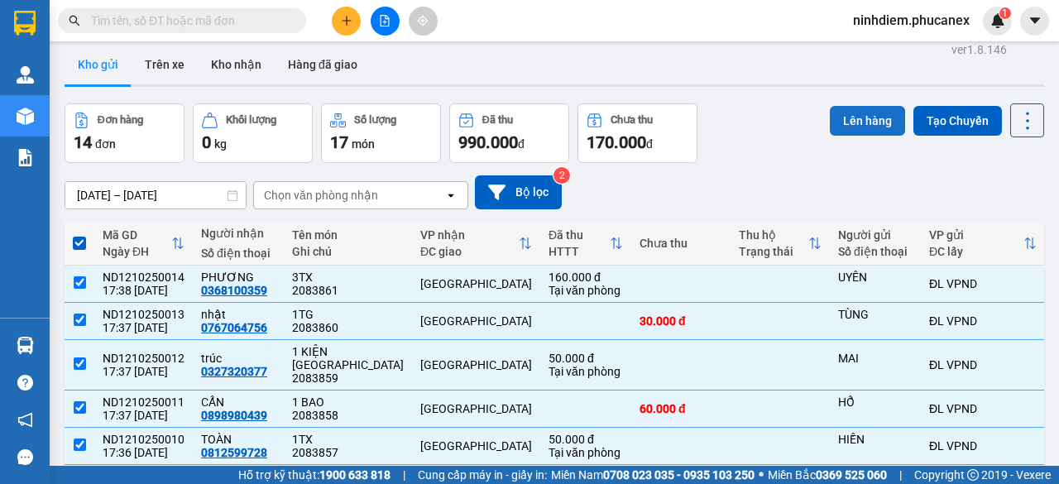
click at [866, 123] on button "Lên hàng" at bounding box center [867, 121] width 75 height 30
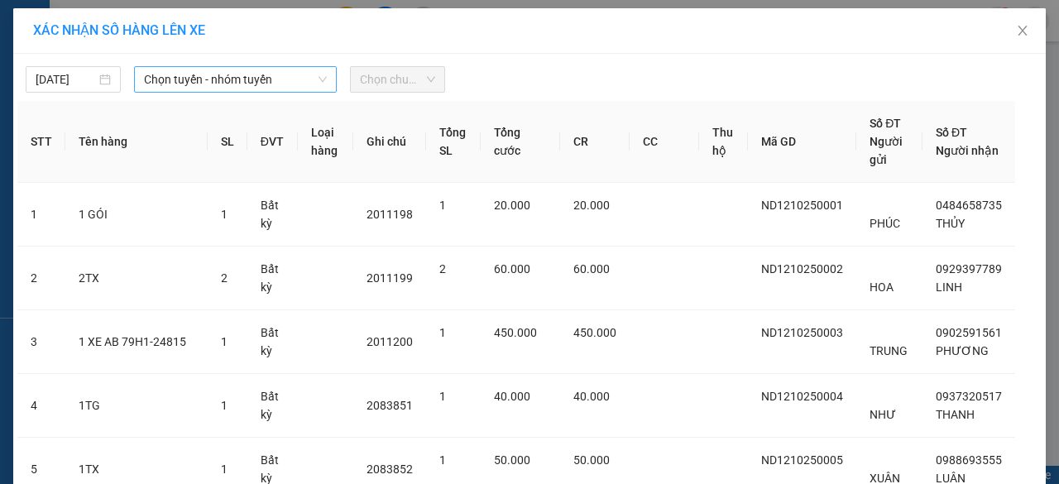
click at [179, 80] on span "Chọn tuyến - nhóm tuyến" at bounding box center [235, 79] width 183 height 25
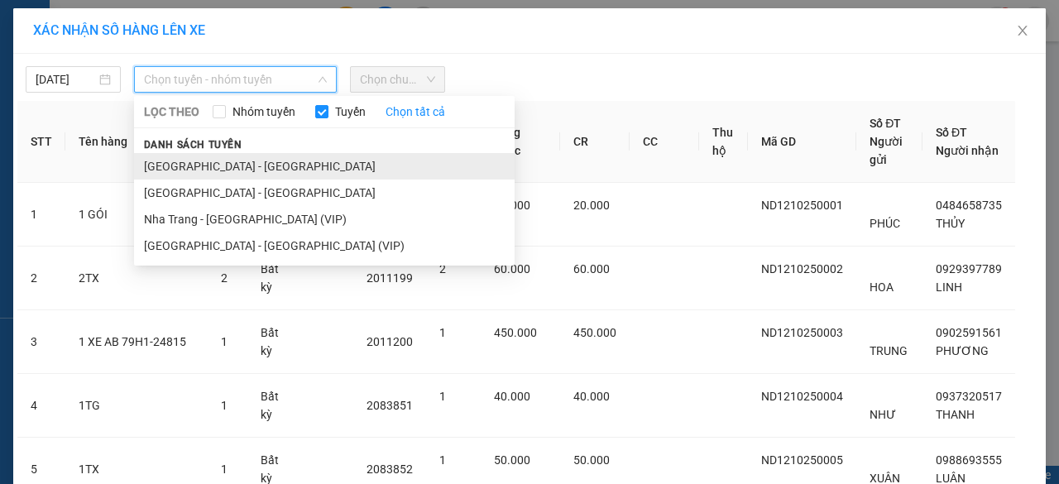
click at [192, 165] on li "[GEOGRAPHIC_DATA] - [GEOGRAPHIC_DATA]" at bounding box center [324, 166] width 380 height 26
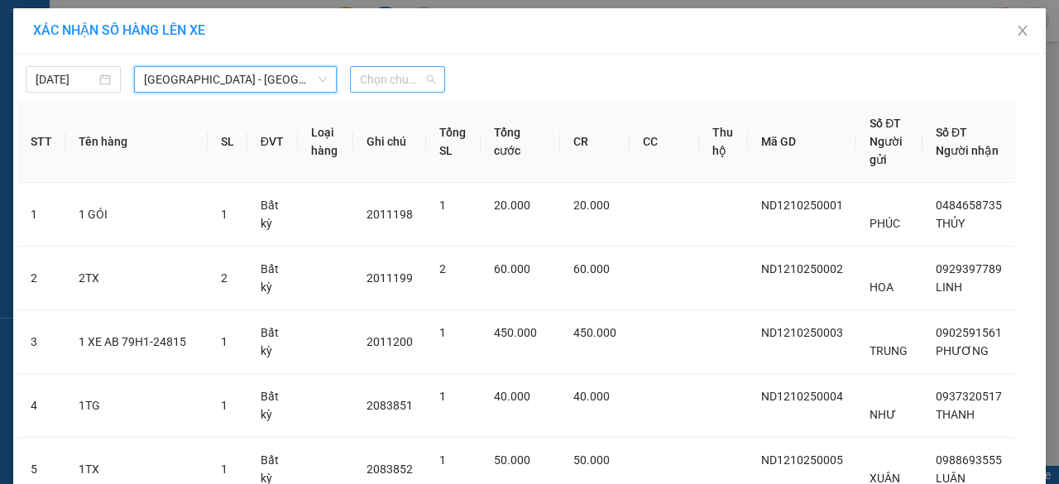
click at [390, 74] on span "Chọn chuyến" at bounding box center [397, 79] width 75 height 25
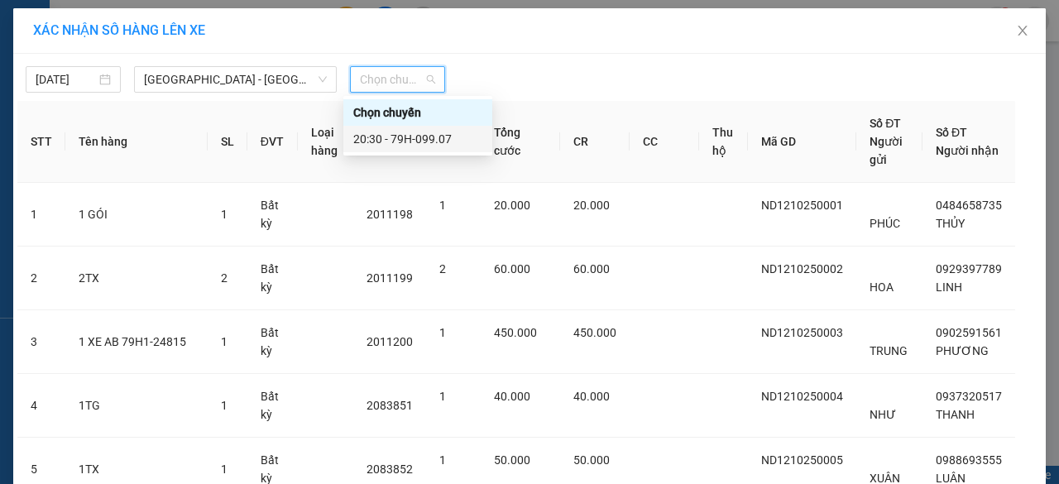
click at [385, 137] on div "20:30 - 79H-099.07" at bounding box center [417, 139] width 129 height 18
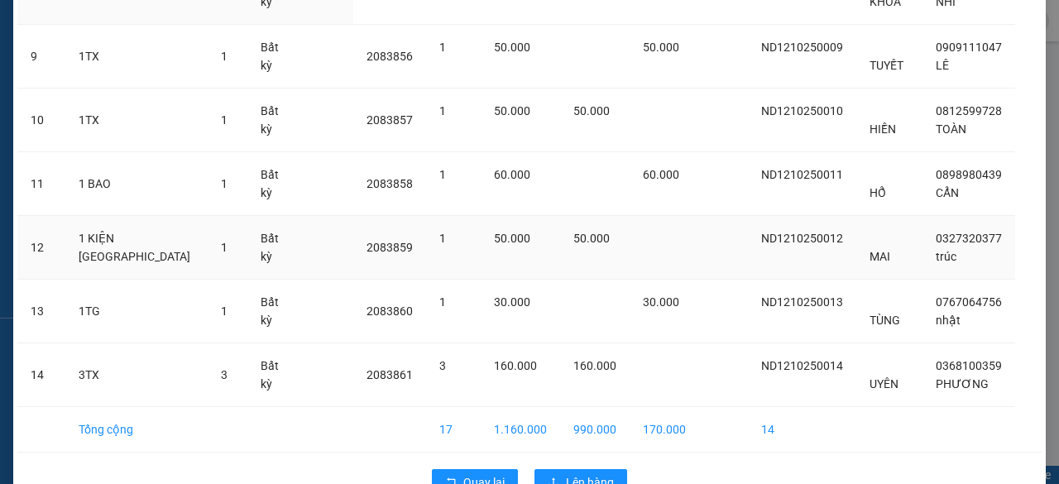
scroll to position [743, 0]
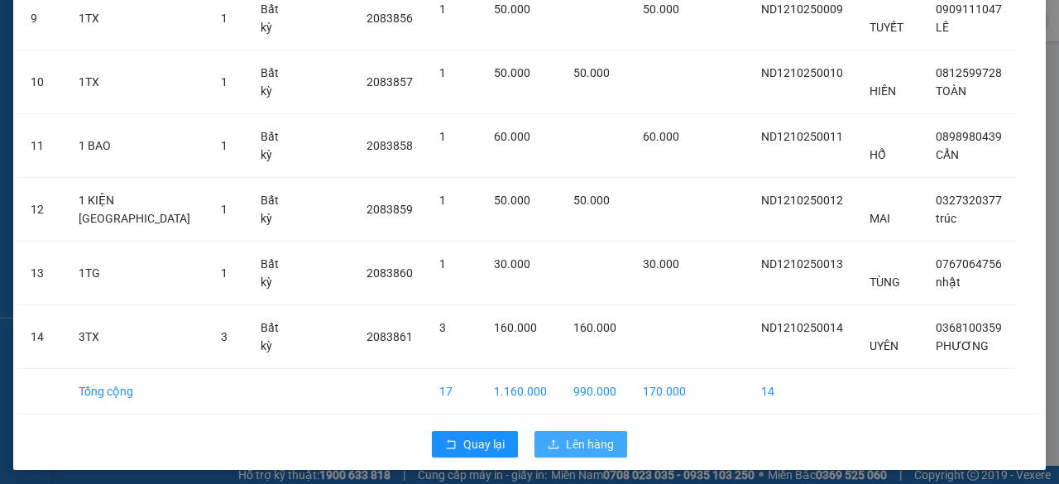
click at [605, 447] on button "Lên hàng" at bounding box center [580, 444] width 93 height 26
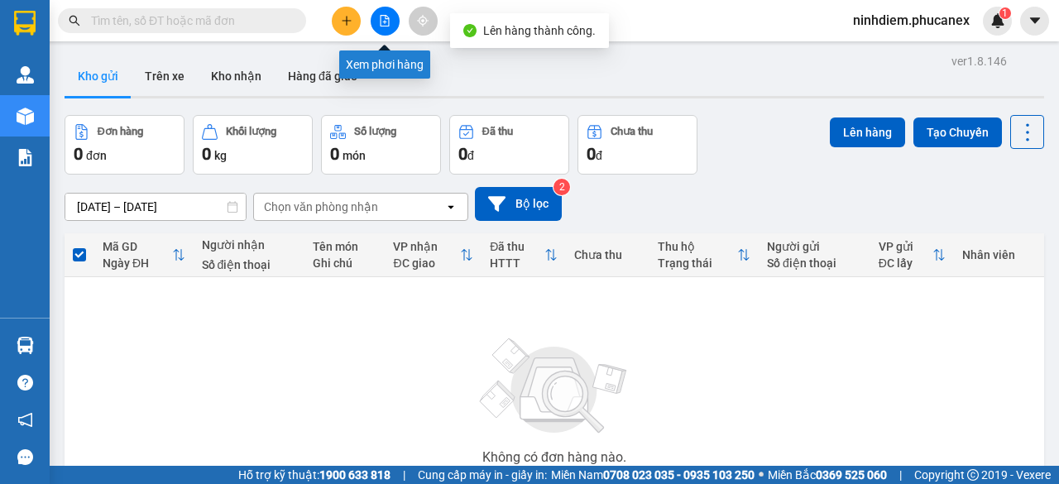
click at [380, 18] on icon "file-add" at bounding box center [385, 21] width 12 height 12
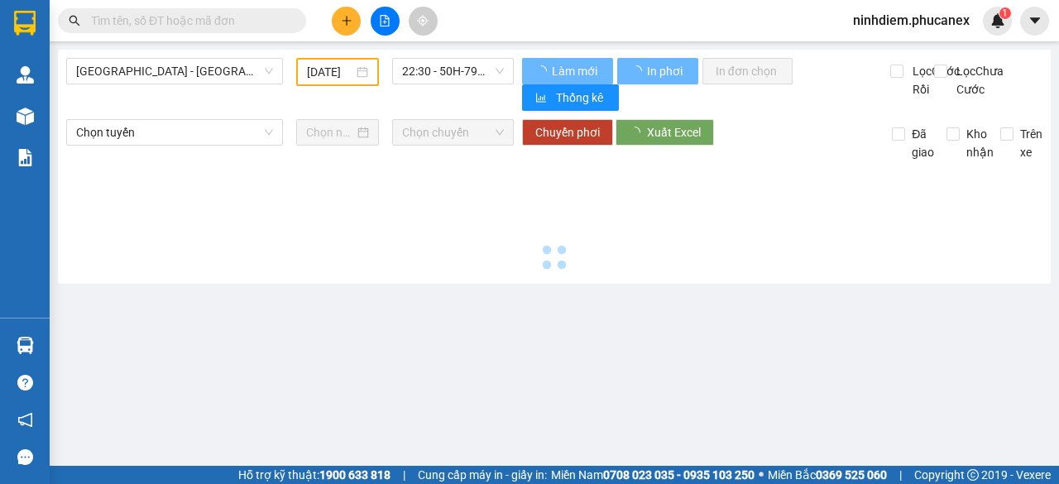
click at [389, 22] on icon "file-add" at bounding box center [385, 21] width 12 height 12
click at [447, 69] on span "22:30 - 50H-796.48" at bounding box center [452, 71] width 101 height 25
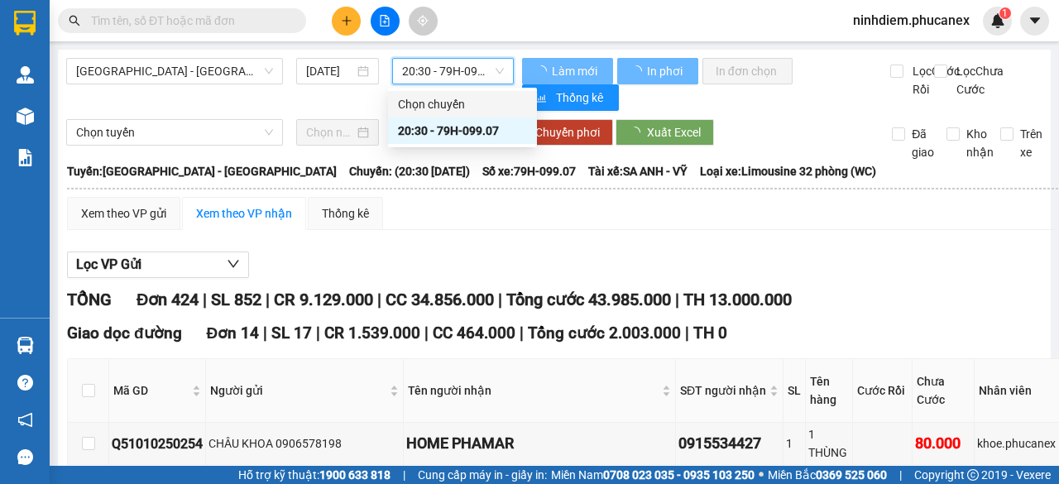
click at [443, 71] on span "20:30 - 79H-099.07" at bounding box center [452, 71] width 101 height 25
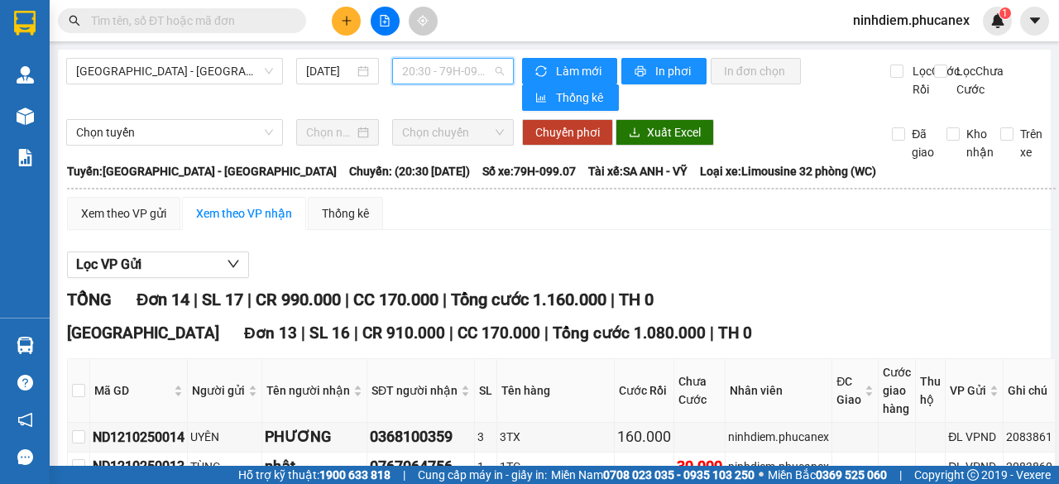
click at [443, 71] on span "20:30 - 79H-099.07" at bounding box center [452, 71] width 101 height 25
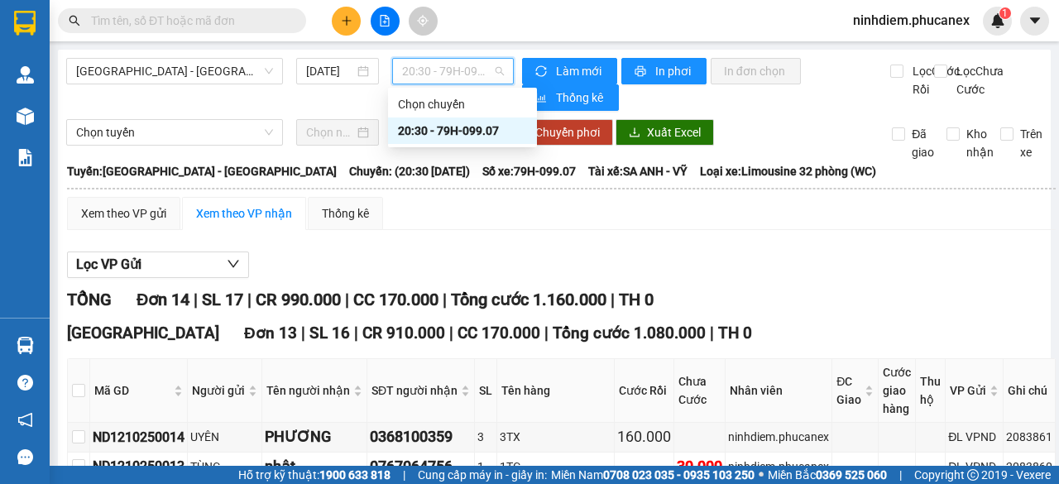
click at [433, 134] on div "20:30 - 79H-099.07" at bounding box center [462, 131] width 129 height 18
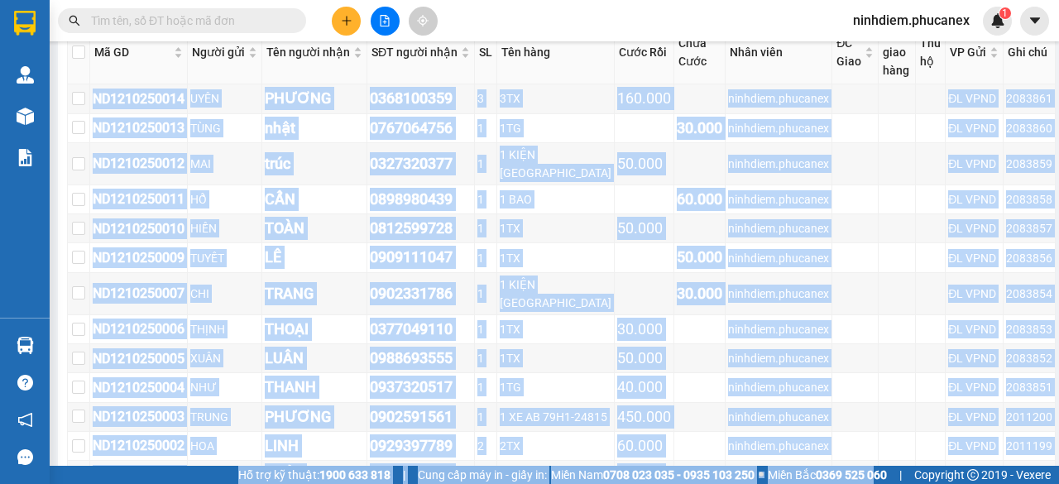
scroll to position [624, 0]
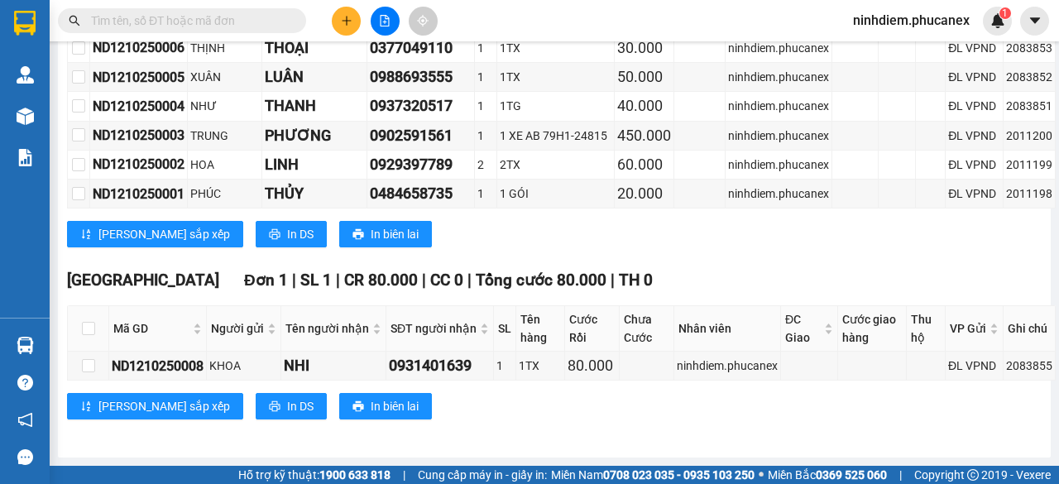
drag, startPoint x: 112, startPoint y: 277, endPoint x: 1058, endPoint y: 361, distance: 949.9
click at [1058, 361] on main "[GEOGRAPHIC_DATA] - [GEOGRAPHIC_DATA] [DATE] 20:30 - 79H-099.07 Làm mới In phơi…" at bounding box center [529, 233] width 1059 height 466
copy table "Phúc An Express 1900 06 68 06 215 [PERSON_NAME] Lão, [GEOGRAPHIC_DATA] PHƠI HÀN…"
